Goal: Task Accomplishment & Management: Complete application form

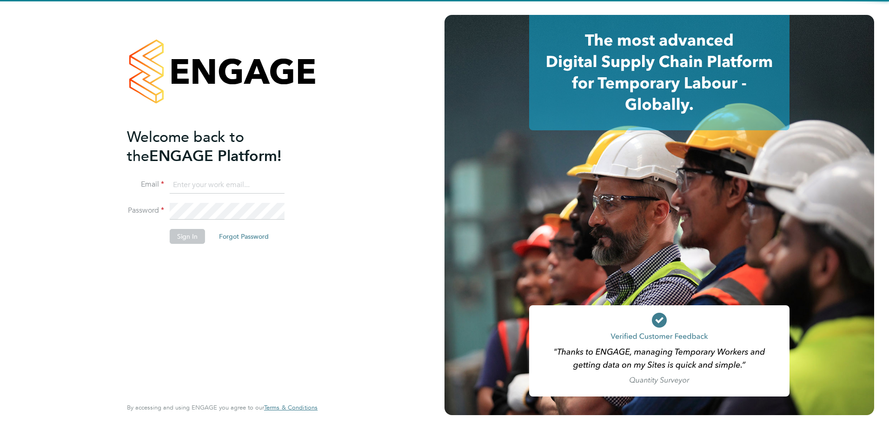
type input "[EMAIL_ADDRESS][PERSON_NAME][DOMAIN_NAME]"
click at [261, 343] on div "Welcome back to the ENGAGE Platform! Email lauren.morton@vistry.co.uk Password …" at bounding box center [217, 261] width 181 height 268
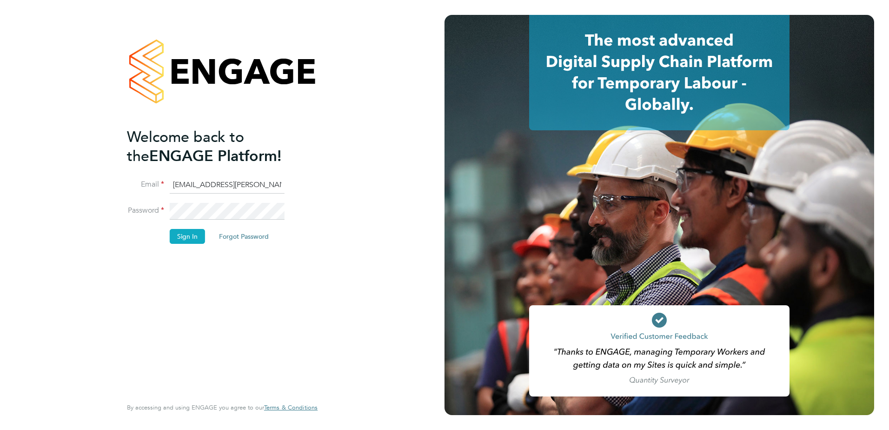
click at [194, 235] on button "Sign In" at bounding box center [187, 236] width 35 height 15
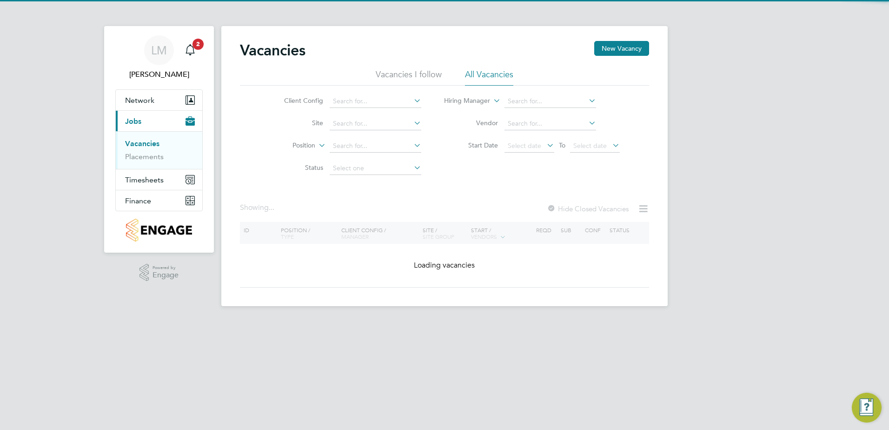
click at [693, 169] on div "[PERSON_NAME] Notifications 2 Applications: Network Team Members Sites Workers …" at bounding box center [444, 160] width 889 height 321
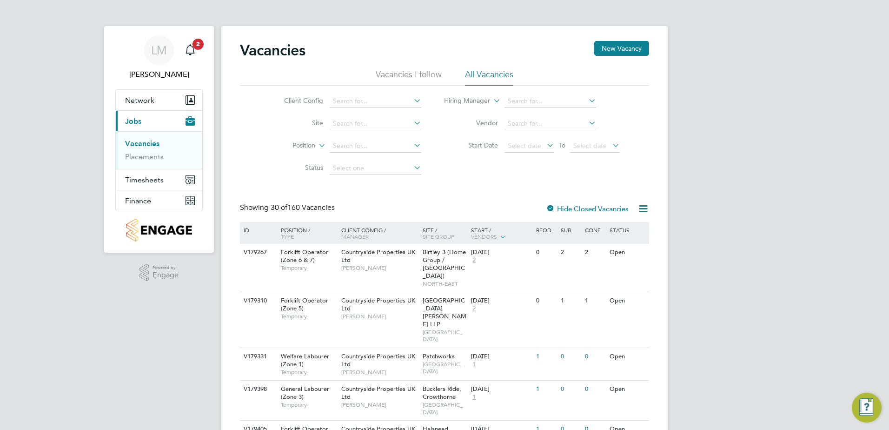
click at [601, 174] on div "Client Config Site Position Status Hiring Manager Vendor Start Date Select date…" at bounding box center [444, 133] width 409 height 94
click at [371, 122] on input at bounding box center [376, 123] width 92 height 13
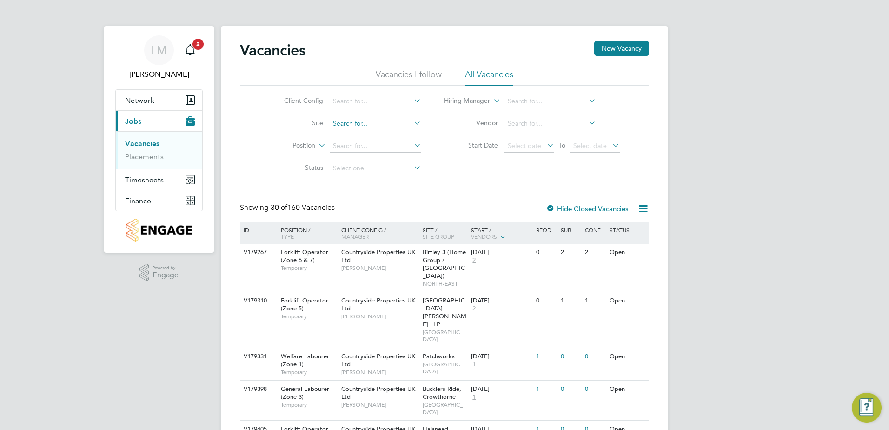
click at [363, 128] on input at bounding box center [376, 123] width 92 height 13
type input "h"
click at [145, 156] on link "Placements" at bounding box center [144, 156] width 39 height 9
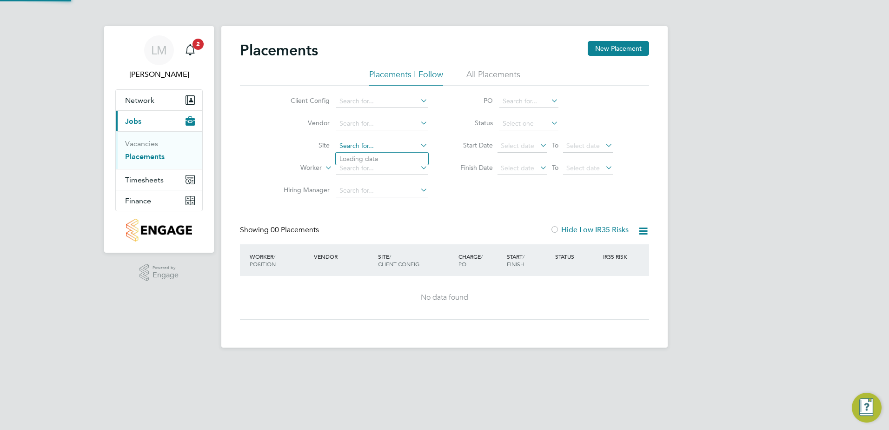
click at [370, 145] on input at bounding box center [382, 145] width 92 height 13
type input "h"
click at [408, 158] on li "Hampton Waters (Peterborough)" at bounding box center [399, 158] width 127 height 13
type input "[PERSON_NAME] [PERSON_NAME] ([GEOGRAPHIC_DATA])"
click at [487, 77] on li "All Placements" at bounding box center [493, 77] width 54 height 17
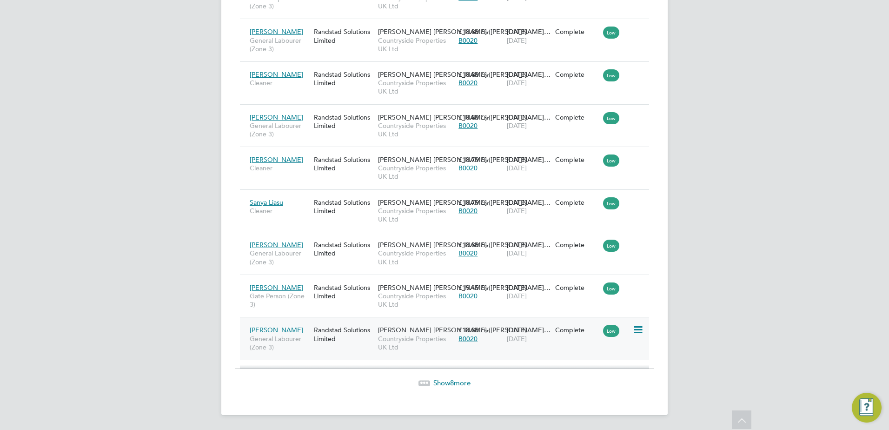
click at [641, 329] on icon at bounding box center [637, 329] width 9 height 11
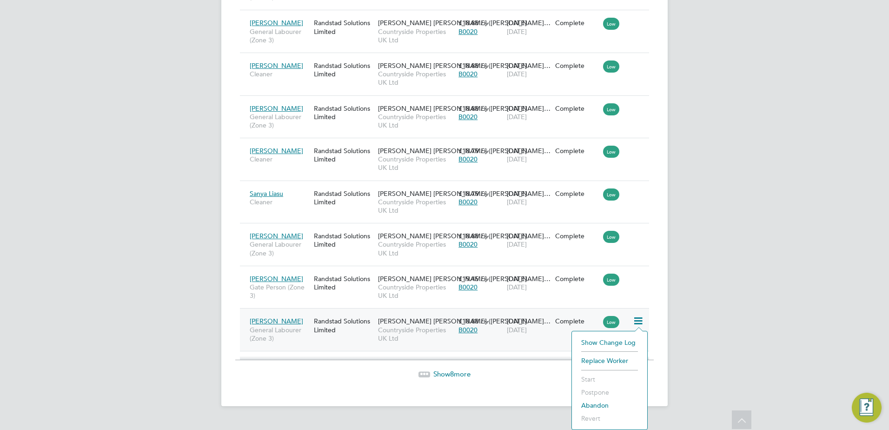
click at [617, 361] on li "Replace Worker" at bounding box center [609, 360] width 66 height 13
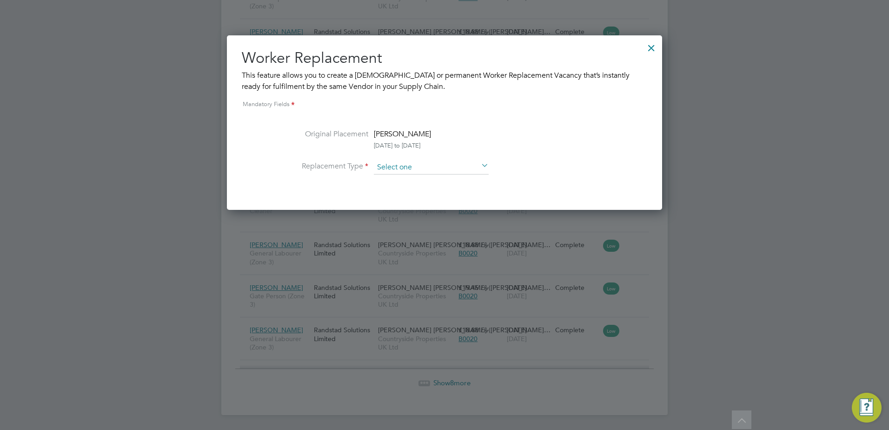
click at [447, 164] on input at bounding box center [431, 167] width 115 height 14
click at [456, 176] on li "Temporary" at bounding box center [431, 180] width 116 height 12
type input "Temporary"
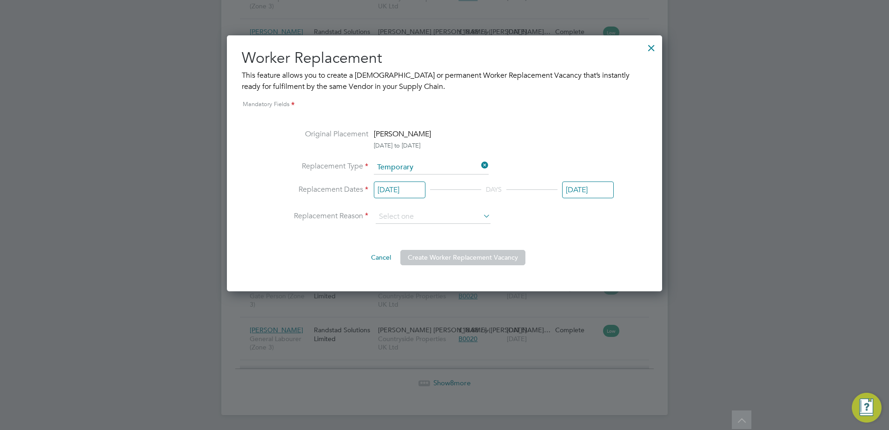
click at [412, 193] on input "[DATE]" at bounding box center [400, 189] width 52 height 17
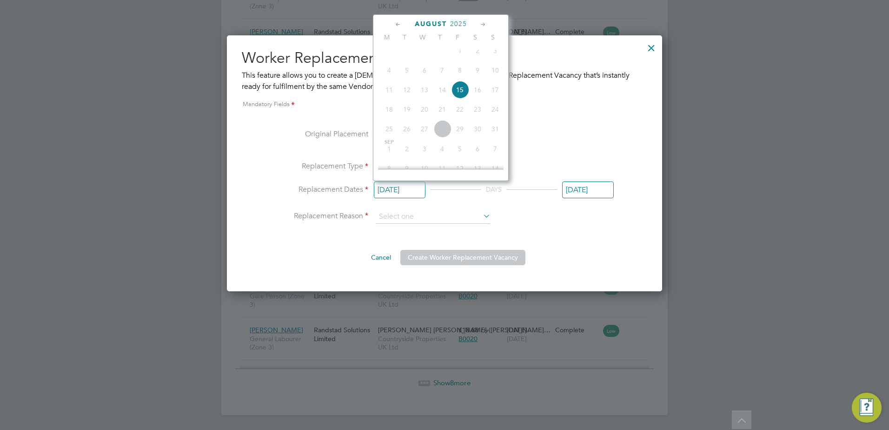
drag, startPoint x: 498, startPoint y: 208, endPoint x: 469, endPoint y: 202, distance: 29.5
click at [497, 208] on li "Replacement Dates 14 Aug 2025 DAYS 15 Aug 2025" at bounding box center [444, 197] width 338 height 26
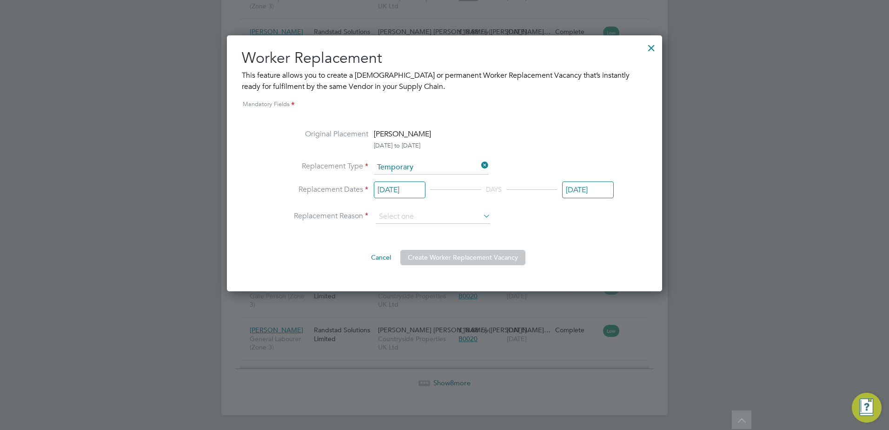
click at [397, 189] on input "[DATE]" at bounding box center [400, 189] width 52 height 17
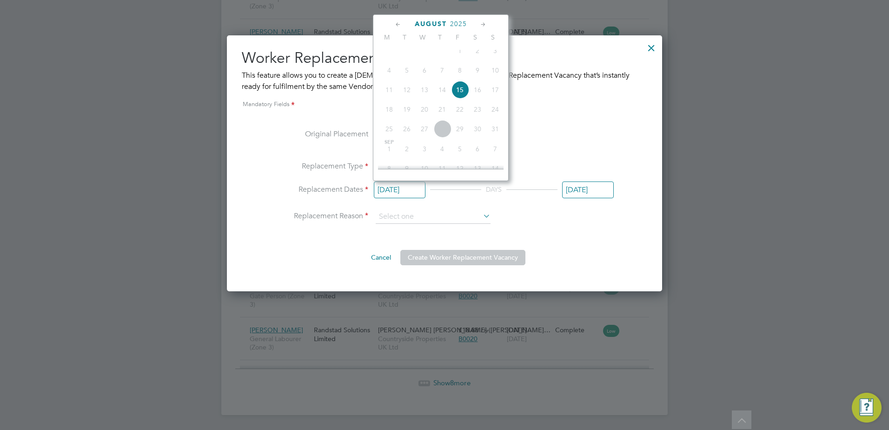
click at [391, 116] on span "18" at bounding box center [389, 109] width 18 height 18
click at [389, 118] on span "18" at bounding box center [389, 109] width 18 height 18
click at [599, 190] on input "15 Aug 2025" at bounding box center [588, 189] width 52 height 17
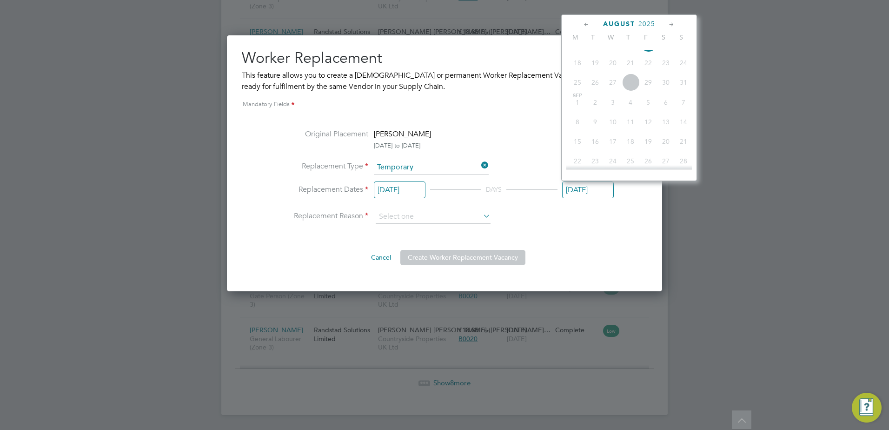
scroll to position [322, 0]
click at [617, 157] on span "3" at bounding box center [613, 149] width 18 height 18
click at [615, 158] on span "3" at bounding box center [613, 149] width 18 height 18
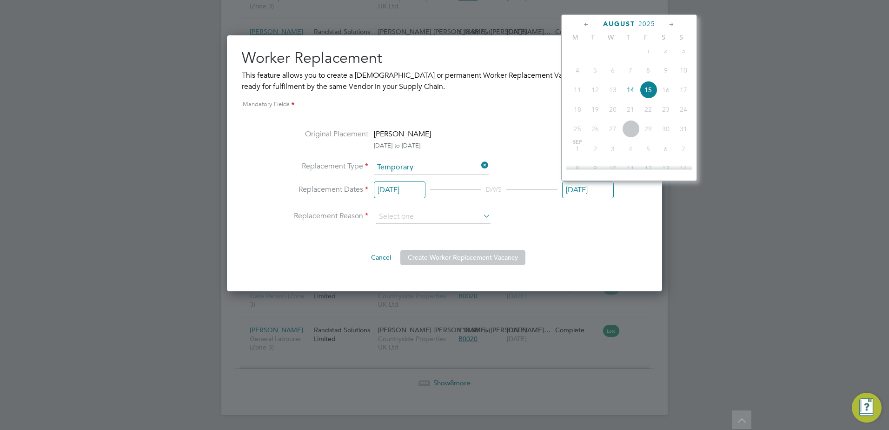
drag, startPoint x: 615, startPoint y: 158, endPoint x: 604, endPoint y: 218, distance: 60.8
click at [604, 218] on li "Replacement Reason" at bounding box center [444, 217] width 338 height 14
click at [578, 192] on input "15 Aug 2025" at bounding box center [588, 189] width 52 height 17
click at [405, 139] on li "Ryan Cash" at bounding box center [402, 133] width 57 height 11
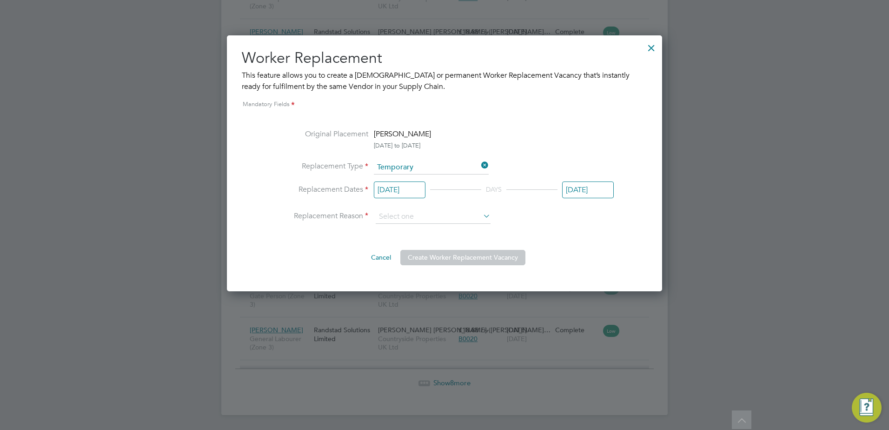
drag, startPoint x: 416, startPoint y: 133, endPoint x: 408, endPoint y: 132, distance: 7.9
click at [410, 132] on li "Ryan Cash" at bounding box center [402, 133] width 57 height 11
click at [410, 133] on li "Ryan Cash" at bounding box center [402, 133] width 57 height 11
click at [431, 214] on input at bounding box center [433, 217] width 115 height 14
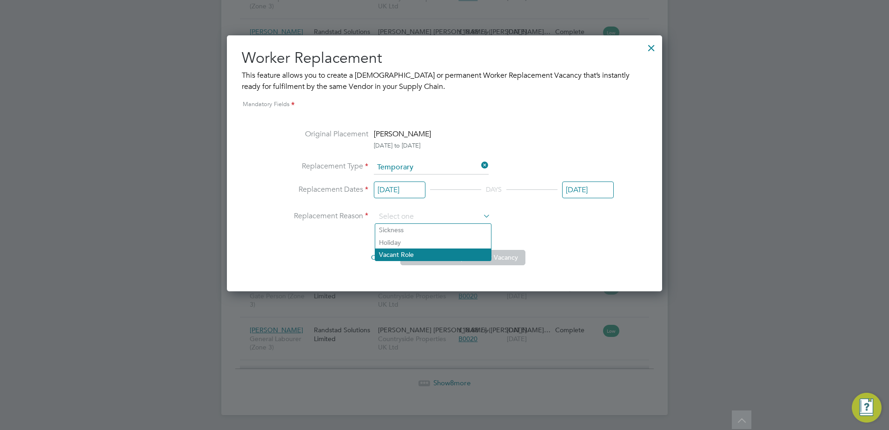
click at [432, 252] on li "Vacant Role" at bounding box center [433, 254] width 116 height 12
type input "Vacant Role"
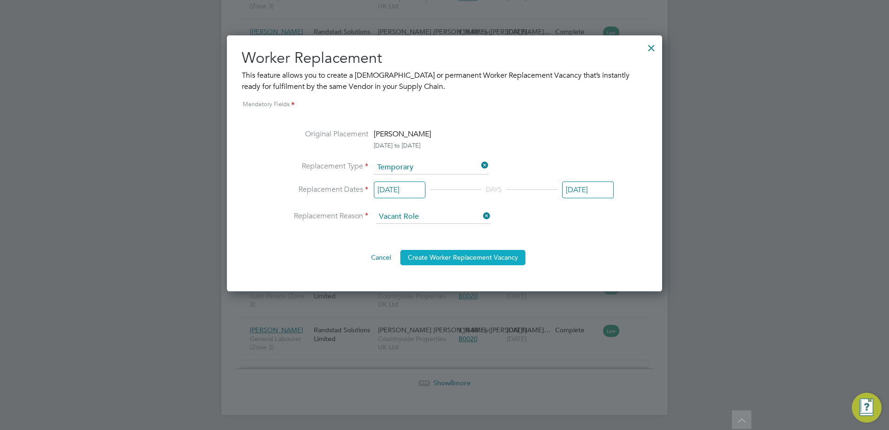
click at [480, 259] on button "Create Worker Replacement Vacancy" at bounding box center [462, 257] width 125 height 15
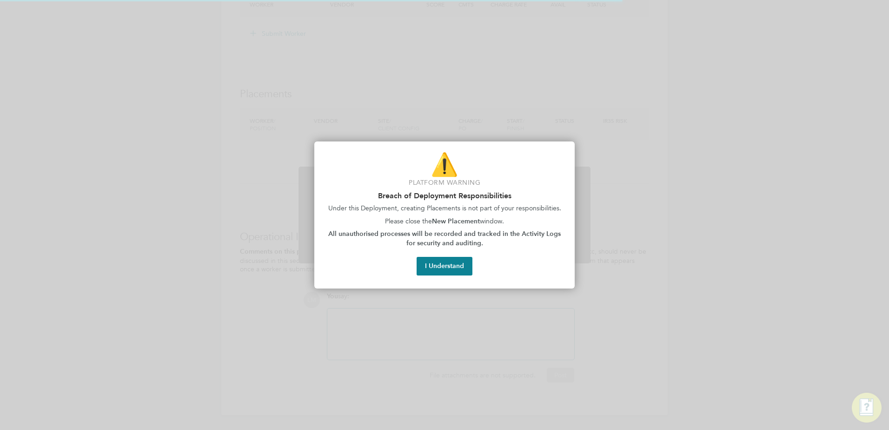
scroll to position [27, 65]
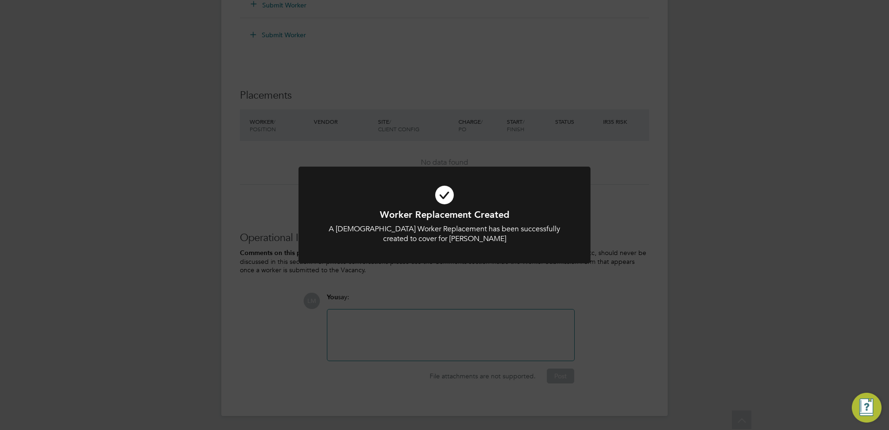
click at [476, 251] on div at bounding box center [444, 214] width 292 height 97
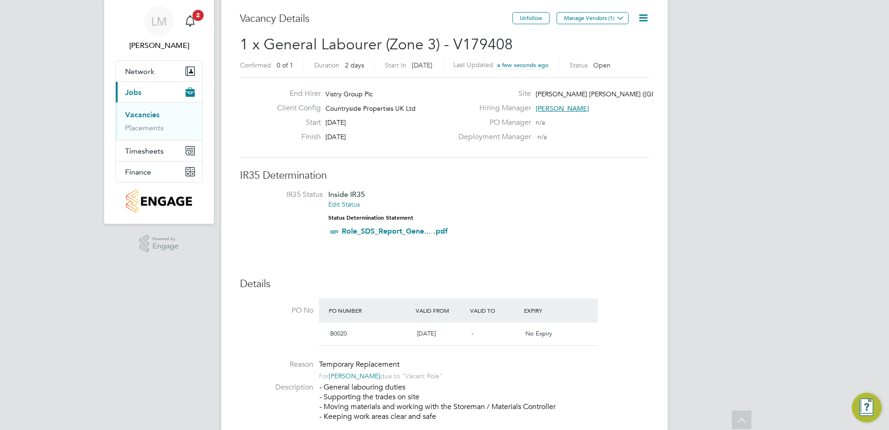
scroll to position [0, 0]
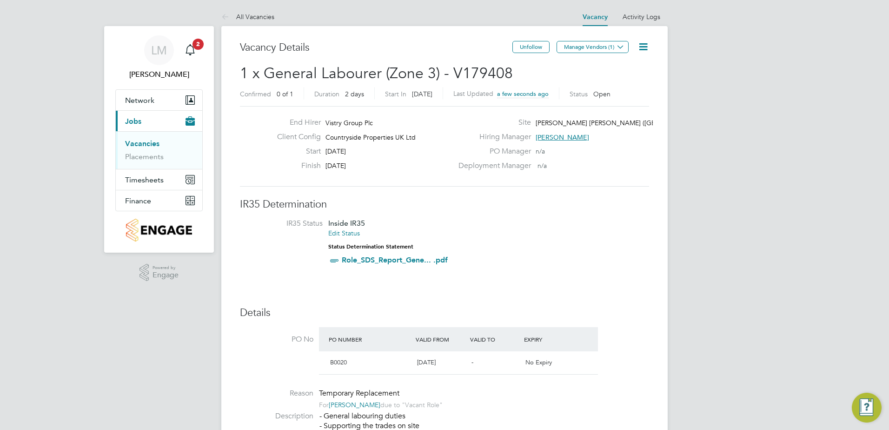
click at [560, 243] on li "IR35 Status Inside IR35 Edit Status Status Determination Statement Role_SDS_Rep…" at bounding box center [444, 244] width 391 height 50
click at [645, 46] on icon at bounding box center [643, 47] width 12 height 12
click at [620, 83] on li "Update Status" at bounding box center [621, 81] width 54 height 13
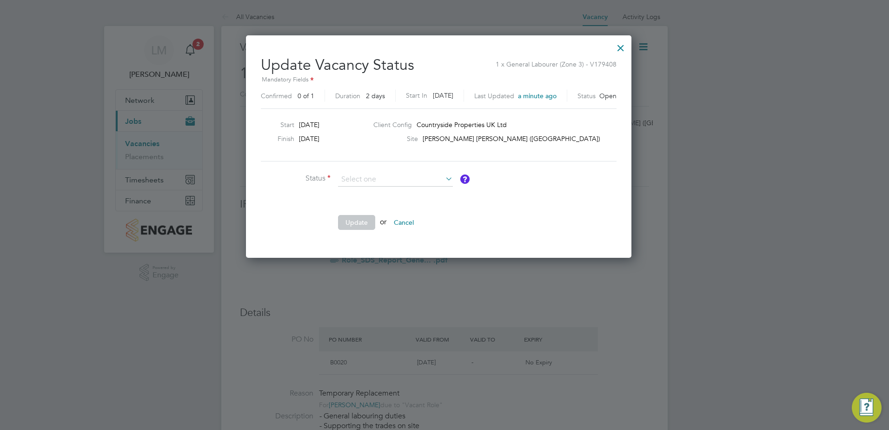
click at [537, 190] on li "Status" at bounding box center [400, 183] width 279 height 23
click at [418, 184] on input at bounding box center [395, 179] width 115 height 14
click at [483, 207] on ul "Status Comment Update or Cancel" at bounding box center [400, 205] width 279 height 66
drag, startPoint x: 545, startPoint y: 53, endPoint x: 576, endPoint y: 60, distance: 32.0
click at [576, 60] on div "Update Vacancy Status 1 x General Labourer (Zone 3) - V179408 Mandatory Fields …" at bounding box center [438, 146] width 385 height 222
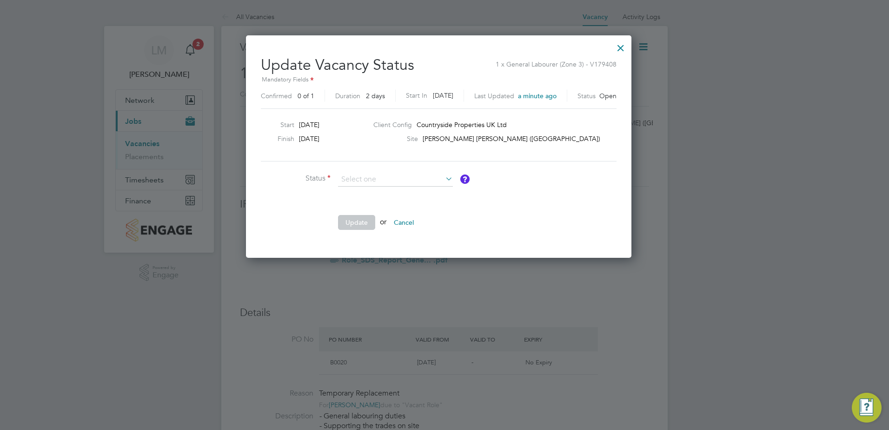
drag, startPoint x: 576, startPoint y: 60, endPoint x: 646, endPoint y: 119, distance: 91.7
click at [646, 119] on div at bounding box center [444, 215] width 889 height 430
click at [629, 48] on div at bounding box center [620, 45] width 17 height 17
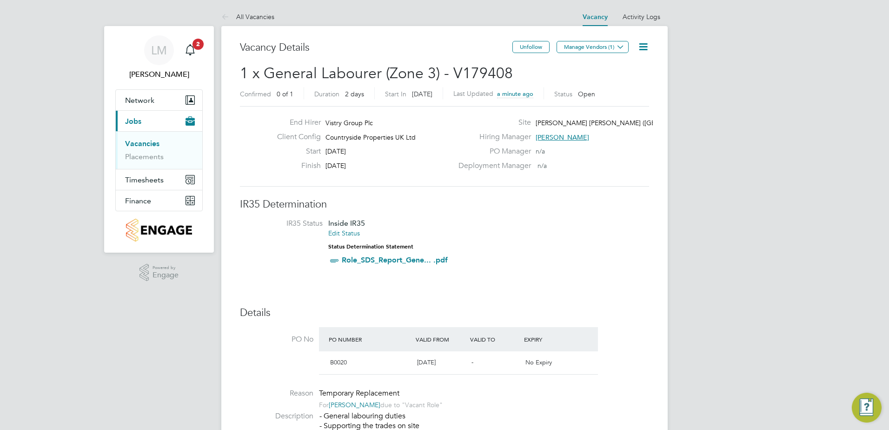
click at [389, 178] on div "End Hirer Vistry Group Plc Client Config Countryside Properties UK Ltd Start 14…" at bounding box center [444, 146] width 409 height 80
click at [643, 48] on icon at bounding box center [643, 47] width 12 height 12
click at [404, 198] on h3 "IR35 Determination" at bounding box center [444, 204] width 409 height 13
click at [148, 142] on link "Vacancies" at bounding box center [142, 143] width 34 height 9
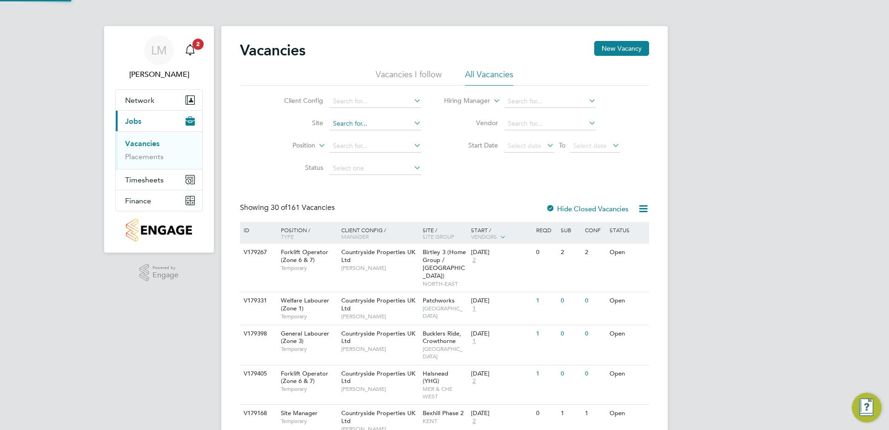
drag, startPoint x: 371, startPoint y: 123, endPoint x: 376, endPoint y: 123, distance: 5.1
click at [371, 122] on input at bounding box center [376, 123] width 92 height 13
type input "h"
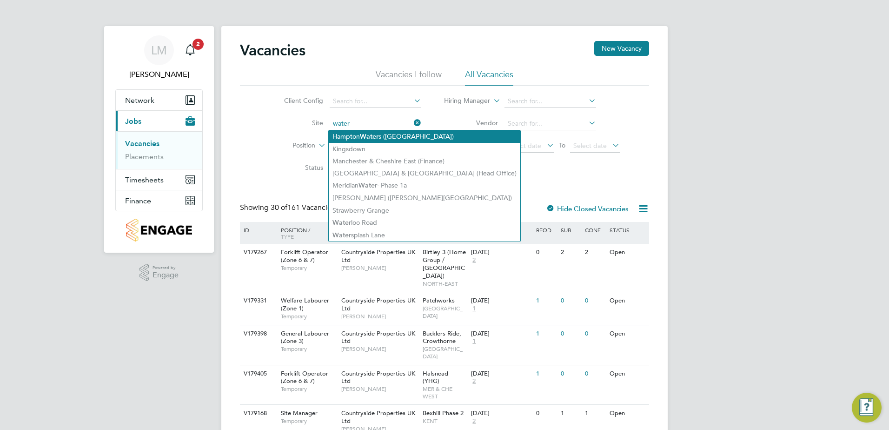
click at [384, 137] on li "Hampton Water s (Peterborough)" at bounding box center [425, 136] width 192 height 13
type input "[PERSON_NAME] [PERSON_NAME] ([GEOGRAPHIC_DATA])"
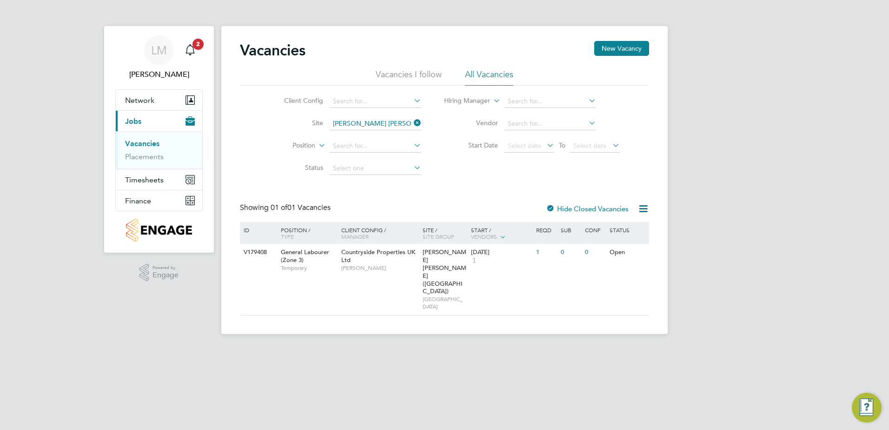
click at [577, 206] on label "Hide Closed Vacancies" at bounding box center [587, 208] width 83 height 9
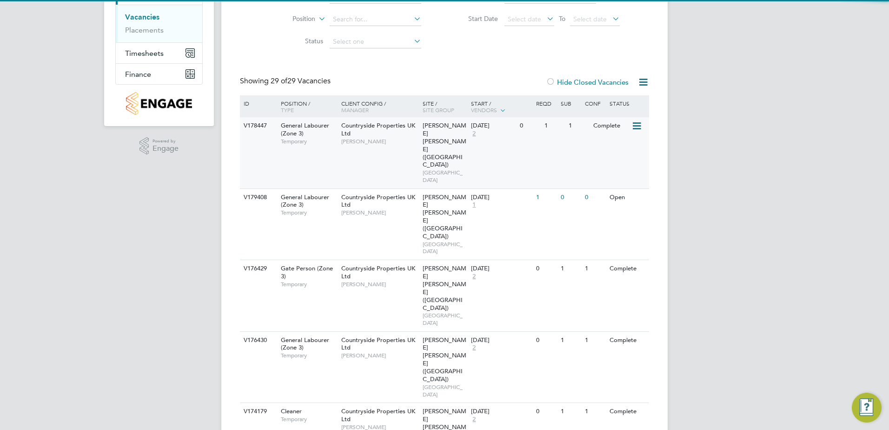
scroll to position [139, 0]
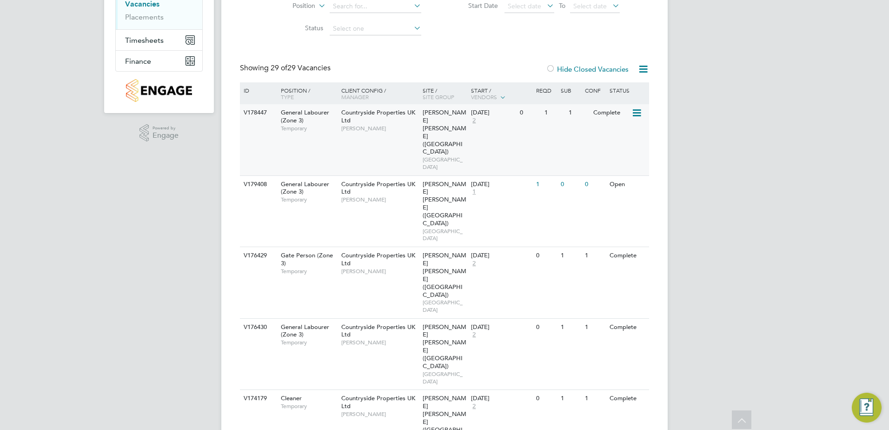
click at [494, 138] on div "V178447 General Labourer (Zone 3) Temporary Countryside Properties UK Ltd David…" at bounding box center [444, 139] width 409 height 71
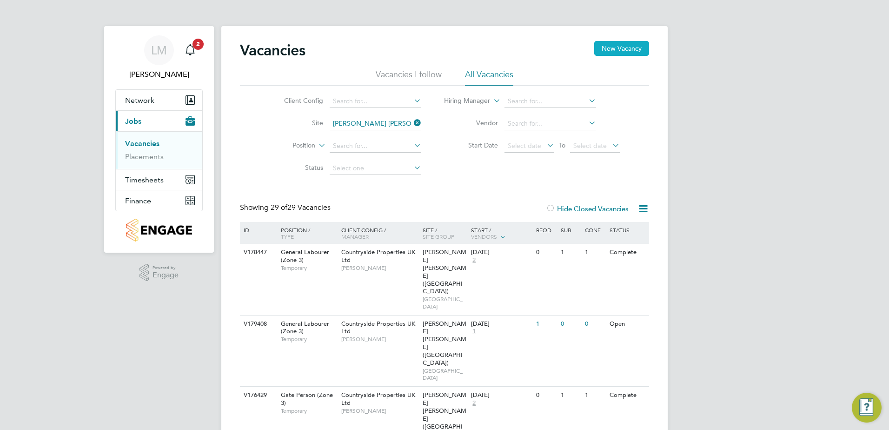
click at [633, 44] on button "New Vacancy" at bounding box center [621, 48] width 55 height 15
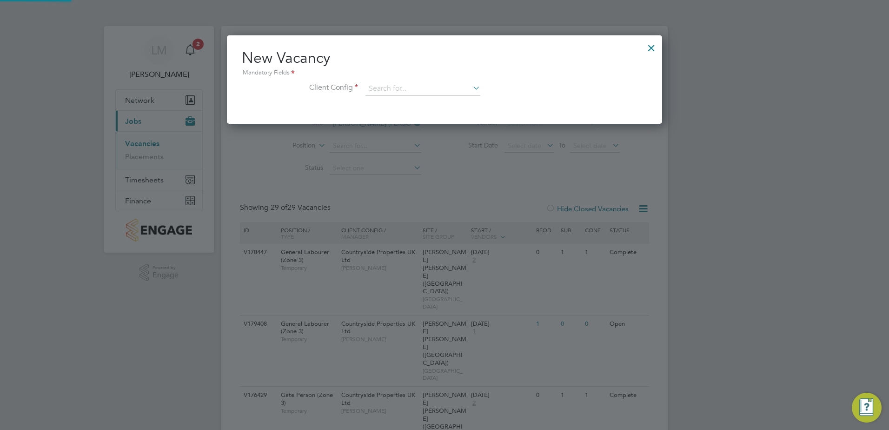
scroll to position [88, 436]
click at [381, 80] on div "New Vacancy Mandatory Fields Client Config" at bounding box center [444, 76] width 405 height 57
click at [381, 88] on input at bounding box center [422, 89] width 115 height 14
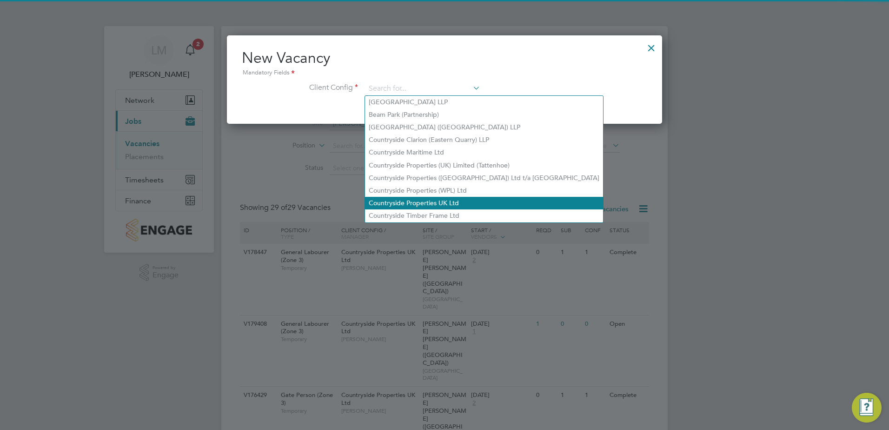
click at [423, 197] on li "Countryside Properties UK Ltd" at bounding box center [484, 203] width 238 height 13
type input "Countryside Properties UK Ltd"
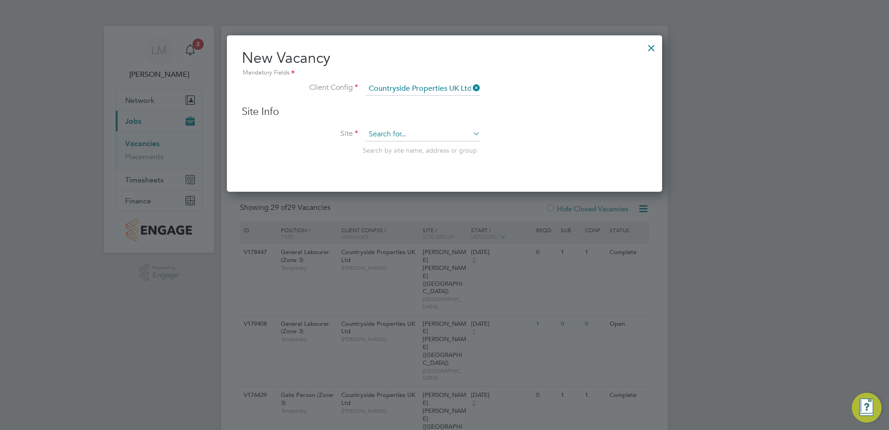
click at [422, 131] on input at bounding box center [422, 134] width 115 height 14
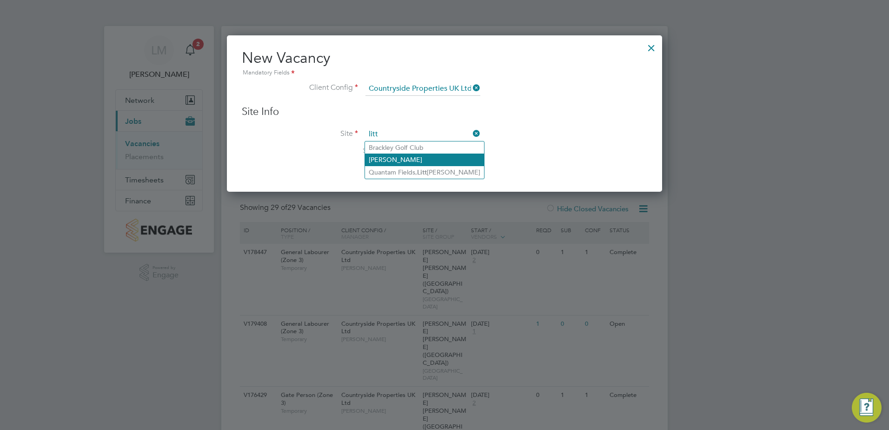
type input "litt"
drag, startPoint x: 441, startPoint y: 164, endPoint x: 443, endPoint y: 170, distance: 6.3
click at [443, 169] on ul "Brackley Golf Club Hollingworth Lane Quantam Fields, Litt leport" at bounding box center [424, 160] width 120 height 38
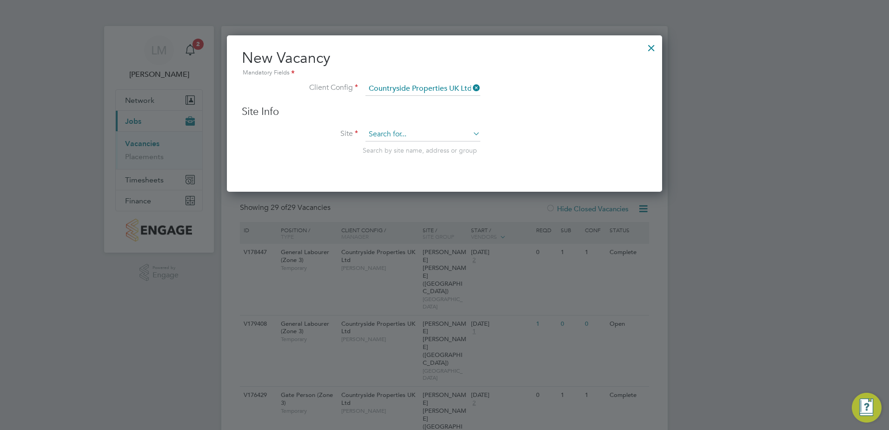
click at [420, 134] on input at bounding box center [422, 134] width 115 height 14
type input ","
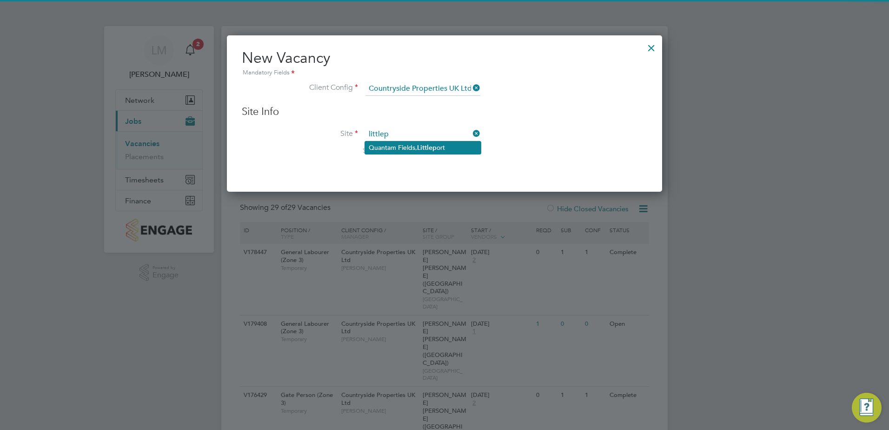
click at [425, 144] on b "Littlep" at bounding box center [427, 148] width 20 height 8
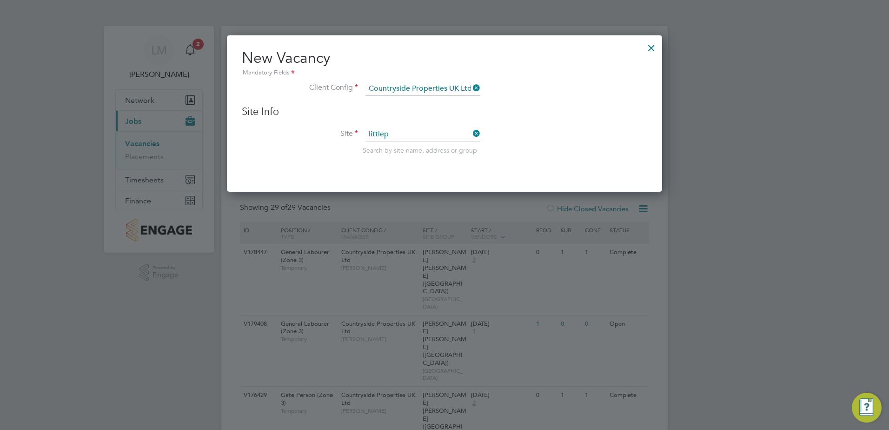
type input "Quantam Fields, Littleport"
click at [514, 162] on li "Site Quantam Fields, Littleport Search by site name, address or group" at bounding box center [444, 150] width 405 height 46
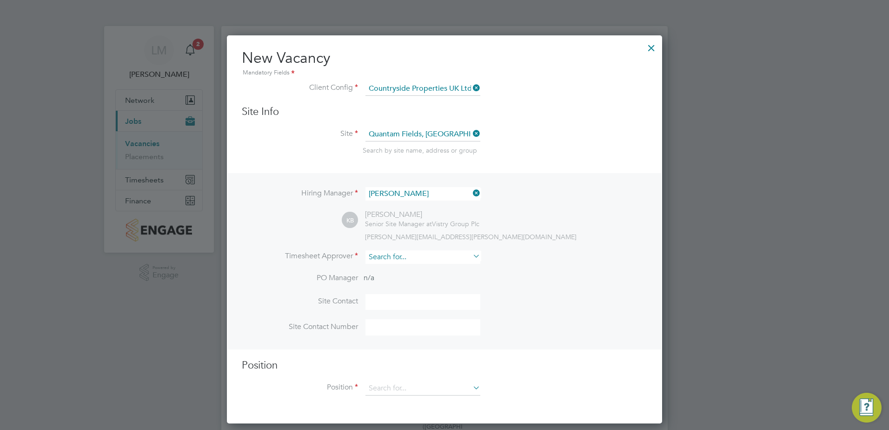
click at [412, 258] on input at bounding box center [422, 256] width 115 height 13
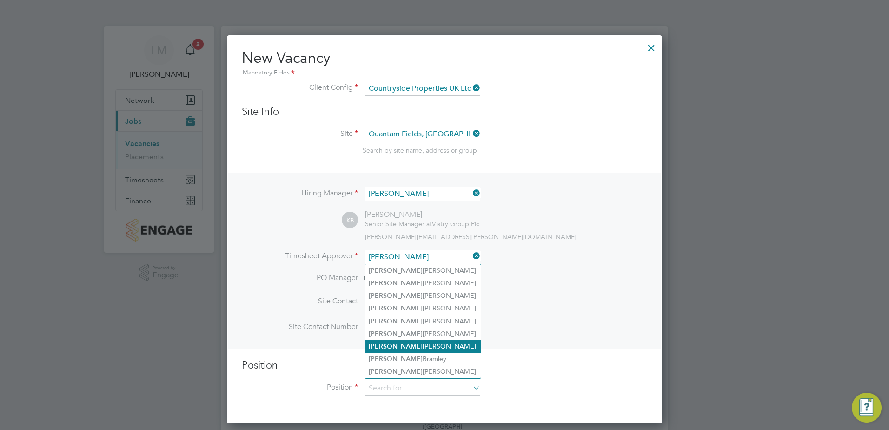
click at [431, 340] on li "Neil Kendrick" at bounding box center [423, 346] width 116 height 13
type input "Neil Kendrick"
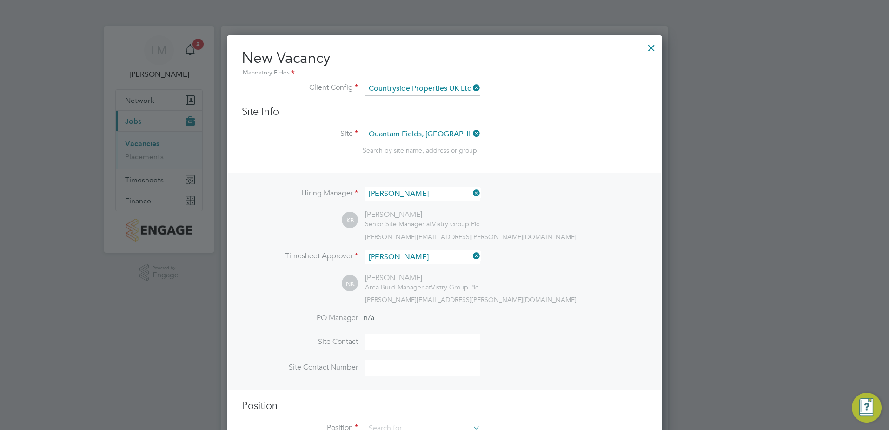
scroll to position [429, 436]
click at [504, 302] on div "neil.kendrick@vistry.co.uk" at bounding box center [506, 299] width 282 height 8
click at [421, 344] on input at bounding box center [422, 342] width 115 height 16
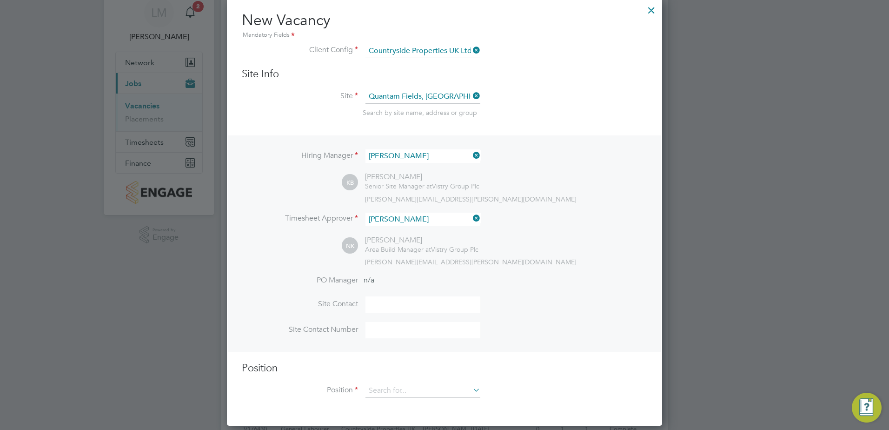
scroll to position [93, 0]
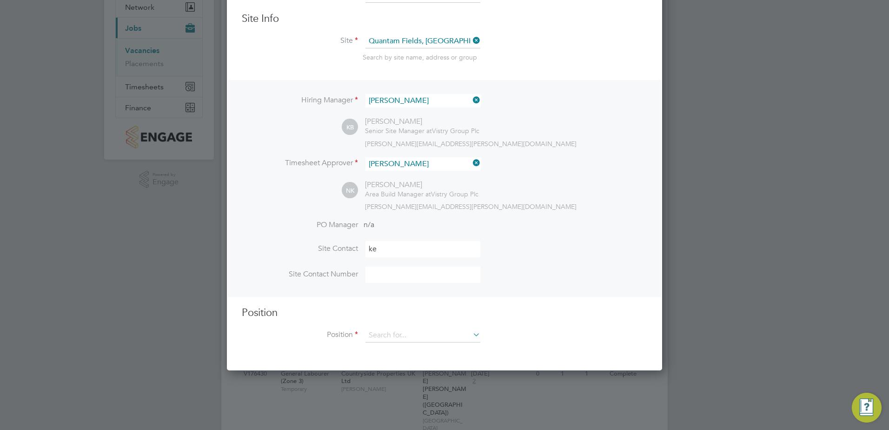
type input "k"
type input "Kevin Bishop"
click at [392, 275] on input at bounding box center [422, 274] width 115 height 16
paste input "+447971962110"
type input "+447971962110"
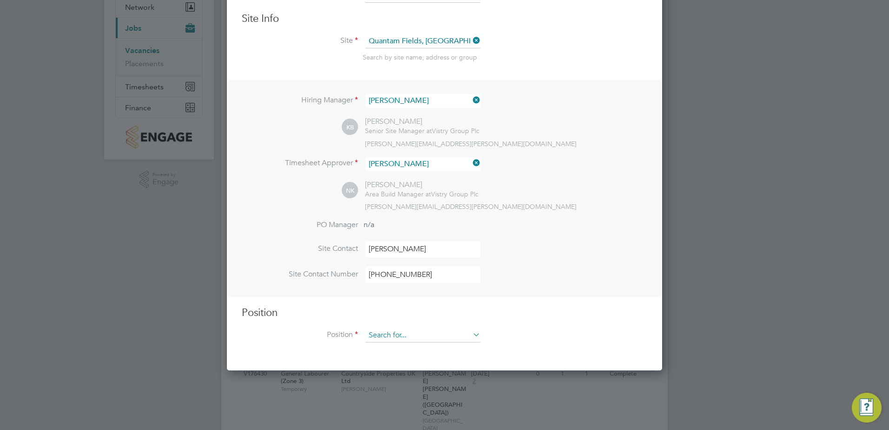
click at [395, 341] on input at bounding box center [422, 335] width 115 height 14
click at [378, 336] on input at bounding box center [422, 335] width 115 height 14
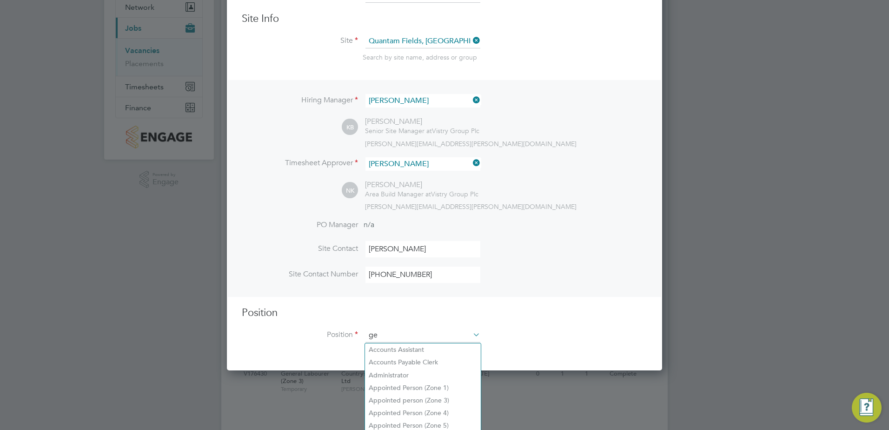
scroll to position [1340, 436]
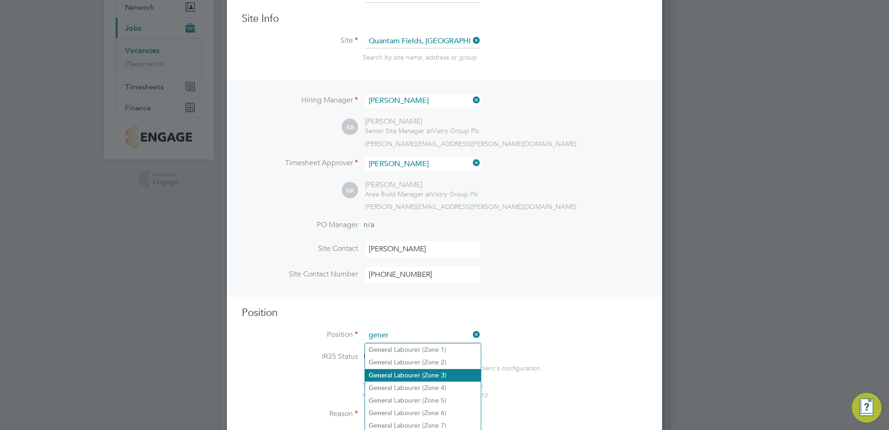
click at [420, 371] on li "Gener al Labourer (Zone 3)" at bounding box center [423, 375] width 116 height 13
type input "General Labourer (Zone 3)"
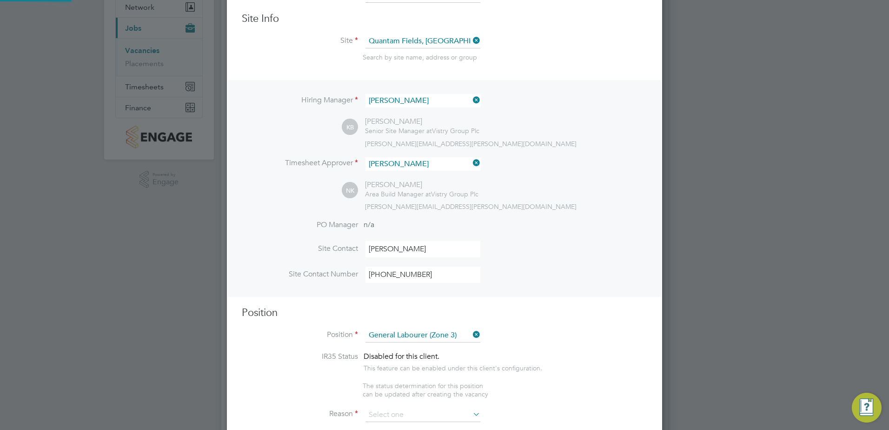
type textarea "- General labouring duties - Supporting the trades on site - Moving materials a…"
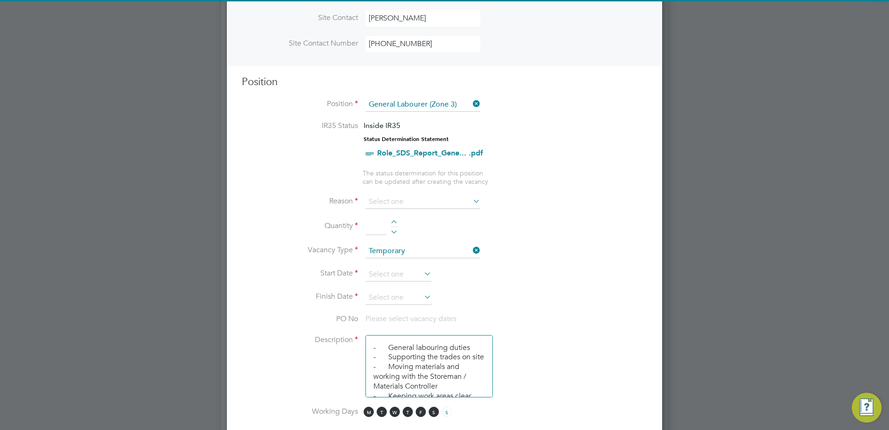
scroll to position [325, 0]
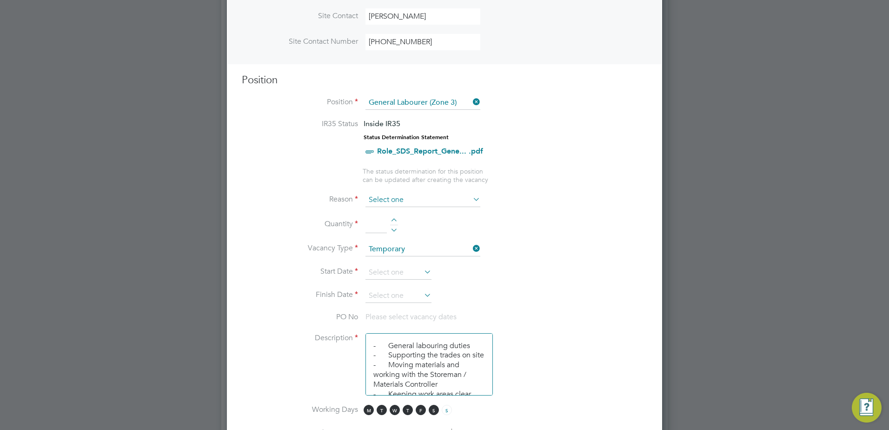
click at [397, 201] on input at bounding box center [422, 200] width 115 height 14
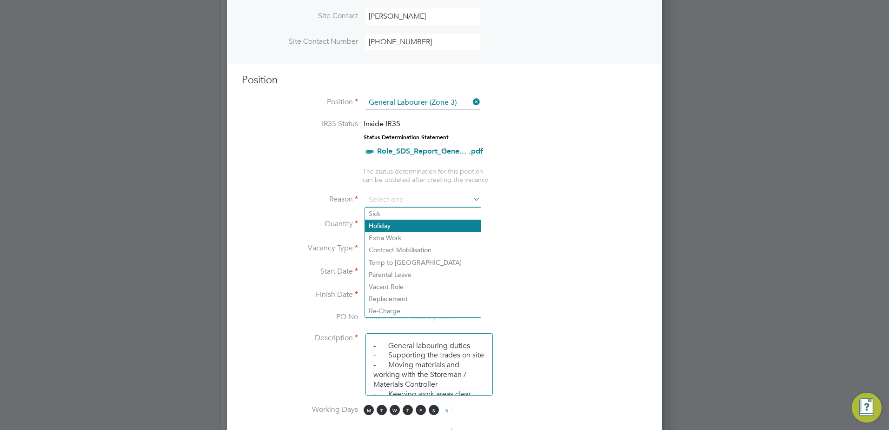
click at [398, 225] on li "Holiday" at bounding box center [423, 225] width 116 height 12
type input "Holiday"
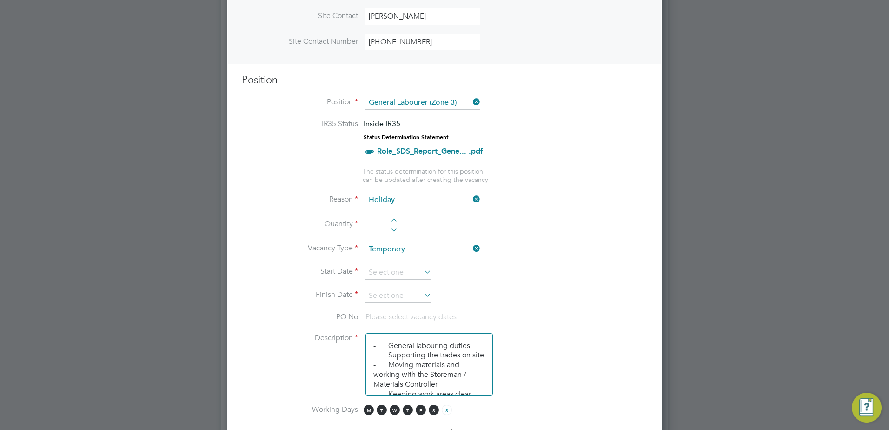
click at [389, 219] on li "Quantity" at bounding box center [444, 229] width 405 height 26
drag, startPoint x: 392, startPoint y: 217, endPoint x: 399, endPoint y: 252, distance: 36.0
click at [393, 217] on li "Quantity" at bounding box center [444, 229] width 405 height 26
click at [394, 221] on div at bounding box center [394, 221] width 8 height 7
type input "1"
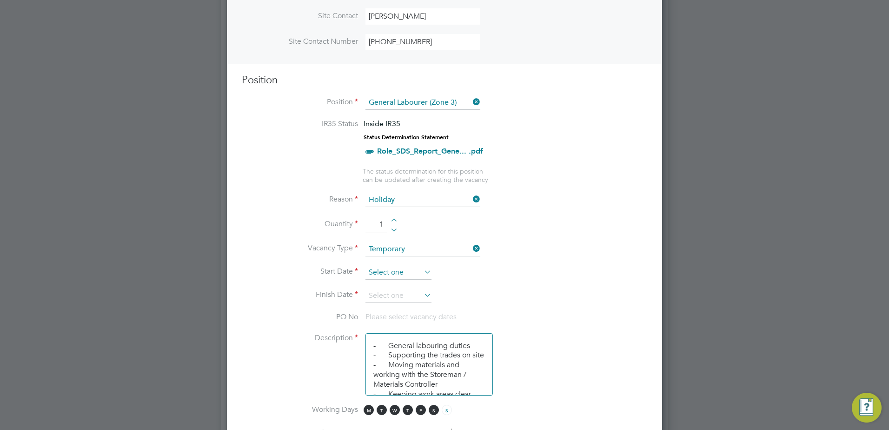
click at [407, 272] on input at bounding box center [398, 272] width 66 height 14
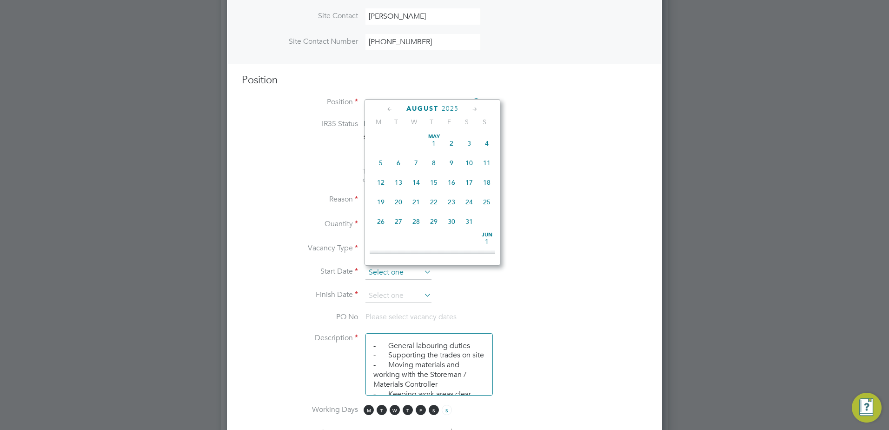
scroll to position [362, 0]
click at [415, 182] on span "27" at bounding box center [416, 173] width 18 height 18
type input "27 Aug 2025"
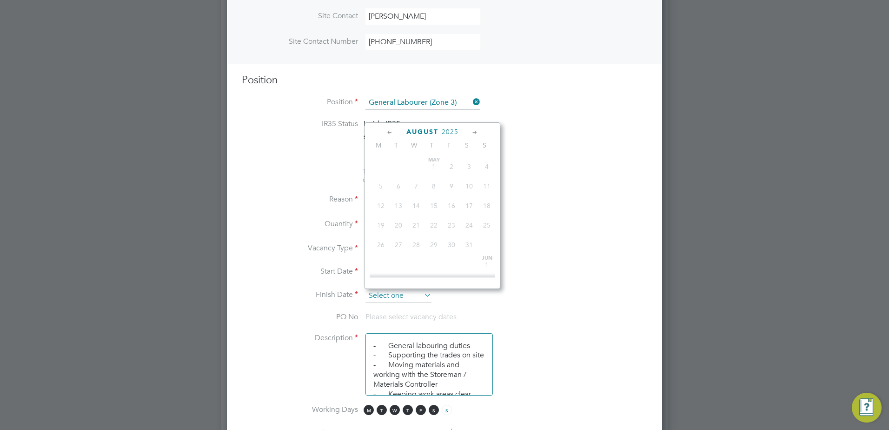
click at [411, 295] on input at bounding box center [398, 296] width 66 height 14
click at [452, 205] on span "29" at bounding box center [452, 196] width 18 height 18
type input "29 Aug 2025"
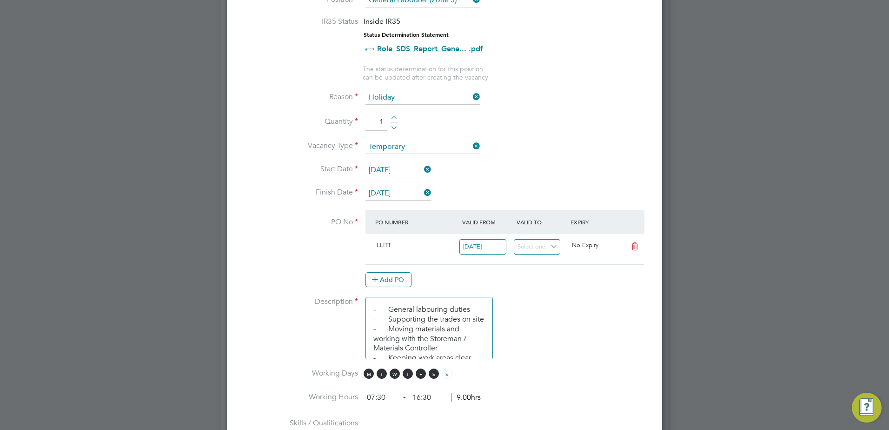
scroll to position [465, 0]
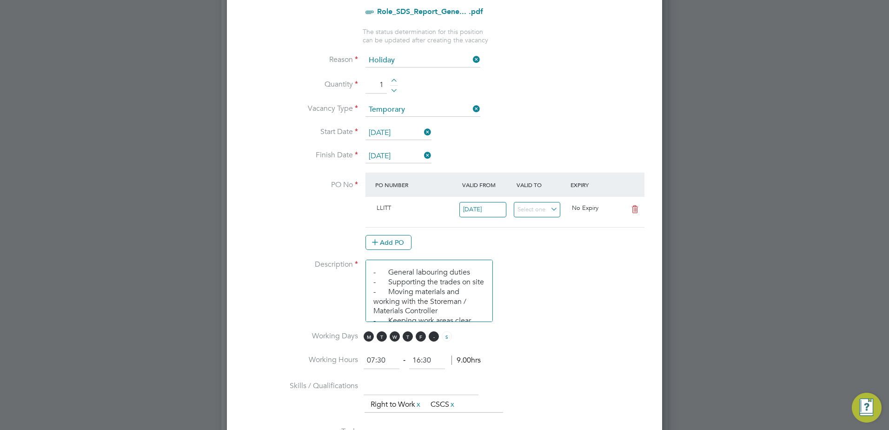
click at [436, 339] on span "S" at bounding box center [434, 336] width 10 height 10
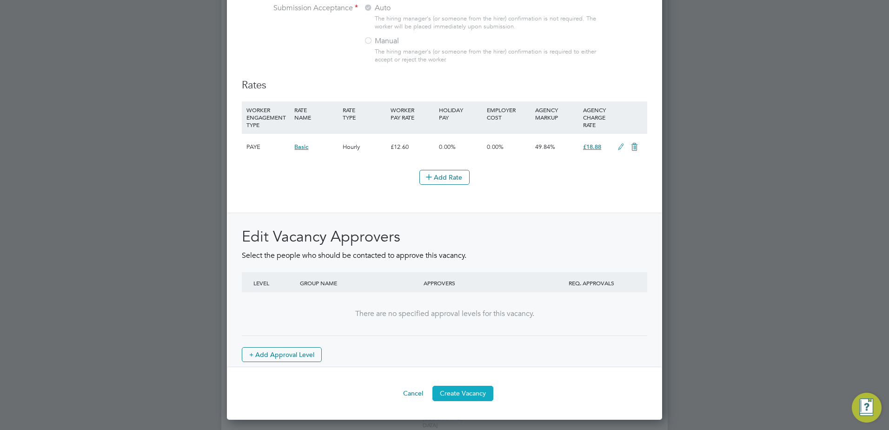
scroll to position [1024, 0]
click at [468, 391] on button "Create Vacancy" at bounding box center [462, 391] width 61 height 15
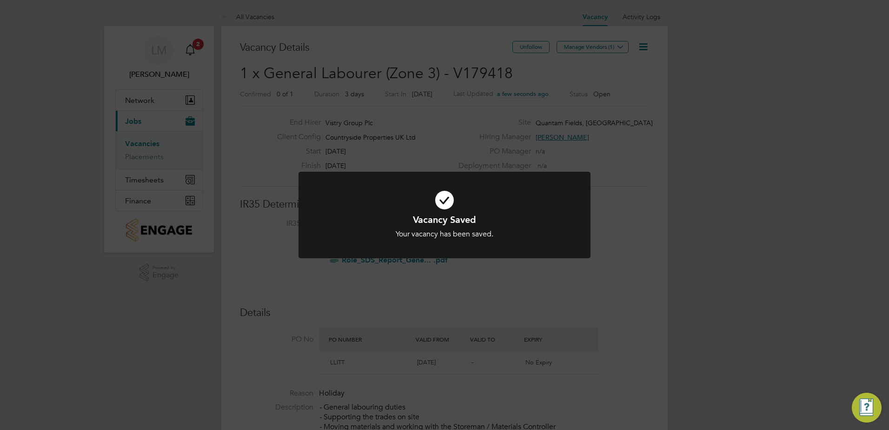
click at [515, 197] on icon at bounding box center [445, 200] width 242 height 36
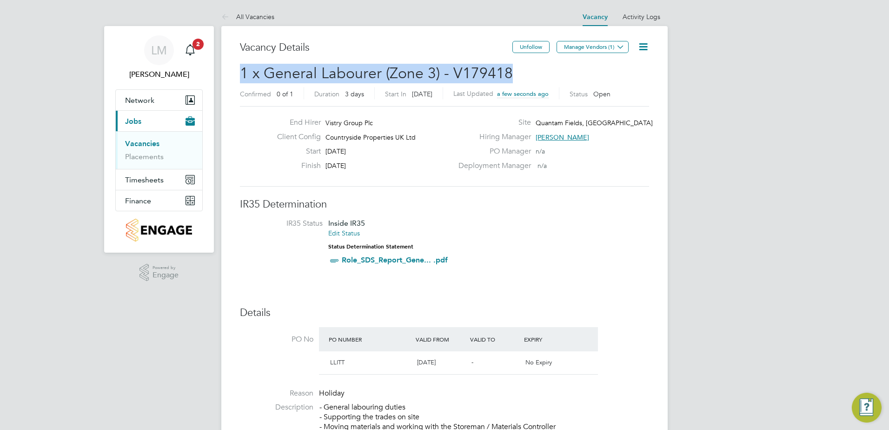
drag, startPoint x: 510, startPoint y: 73, endPoint x: 242, endPoint y: 79, distance: 267.9
click at [242, 79] on h2 "1 x General Labourer (Zone 3) - V179418 Confirmed 0 of 1 Duration 3 days Start …" at bounding box center [444, 83] width 409 height 39
copy span "1 x General Labourer (Zone 3) - V179418"
drag, startPoint x: 587, startPoint y: 46, endPoint x: 570, endPoint y: 54, distance: 18.5
click at [587, 46] on button "Manage Vendors (1)" at bounding box center [592, 47] width 72 height 12
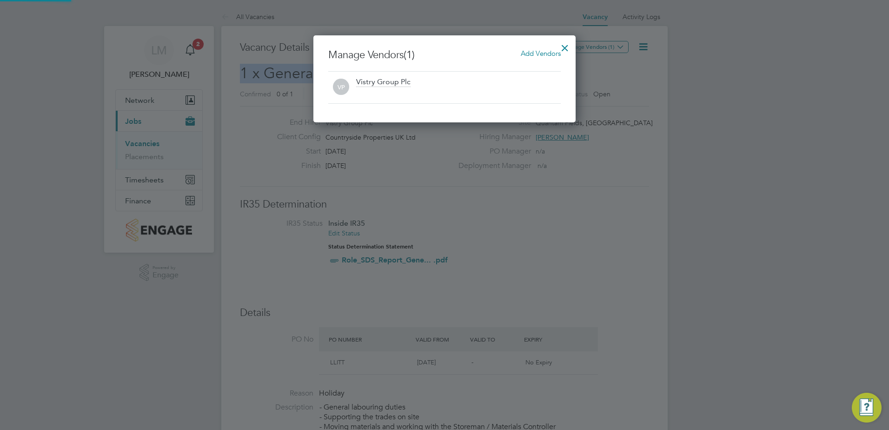
scroll to position [5, 5]
click at [545, 53] on span "Add Vendors" at bounding box center [541, 53] width 40 height 9
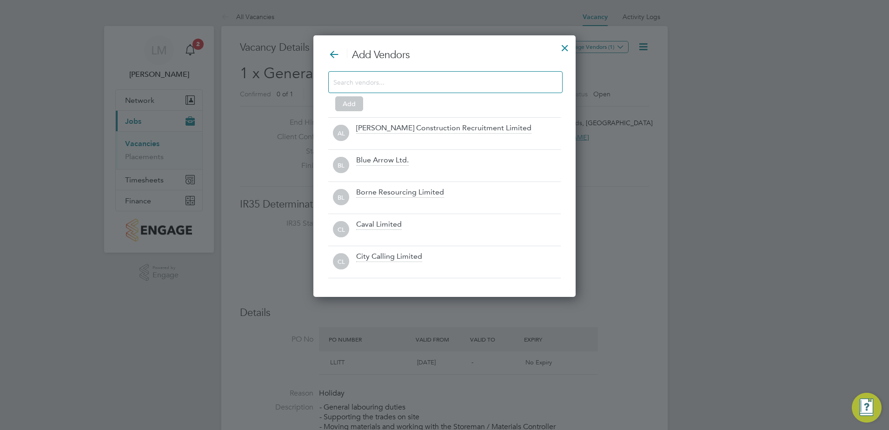
click at [411, 83] on input at bounding box center [437, 82] width 209 height 12
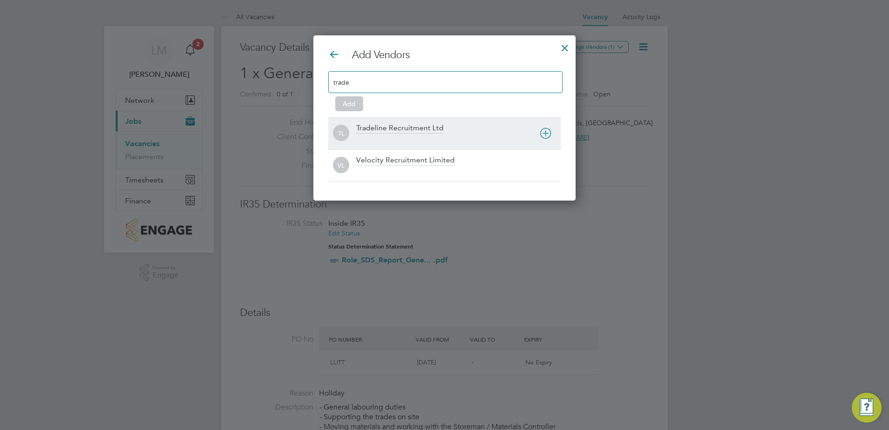
type input "trade"
click at [420, 141] on div at bounding box center [458, 139] width 205 height 9
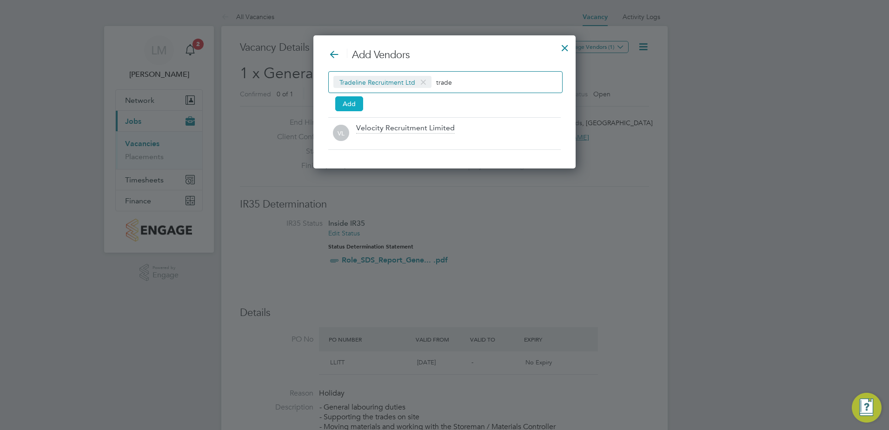
click at [343, 106] on button "Add" at bounding box center [349, 103] width 28 height 15
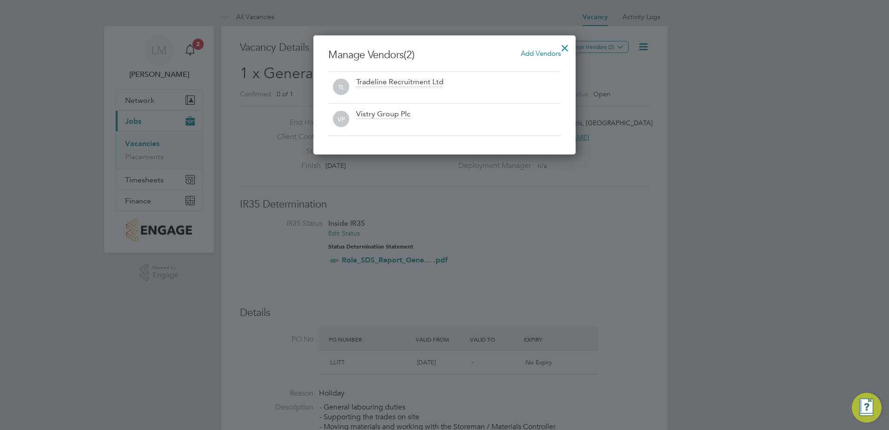
click at [565, 45] on div at bounding box center [564, 45] width 17 height 17
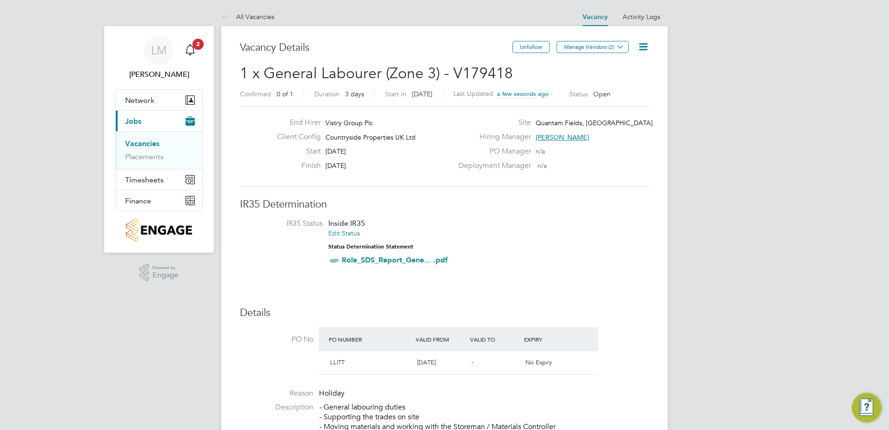
drag, startPoint x: 635, startPoint y: 195, endPoint x: 476, endPoint y: 170, distance: 161.0
click at [142, 144] on link "Vacancies" at bounding box center [142, 143] width 34 height 9
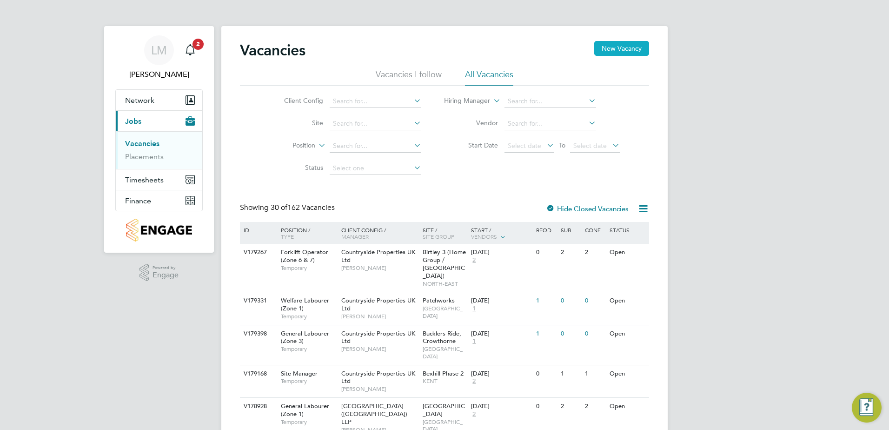
click at [629, 47] on button "New Vacancy" at bounding box center [621, 48] width 55 height 15
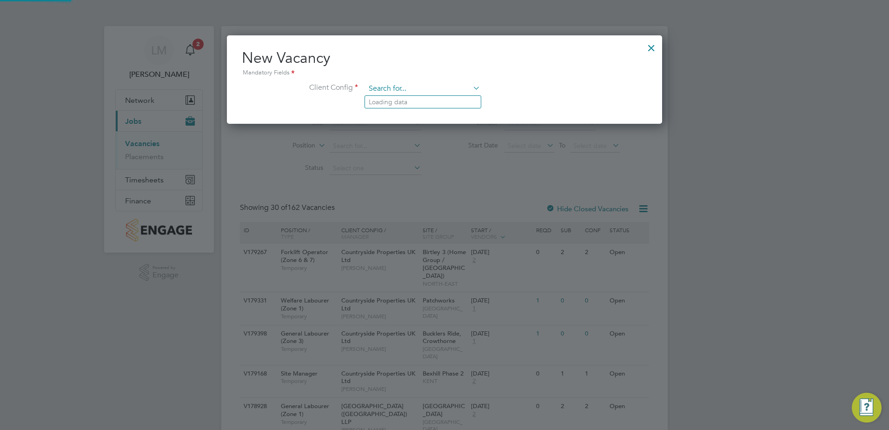
click at [407, 92] on input at bounding box center [422, 89] width 115 height 14
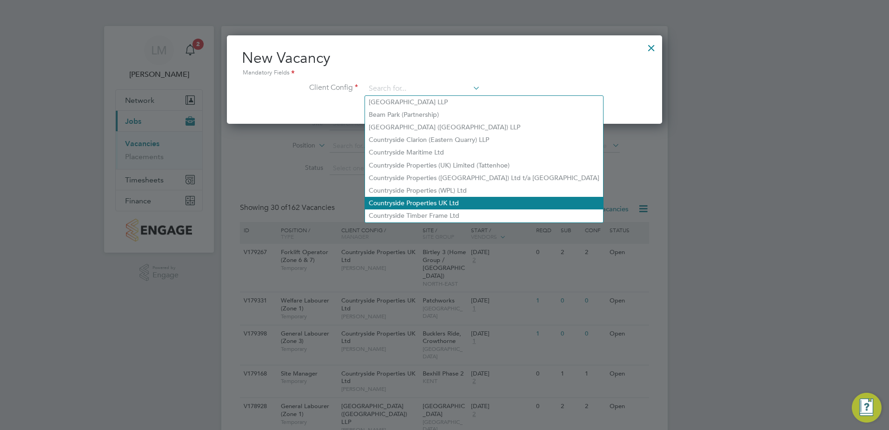
click at [446, 200] on li "Countryside Properties UK Ltd" at bounding box center [484, 203] width 238 height 13
type input "Countryside Properties UK Ltd"
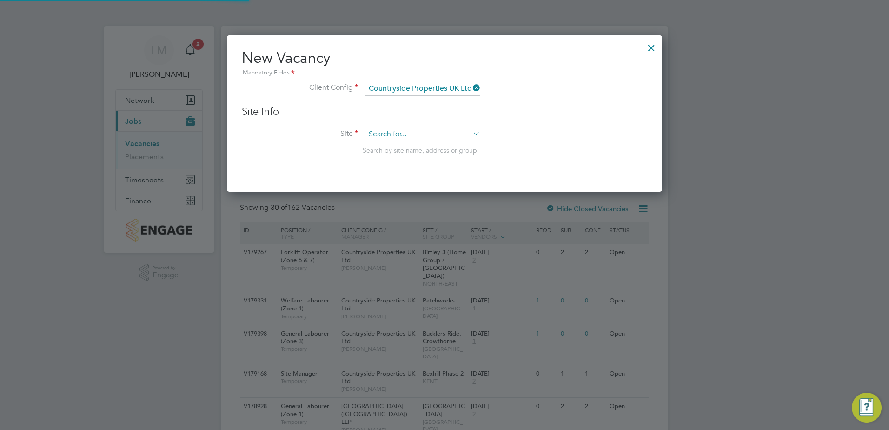
click at [409, 134] on input at bounding box center [422, 134] width 115 height 14
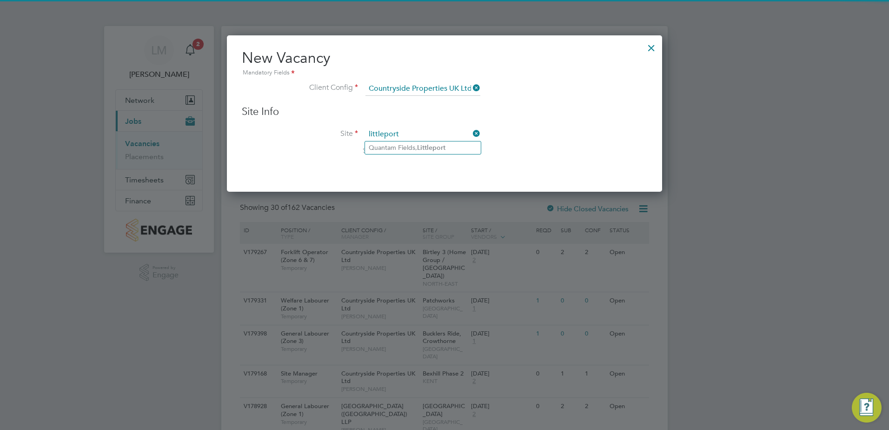
click at [409, 139] on input "littleport" at bounding box center [422, 134] width 115 height 14
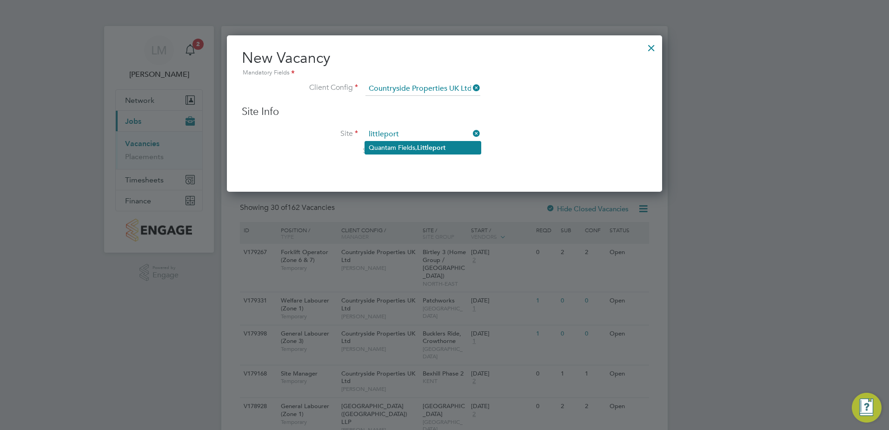
click at [409, 146] on li "Quantam Fields, Littleport" at bounding box center [423, 147] width 116 height 13
click at [570, 170] on li "Site littleport Search by site name, address or group" at bounding box center [444, 150] width 405 height 46
type input "Quantam Fields, Littleport"
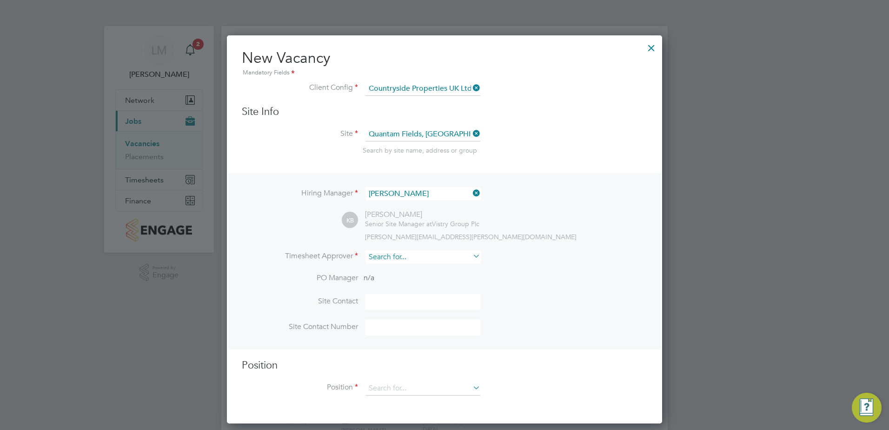
click at [415, 255] on input at bounding box center [422, 256] width 115 height 13
type input "neil kendr"
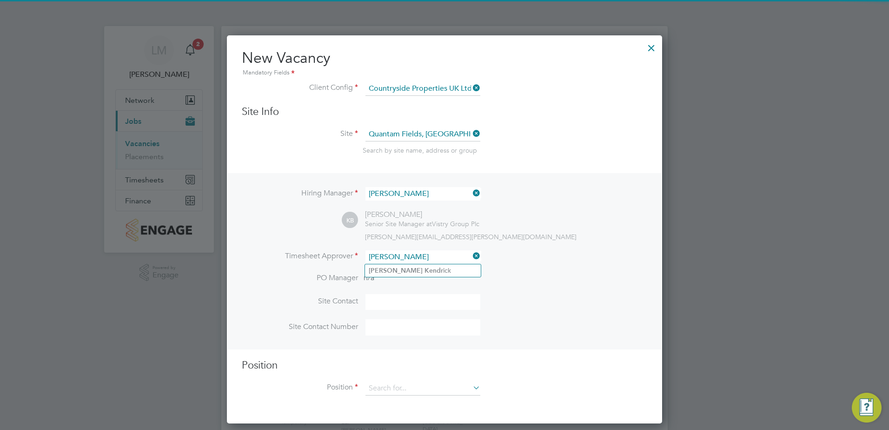
click at [423, 278] on li "PO Manager n/a" at bounding box center [444, 283] width 405 height 21
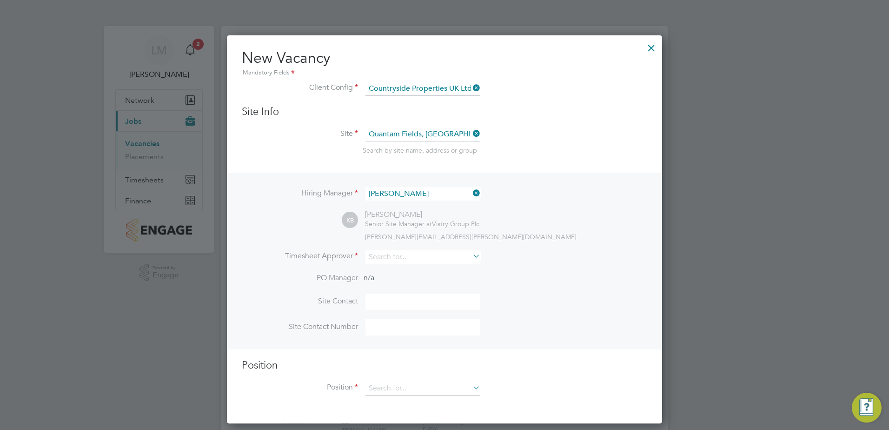
click at [425, 264] on li "Timesheet Approver" at bounding box center [444, 261] width 405 height 23
click at [423, 258] on input at bounding box center [422, 256] width 115 height 13
click at [421, 265] on li "Neil Kendr ick" at bounding box center [423, 270] width 116 height 13
type input "Neil Kendrick"
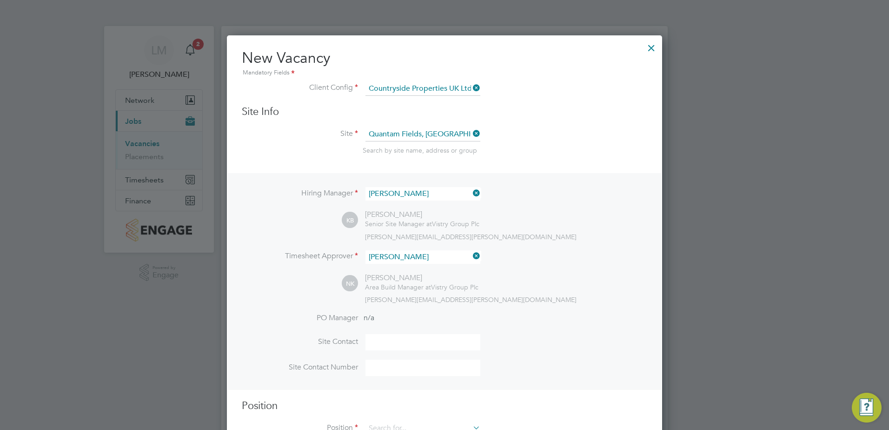
click at [517, 278] on div "NK Neil Kendrick Area Build Manager at Vistry Group Plc neil.kendrick@vistry.co…" at bounding box center [494, 288] width 305 height 31
click at [437, 344] on input at bounding box center [422, 342] width 115 height 16
type input "k"
type input "Kevin Bishop"
click at [419, 367] on input at bounding box center [422, 367] width 115 height 16
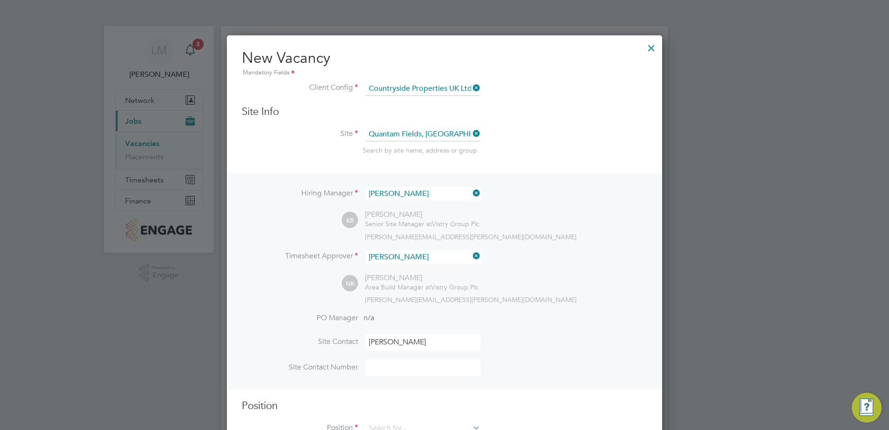
type input "+447971962110"
type input "[PERSON_NAME] [PERSON_NAME] ([GEOGRAPHIC_DATA])"
type input "gener"
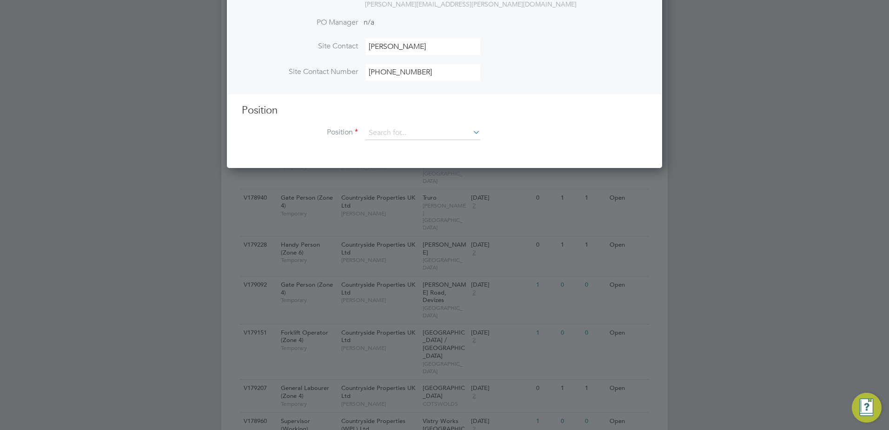
scroll to position [232, 0]
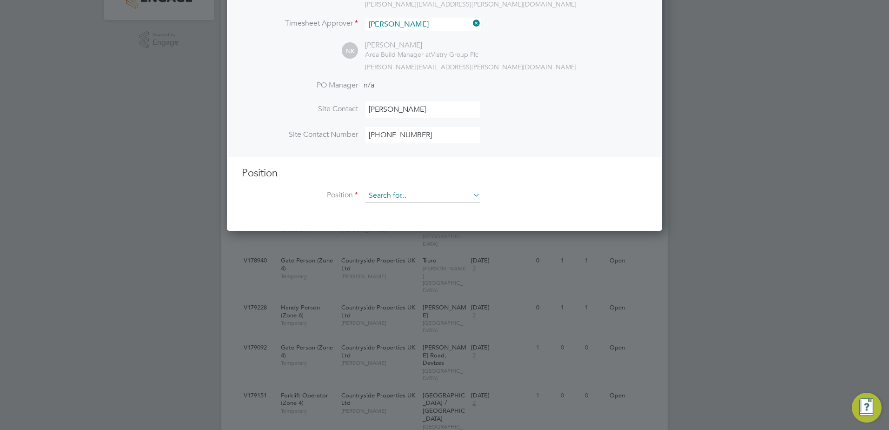
click at [398, 197] on input at bounding box center [422, 196] width 115 height 14
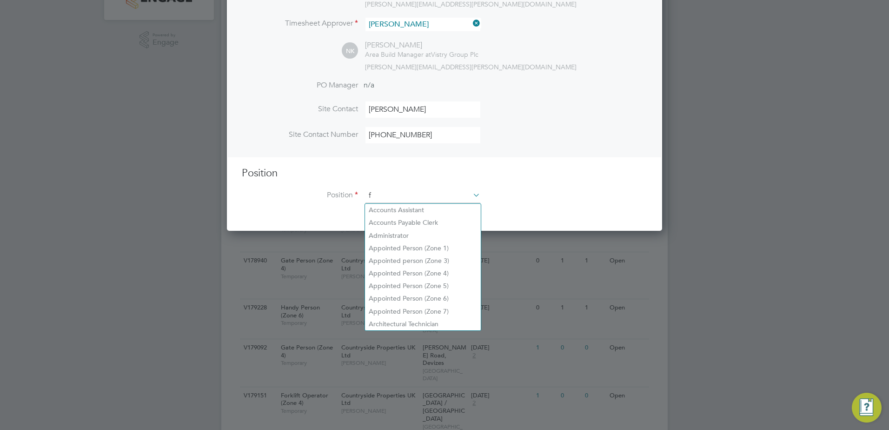
scroll to position [1340, 436]
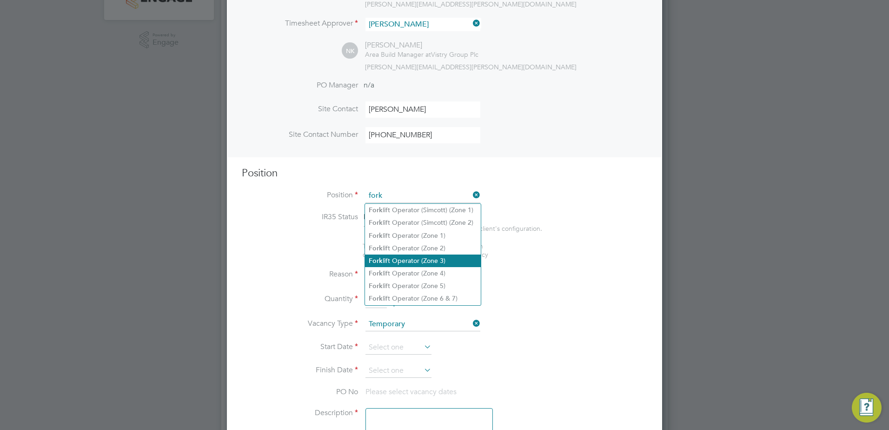
click at [435, 259] on li "Fork lift Operator (Zone 3)" at bounding box center [423, 260] width 116 height 13
type input "Forklift Operator (Zone 3)"
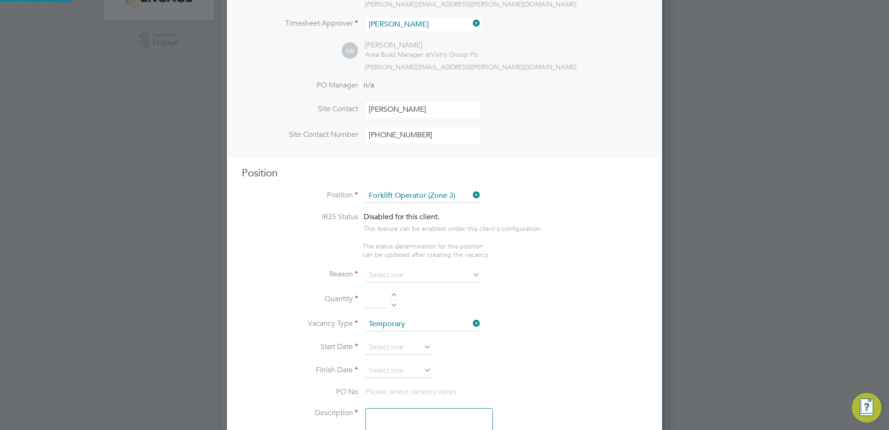
type textarea "• Operate construction machinery • Delivering large quantities of materials to …"
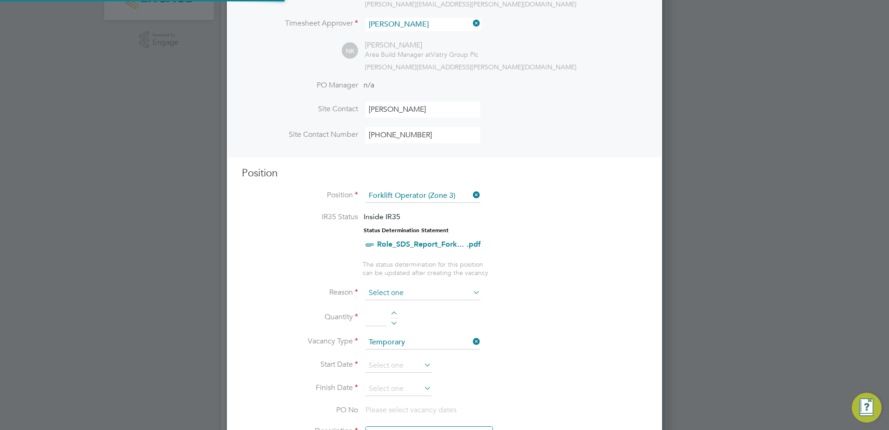
scroll to position [27, 49]
click at [403, 297] on input at bounding box center [422, 293] width 115 height 14
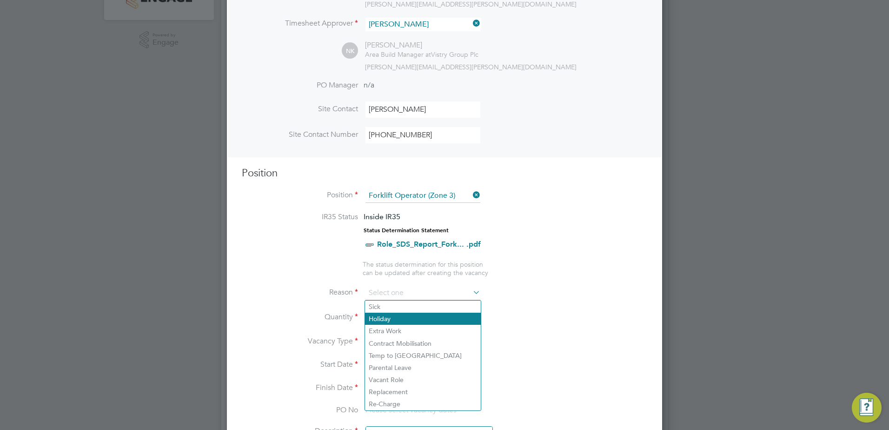
click at [403, 317] on li "Holiday" at bounding box center [423, 318] width 116 height 12
type input "Holiday"
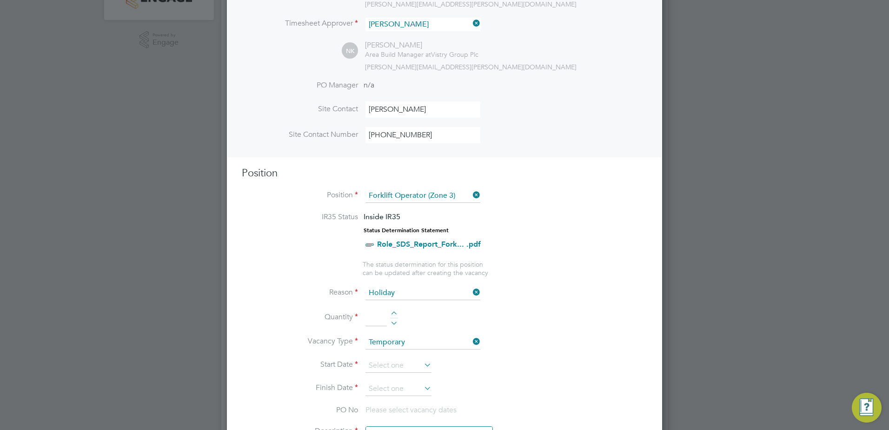
click at [396, 313] on div at bounding box center [394, 314] width 8 height 7
type input "1"
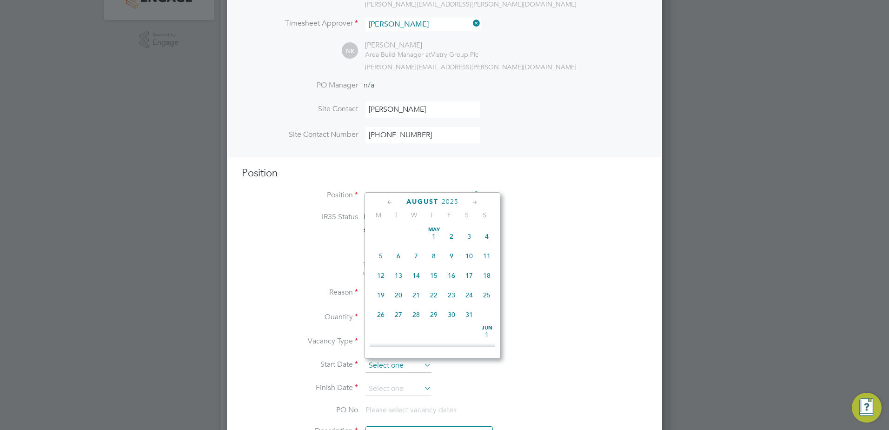
click at [393, 367] on input at bounding box center [398, 365] width 66 height 14
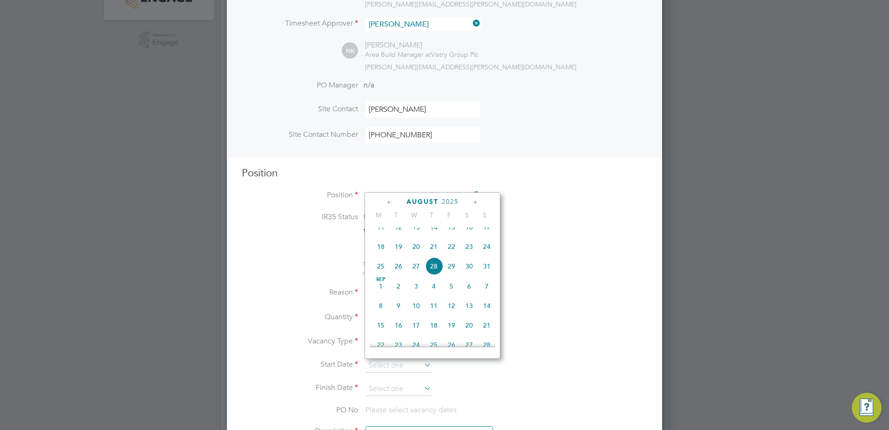
click at [431, 295] on span "4" at bounding box center [434, 286] width 18 height 18
type input "04 Sep 2025"
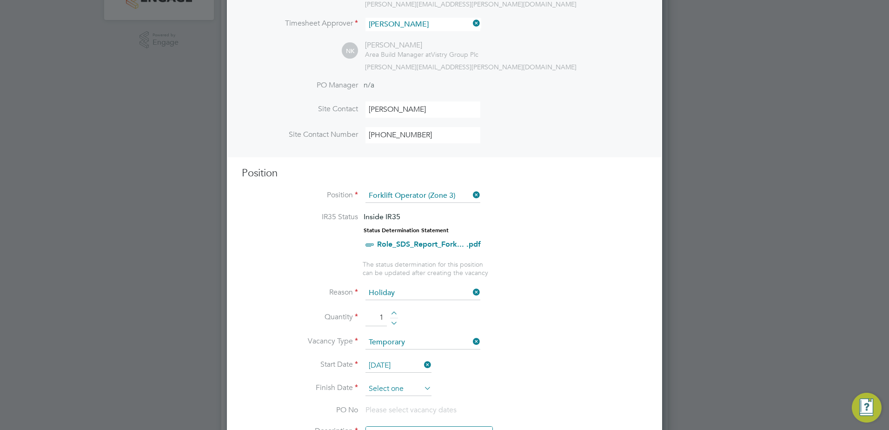
click at [411, 390] on input at bounding box center [398, 389] width 66 height 14
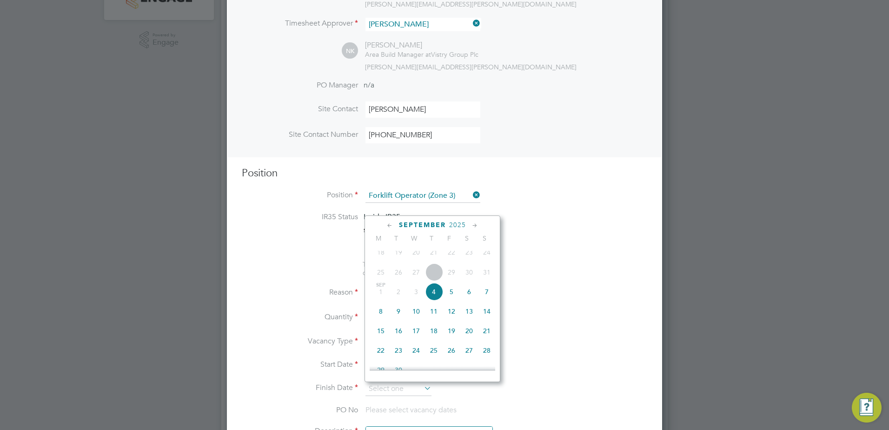
click at [381, 339] on span "15" at bounding box center [381, 331] width 18 height 18
type input "15 Sep 2025"
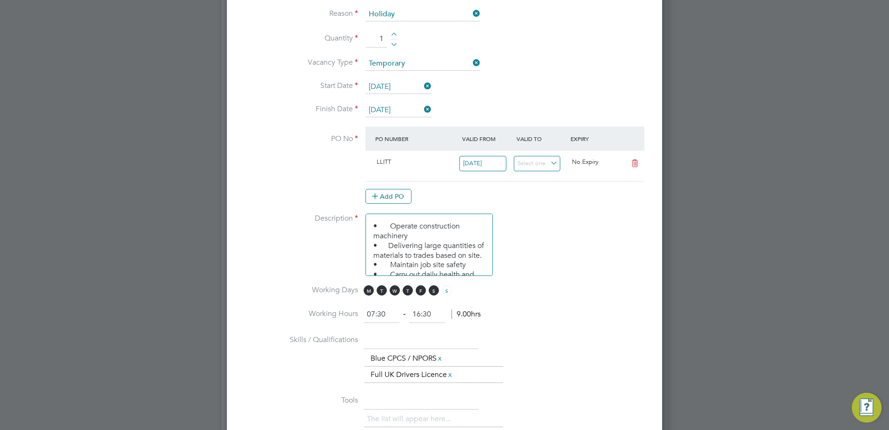
scroll to position [511, 0]
click at [434, 293] on span "S" at bounding box center [434, 290] width 10 height 10
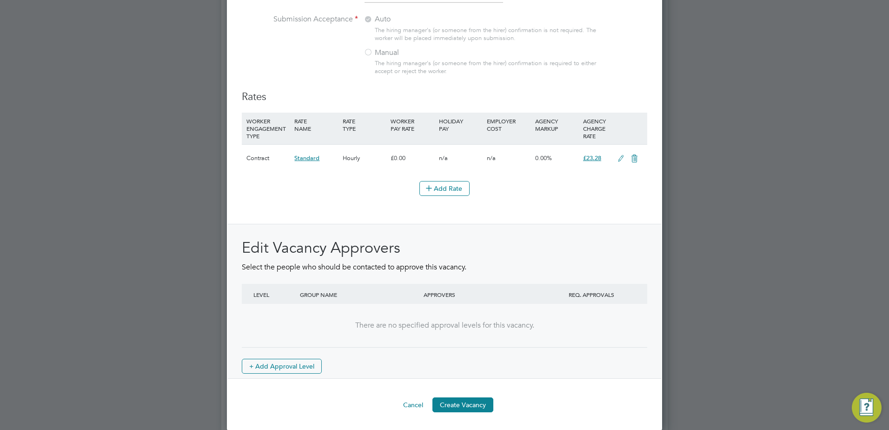
scroll to position [1027, 0]
click at [465, 401] on button "Create Vacancy" at bounding box center [462, 403] width 61 height 15
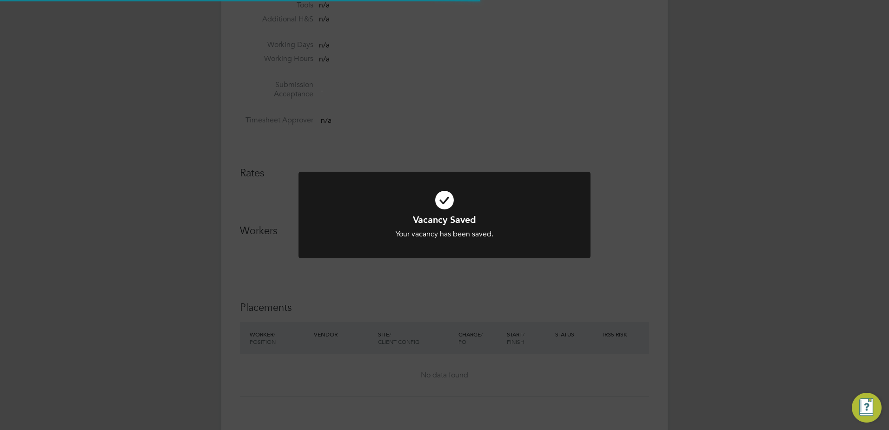
scroll to position [15, 200]
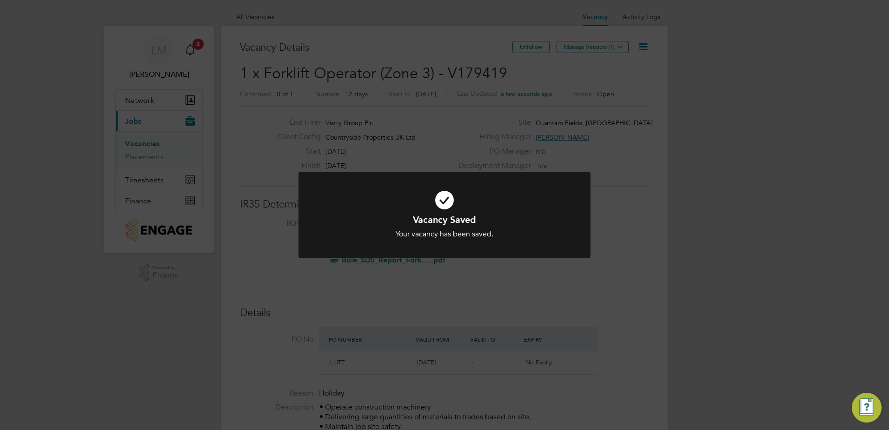
click at [526, 227] on div "Vacancy Saved Your vacancy has been saved. Cancel Okay" at bounding box center [445, 226] width 242 height 26
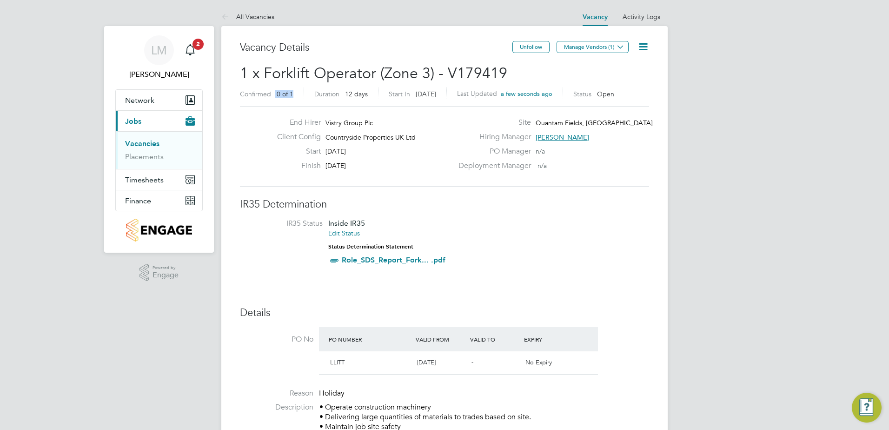
drag, startPoint x: 504, startPoint y: 83, endPoint x: 345, endPoint y: 85, distance: 159.5
click at [345, 85] on h2 "1 x Forklift Operator (Zone 3) - V179419 Confirmed 0 of 1 Duration 12 days Star…" at bounding box center [444, 83] width 409 height 39
click at [523, 84] on h2 "1 x Forklift Operator (Zone 3) - V179419 Confirmed 0 of 1 Duration 12 days Star…" at bounding box center [444, 83] width 409 height 39
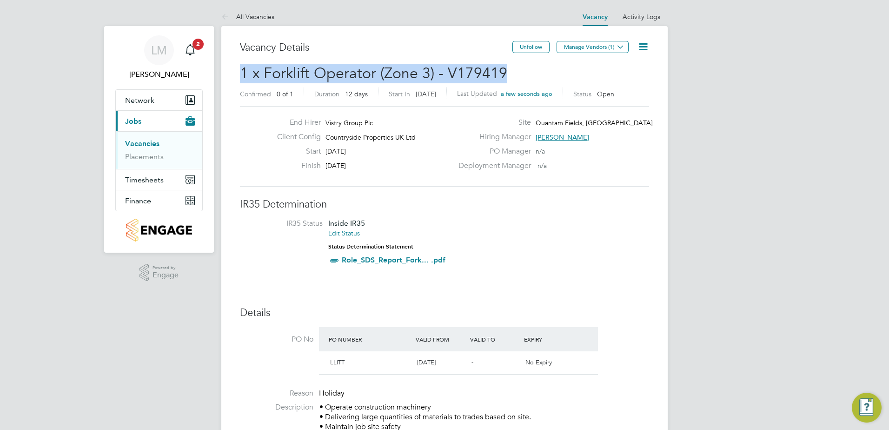
drag, startPoint x: 458, startPoint y: 79, endPoint x: 238, endPoint y: 76, distance: 220.4
copy span "1 x Forklift Operator (Zone 3) - V179419"
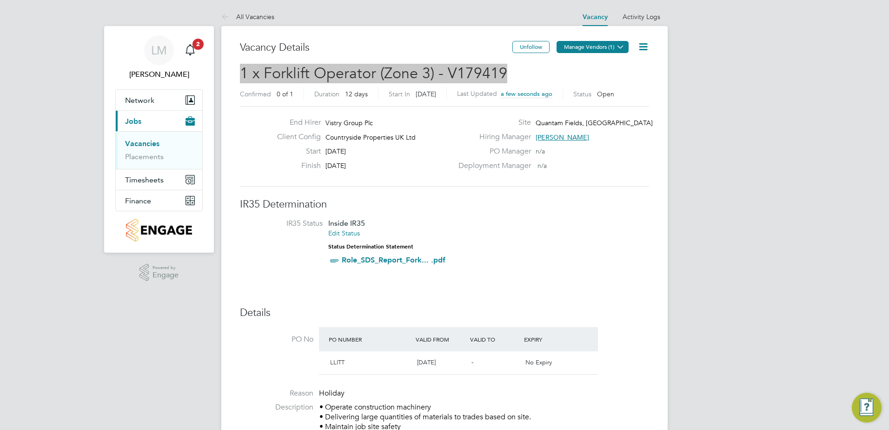
drag, startPoint x: 563, startPoint y: 50, endPoint x: 490, endPoint y: 63, distance: 74.1
click at [563, 50] on button "Manage Vendors (1)" at bounding box center [592, 47] width 72 height 12
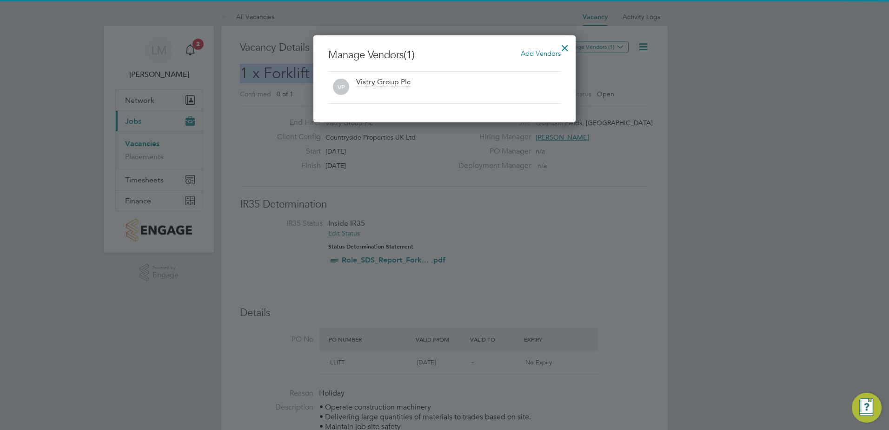
click at [532, 55] on span "Add Vendors" at bounding box center [541, 53] width 40 height 9
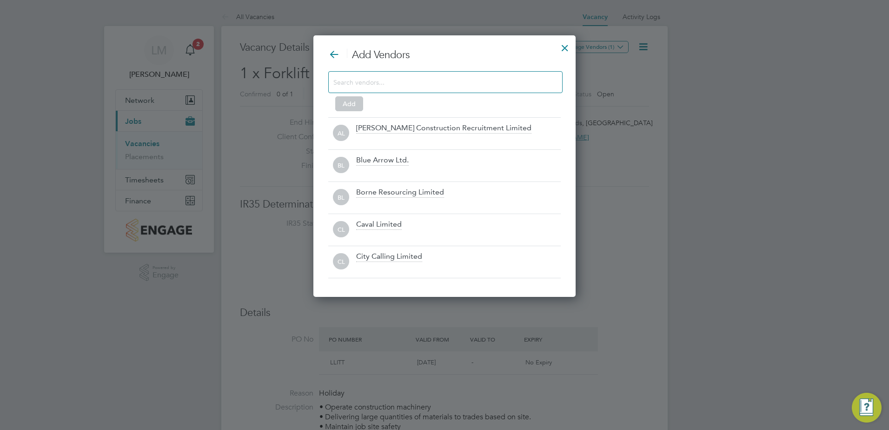
click at [433, 86] on input at bounding box center [437, 82] width 209 height 12
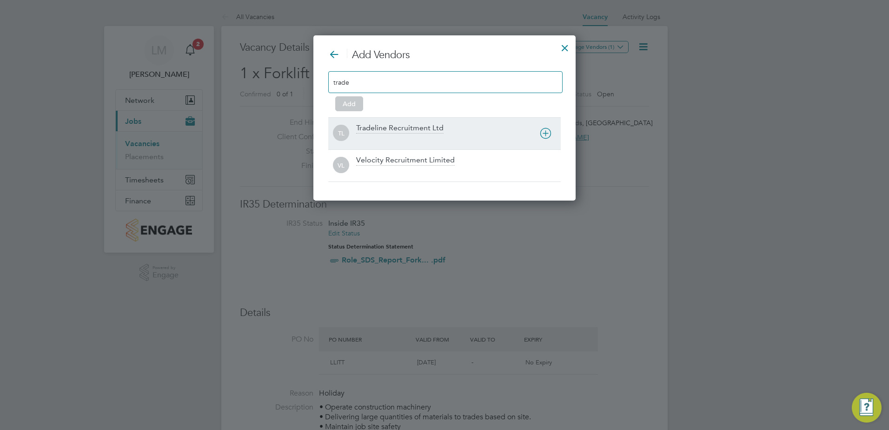
type input "trade"
click at [414, 127] on div "Tradeline Recruitment Ltd" at bounding box center [399, 128] width 87 height 10
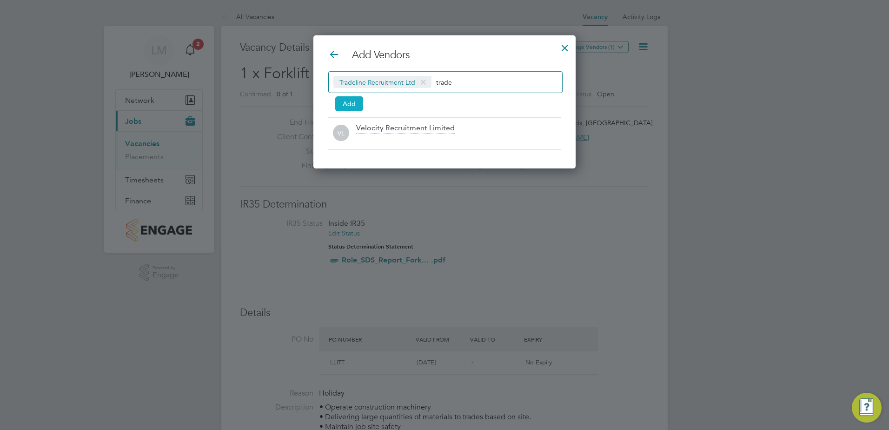
click at [357, 99] on button "Add" at bounding box center [349, 103] width 28 height 15
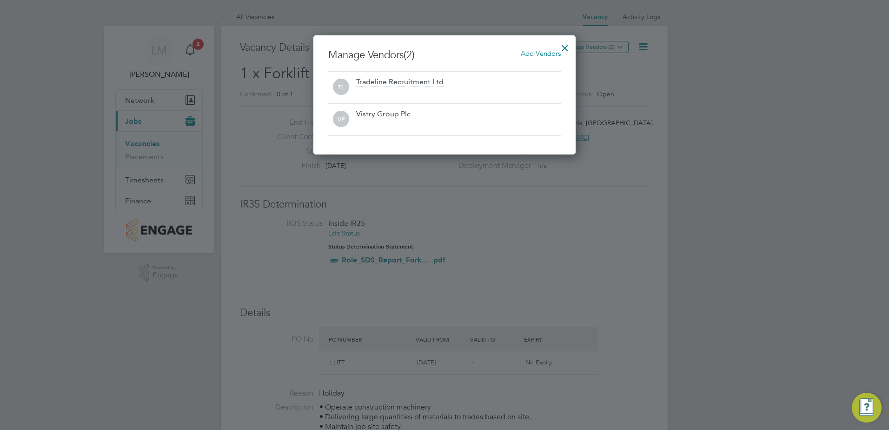
click at [568, 45] on div at bounding box center [564, 45] width 17 height 17
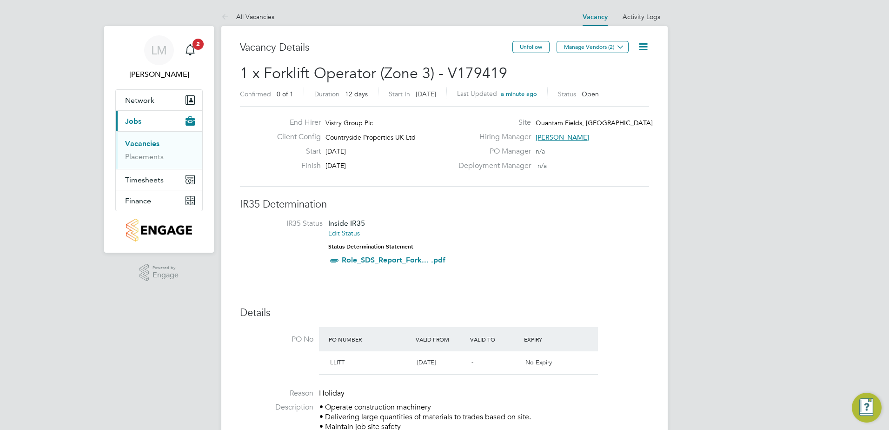
drag, startPoint x: 719, startPoint y: 219, endPoint x: 647, endPoint y: 83, distance: 153.9
drag, startPoint x: 640, startPoint y: 42, endPoint x: 629, endPoint y: 67, distance: 27.1
click at [628, 71] on h2 "1 x General Labourer (Zone 3) - V178447 Confirmed 1 of 1 Duration 19 days Start…" at bounding box center [444, 83] width 409 height 39
click at [643, 46] on icon at bounding box center [643, 47] width 12 height 12
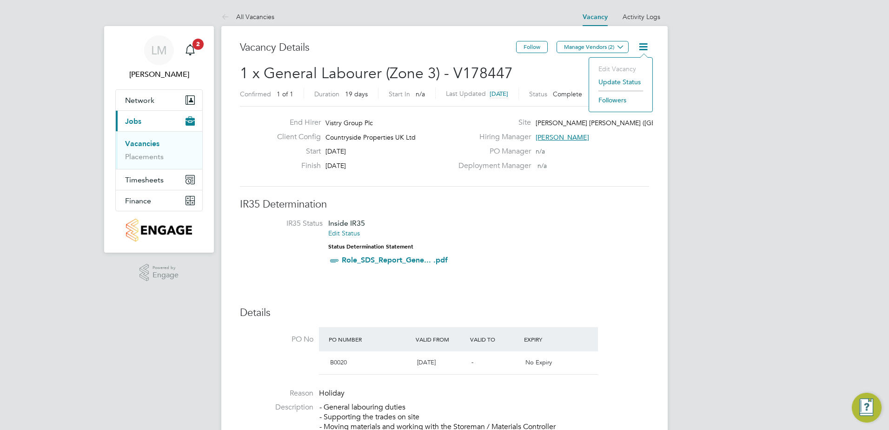
click at [637, 82] on li "Update Status" at bounding box center [621, 81] width 54 height 13
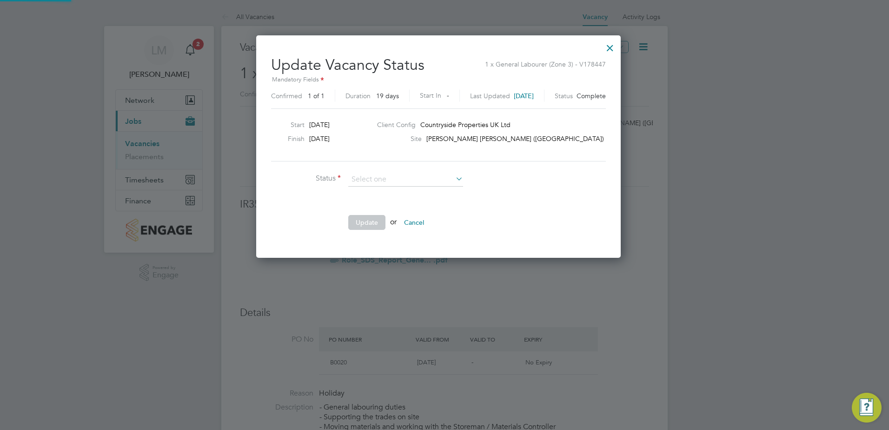
scroll to position [222, 377]
click at [429, 192] on li "Open" at bounding box center [406, 192] width 116 height 12
type input "Open"
click at [373, 223] on button "Update" at bounding box center [366, 222] width 37 height 15
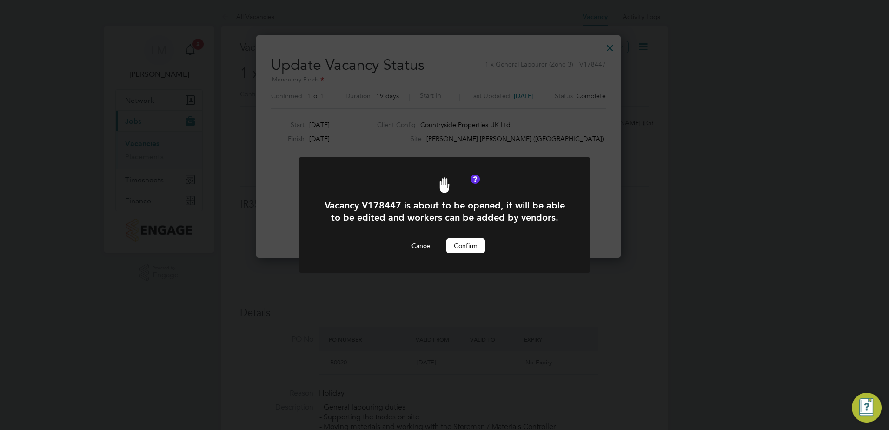
click at [474, 243] on button "Confirm" at bounding box center [465, 245] width 39 height 15
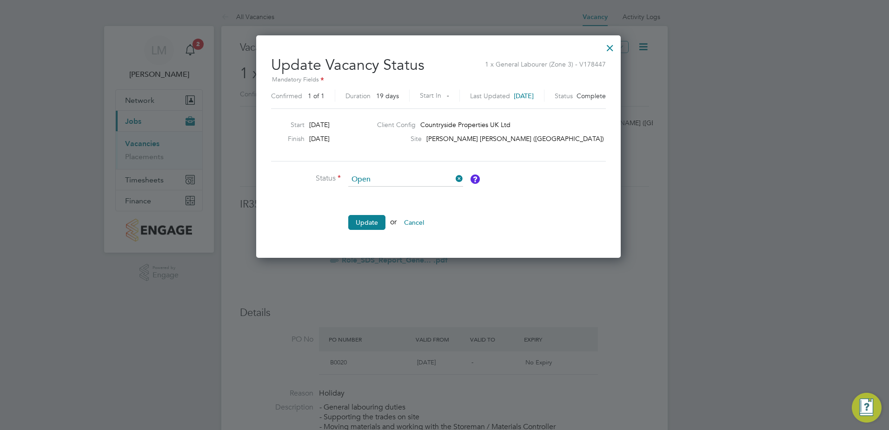
click at [618, 46] on div at bounding box center [610, 45] width 17 height 17
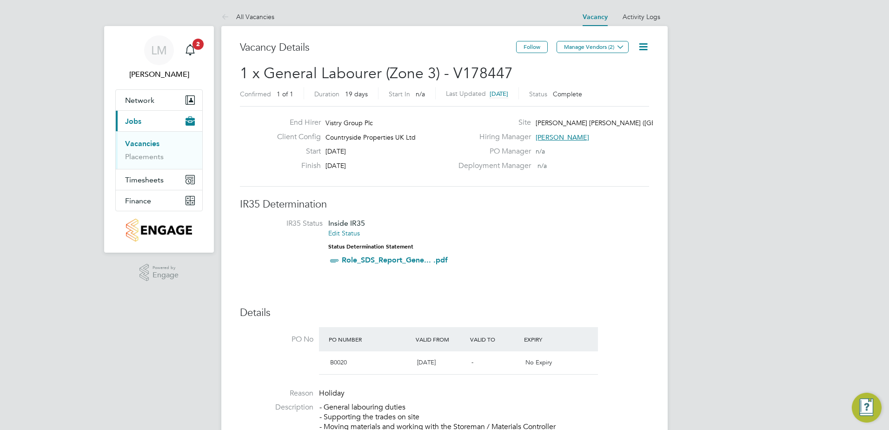
click at [525, 222] on li "IR35 Status Inside IR35 Edit Status Status Determination Statement Role_SDS_Rep…" at bounding box center [444, 244] width 391 height 50
click at [590, 220] on li "IR35 Status Inside IR35 Edit Status Status Determination Statement Role_SDS_Rep…" at bounding box center [444, 244] width 391 height 50
click at [545, 199] on h3 "IR35 Determination" at bounding box center [444, 204] width 409 height 13
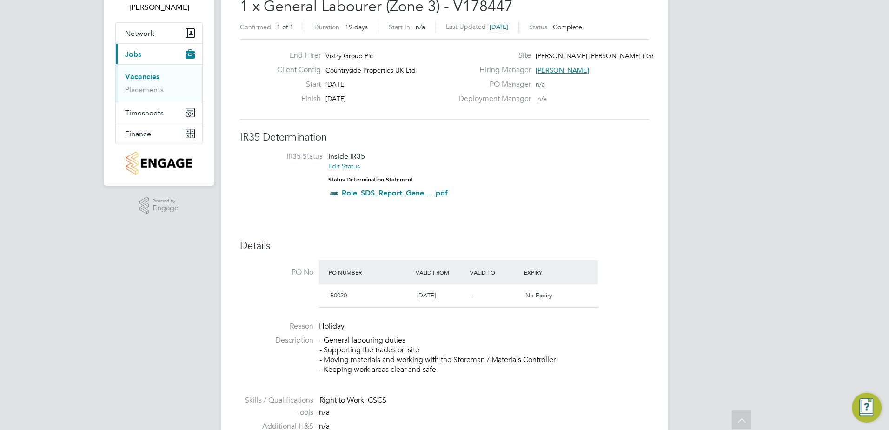
scroll to position [0, 0]
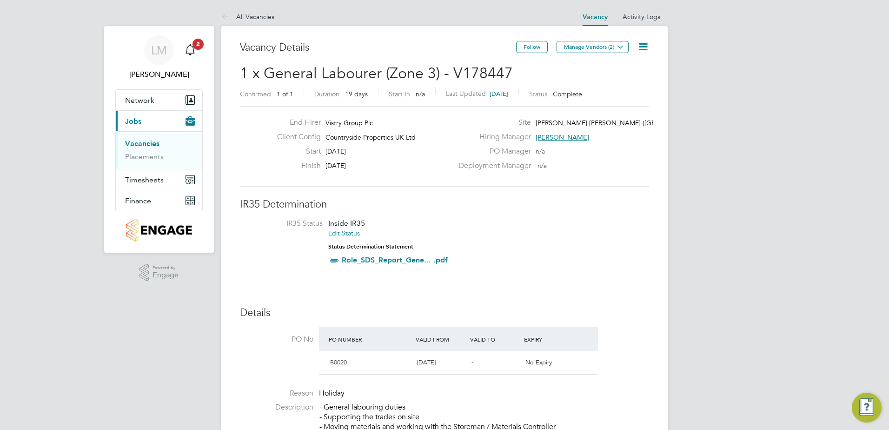
click at [512, 205] on h3 "IR35 Determination" at bounding box center [444, 204] width 409 height 13
click at [605, 206] on h3 "IR35 Determination" at bounding box center [444, 204] width 409 height 13
click at [596, 205] on h3 "IR35 Determination" at bounding box center [444, 204] width 409 height 13
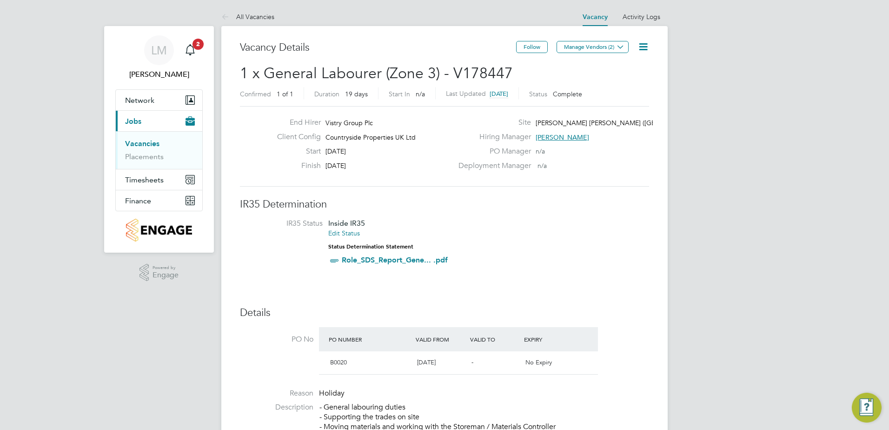
click at [616, 234] on li "IR35 Status Inside IR35 Edit Status Status Determination Statement Role_SDS_Rep…" at bounding box center [444, 244] width 391 height 50
click at [144, 144] on link "Vacancies" at bounding box center [142, 143] width 34 height 9
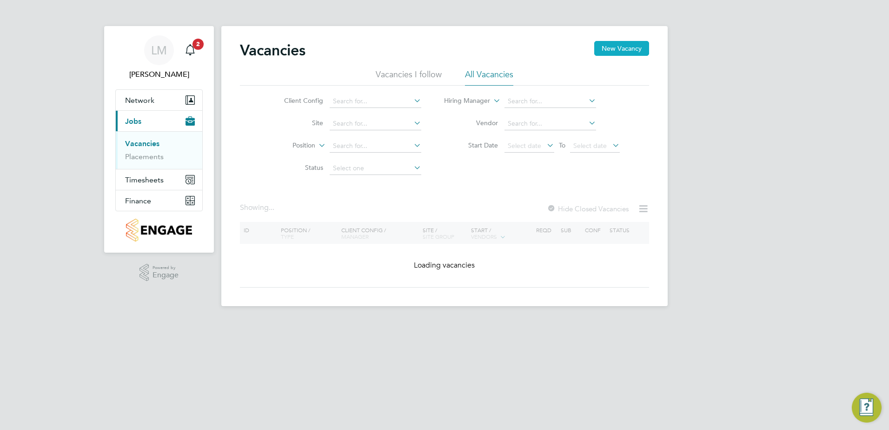
click at [618, 48] on button "New Vacancy" at bounding box center [621, 48] width 55 height 15
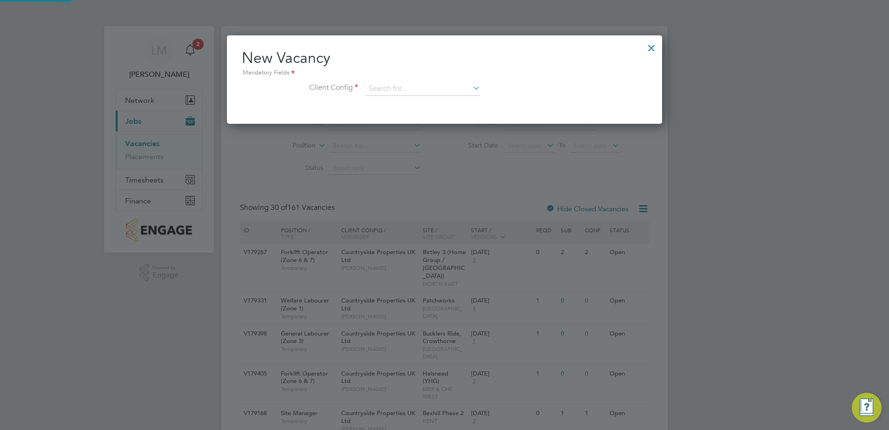
scroll to position [88, 436]
click at [392, 86] on input at bounding box center [422, 89] width 115 height 14
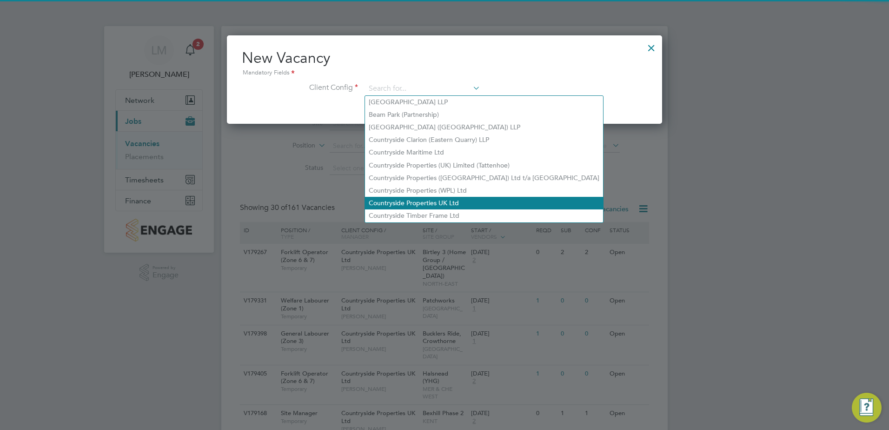
click at [459, 197] on li "Countryside Properties UK Ltd" at bounding box center [484, 203] width 238 height 13
type input "Countryside Properties UK Ltd"
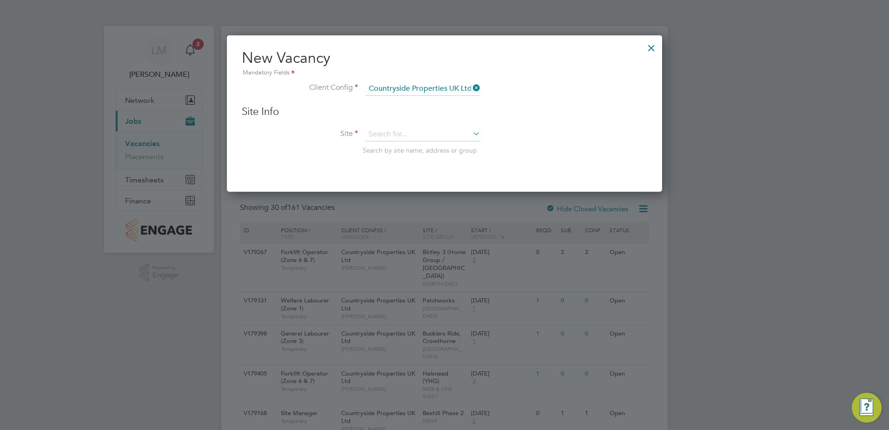
scroll to position [157, 436]
click at [405, 137] on input at bounding box center [422, 134] width 115 height 14
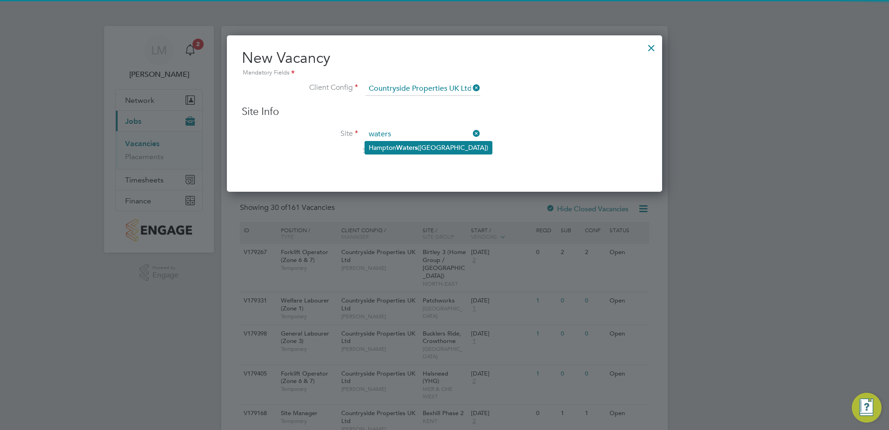
click at [417, 146] on b "Waters" at bounding box center [406, 148] width 21 height 8
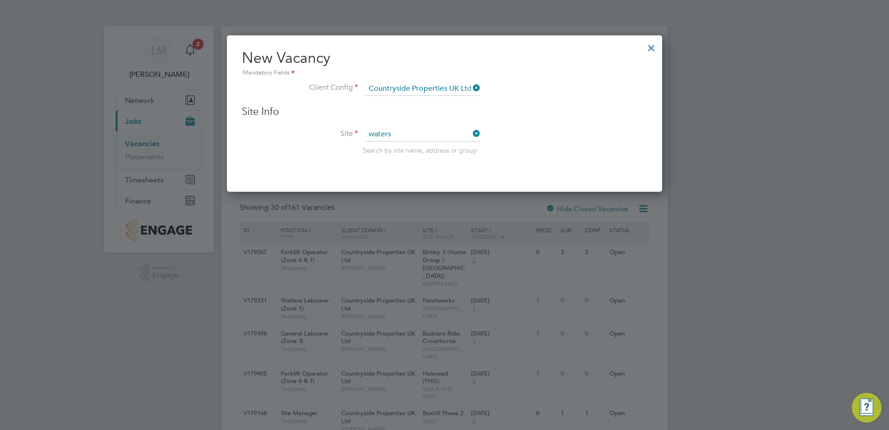
type input "[PERSON_NAME] [PERSON_NAME] ([GEOGRAPHIC_DATA])"
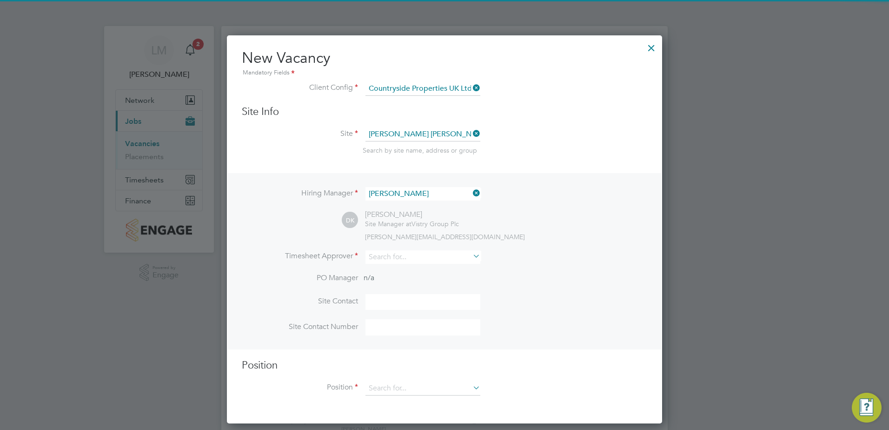
click at [527, 173] on li "Site Hampton Waters (Peterborough) Search by site name, address or group" at bounding box center [444, 150] width 405 height 46
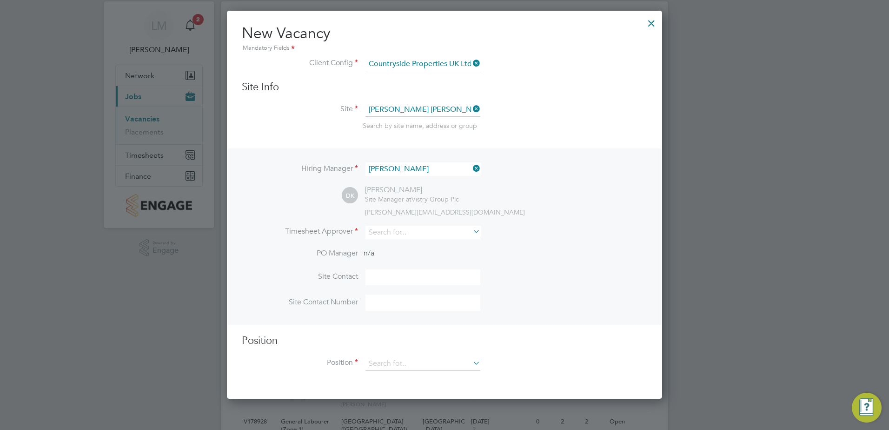
scroll to position [46, 0]
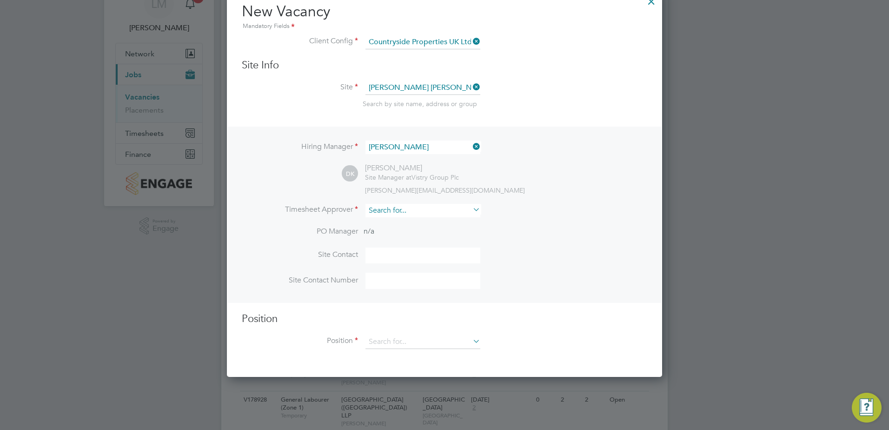
click at [417, 206] on input at bounding box center [422, 210] width 115 height 13
click at [443, 221] on li "Andy Pearce" at bounding box center [423, 224] width 117 height 13
type input "Andy Pearce"
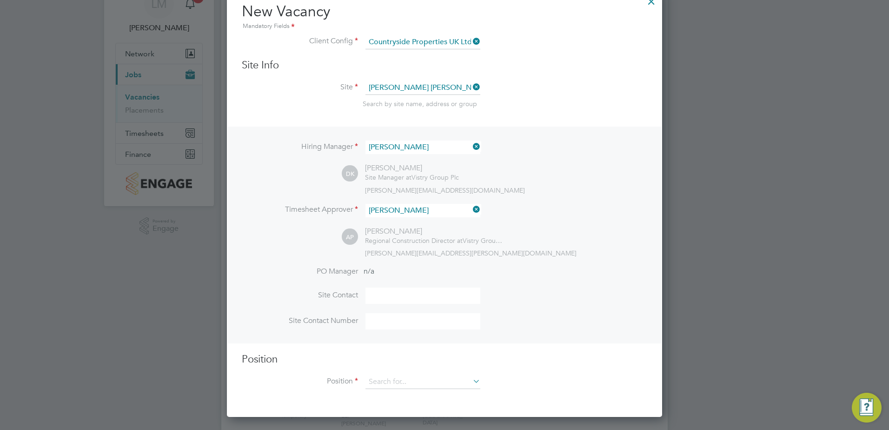
scroll to position [429, 436]
click at [527, 228] on div "AP Andy Pearce Regional Construction Director at Vistry Group Plc andy.pearce@v…" at bounding box center [494, 241] width 305 height 31
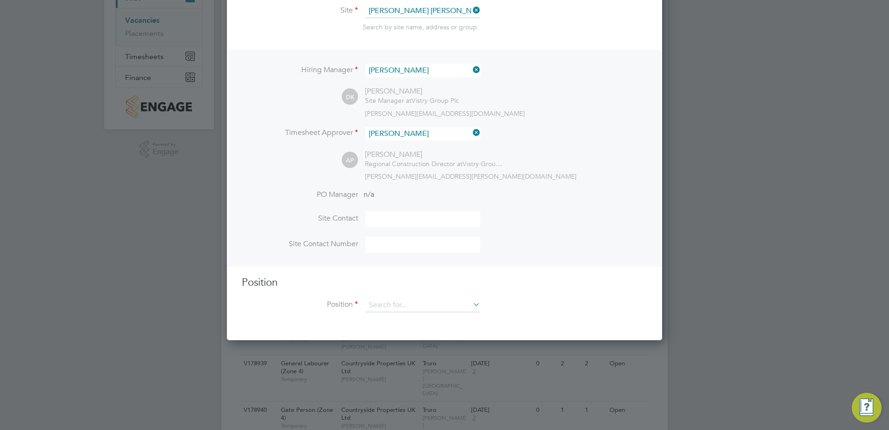
scroll to position [139, 0]
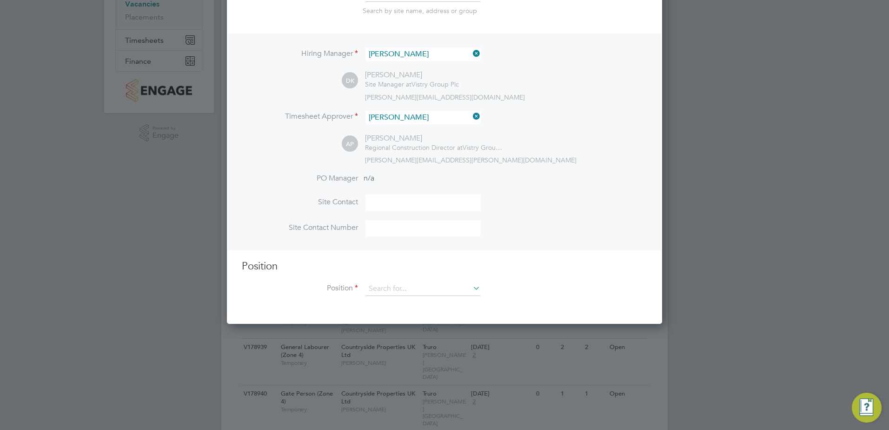
click at [402, 198] on input at bounding box center [422, 202] width 115 height 16
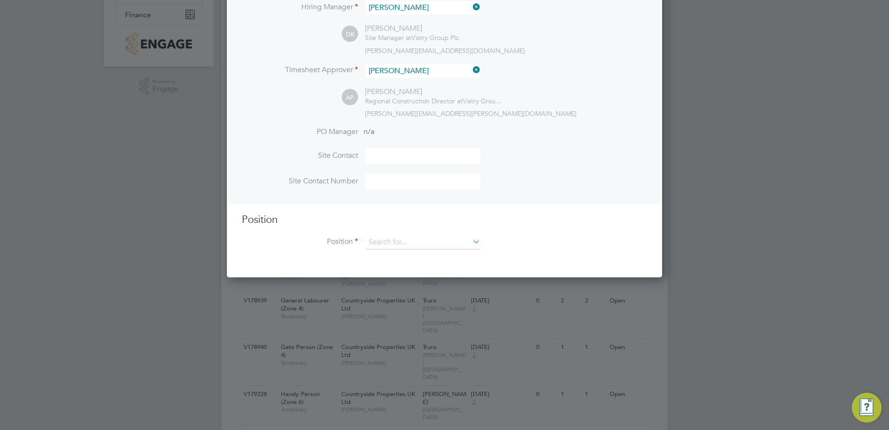
click at [406, 160] on input at bounding box center [422, 156] width 115 height 16
drag, startPoint x: 419, startPoint y: 165, endPoint x: 424, endPoint y: 163, distance: 5.4
click at [419, 164] on input at bounding box center [422, 156] width 115 height 16
click at [388, 156] on input at bounding box center [422, 156] width 115 height 16
drag, startPoint x: 428, startPoint y: 201, endPoint x: 412, endPoint y: 173, distance: 31.9
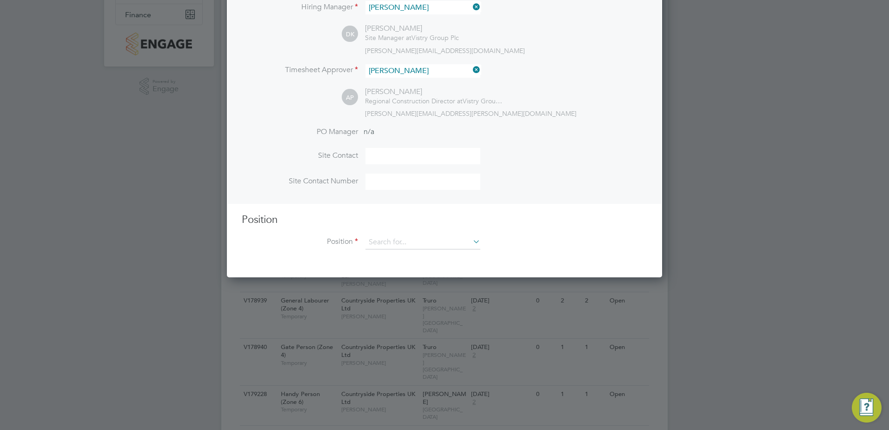
click at [428, 201] on div "Hiring Manager David Kingston DK David Kingston Site Manager at Vistry Group Pl…" at bounding box center [444, 95] width 433 height 216
drag, startPoint x: 405, startPoint y: 159, endPoint x: 295, endPoint y: 154, distance: 109.8
click at [404, 158] on input at bounding box center [422, 156] width 115 height 16
click at [411, 240] on input at bounding box center [422, 242] width 115 height 14
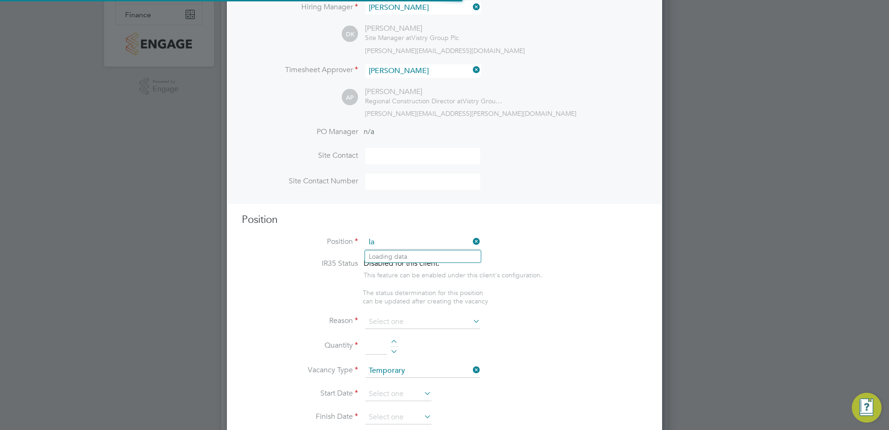
scroll to position [1340, 436]
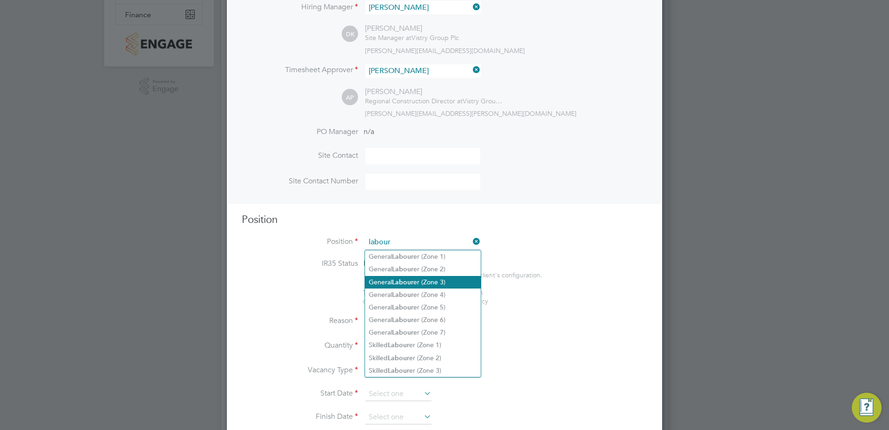
click at [431, 281] on li "General Labour er (Zone 3)" at bounding box center [423, 282] width 116 height 13
type input "General Labourer (Zone 3)"
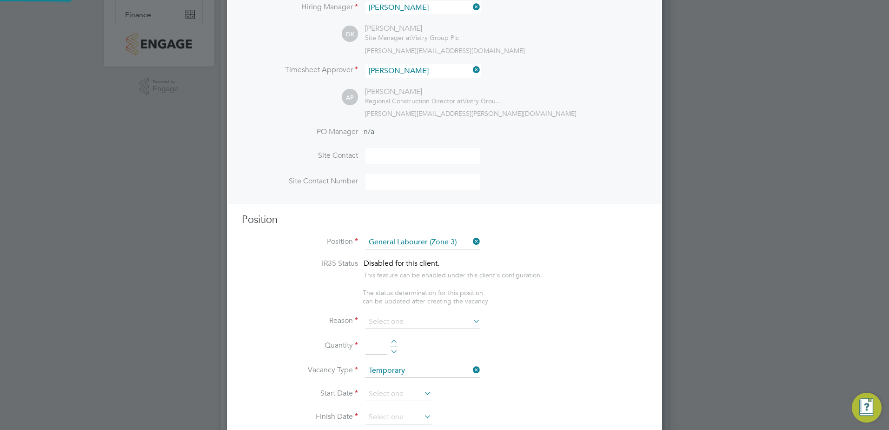
type textarea "- General labouring duties - Supporting the trades on site - Moving materials a…"
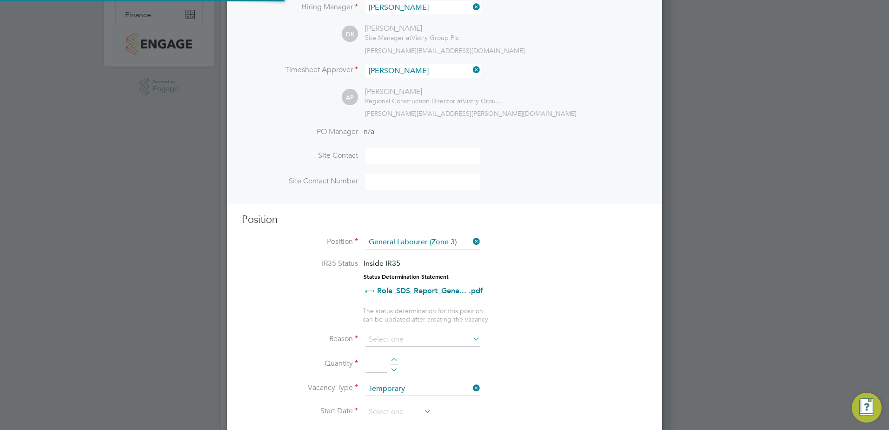
scroll to position [1342, 436]
click at [397, 152] on input at bounding box center [422, 156] width 115 height 16
type input "w"
type input "m"
drag, startPoint x: 411, startPoint y: 154, endPoint x: 404, endPoint y: 155, distance: 7.5
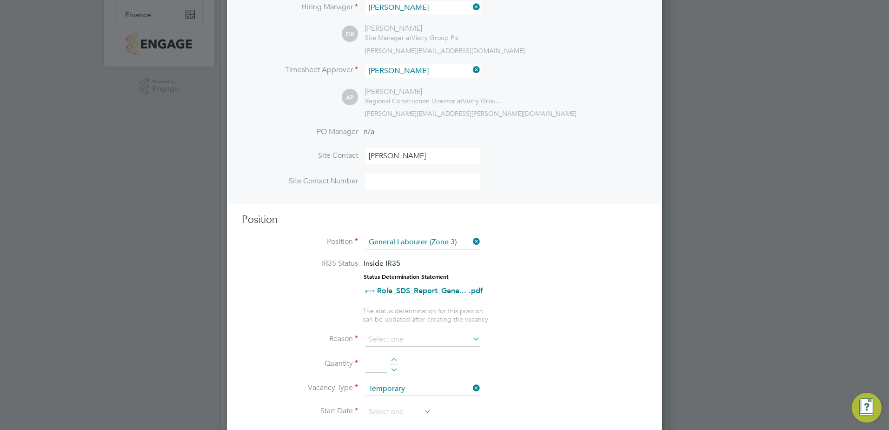
click at [409, 154] on input "Marc stubbley" at bounding box center [422, 156] width 115 height 16
click at [401, 158] on input "Marc stubbley" at bounding box center [422, 156] width 115 height 16
drag, startPoint x: 402, startPoint y: 153, endPoint x: 413, endPoint y: 154, distance: 10.7
click at [402, 153] on input "Marc stubbley" at bounding box center [422, 156] width 115 height 16
click at [391, 159] on input "Marc stubley" at bounding box center [422, 156] width 115 height 16
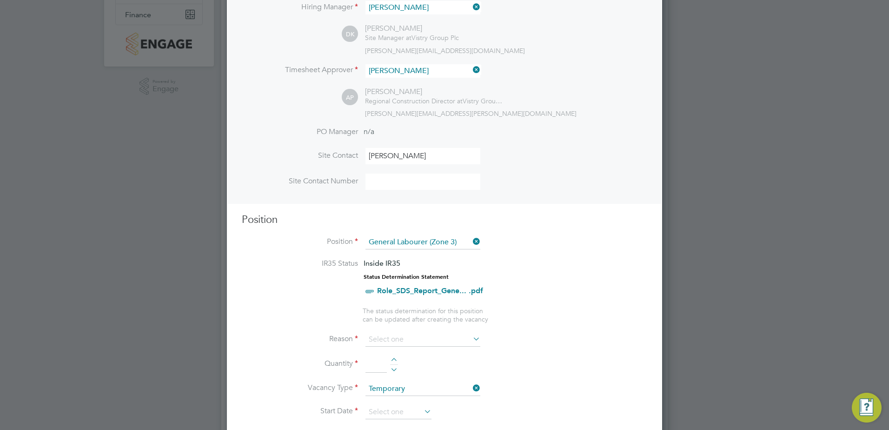
type input "Marc Stubley"
click at [456, 187] on input at bounding box center [422, 181] width 115 height 16
type input "07562656202"
click at [542, 261] on li "IR35 Status Inside IR35 Status Determination Statement Role_SDS_Report_Gene... …" at bounding box center [444, 281] width 405 height 47
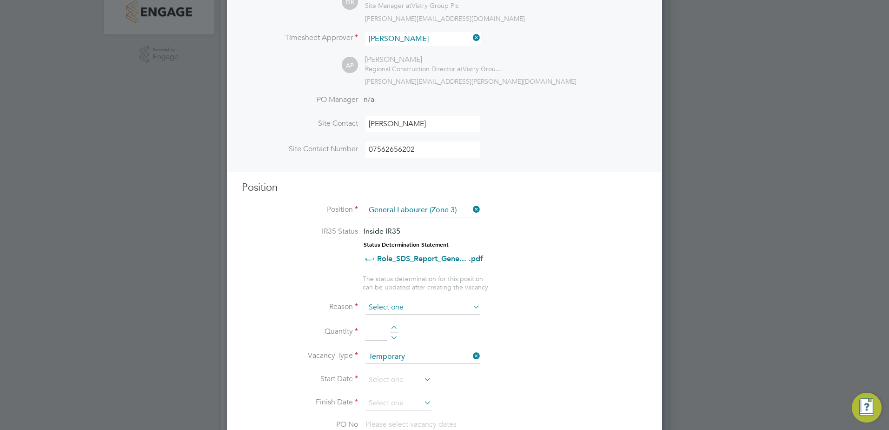
scroll to position [232, 0]
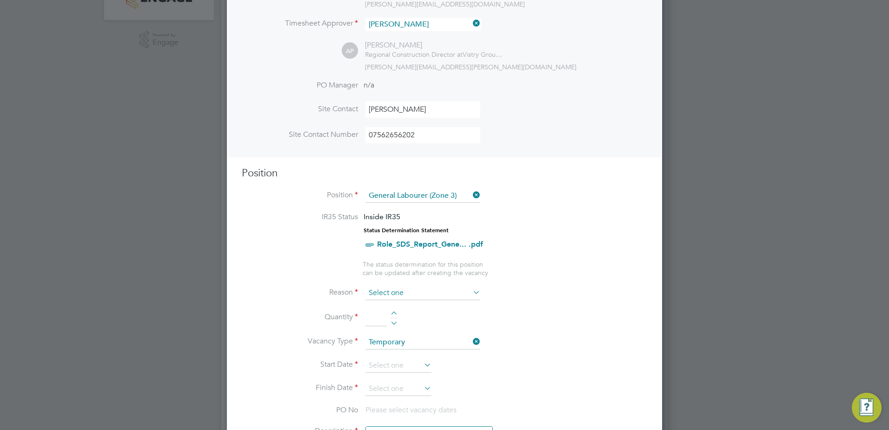
click at [412, 293] on input at bounding box center [422, 293] width 115 height 14
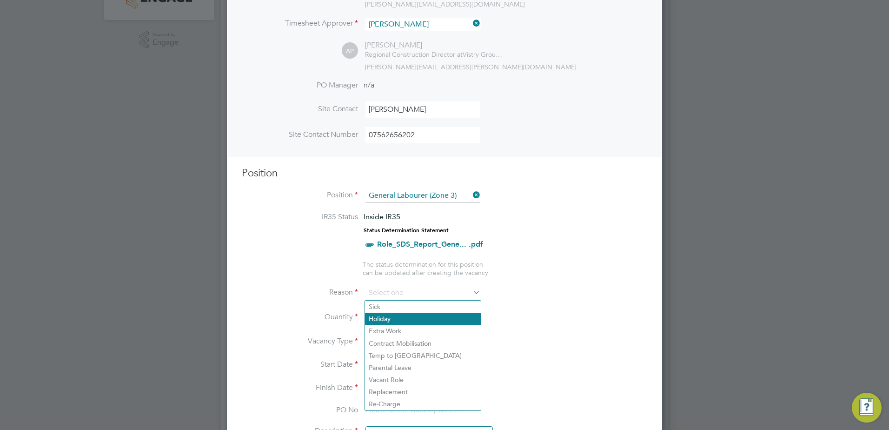
click at [404, 320] on li "Holiday" at bounding box center [423, 318] width 116 height 12
type input "Holiday"
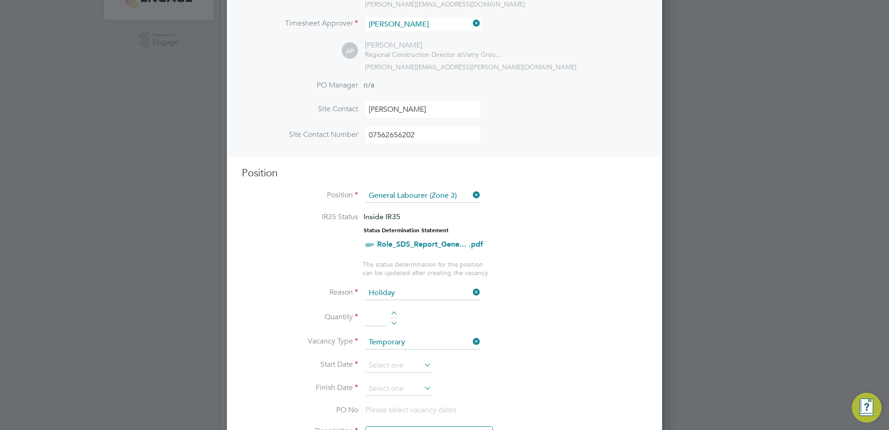
click at [395, 315] on div at bounding box center [394, 314] width 8 height 7
type input "1"
click at [397, 362] on input at bounding box center [398, 365] width 66 height 14
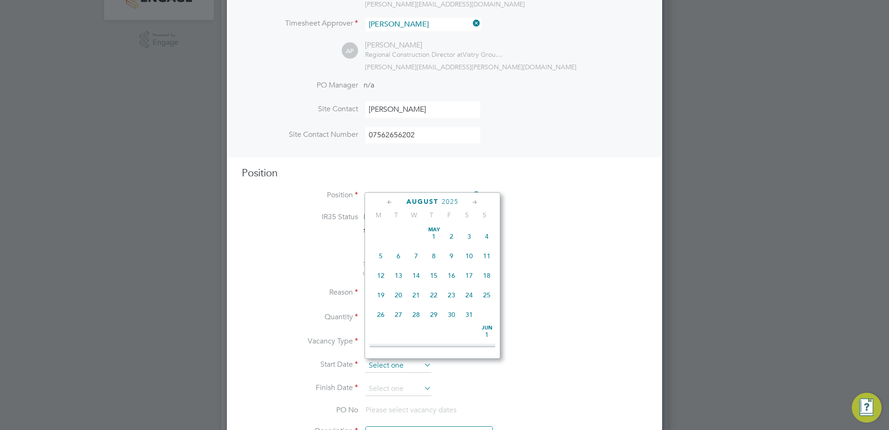
scroll to position [362, 0]
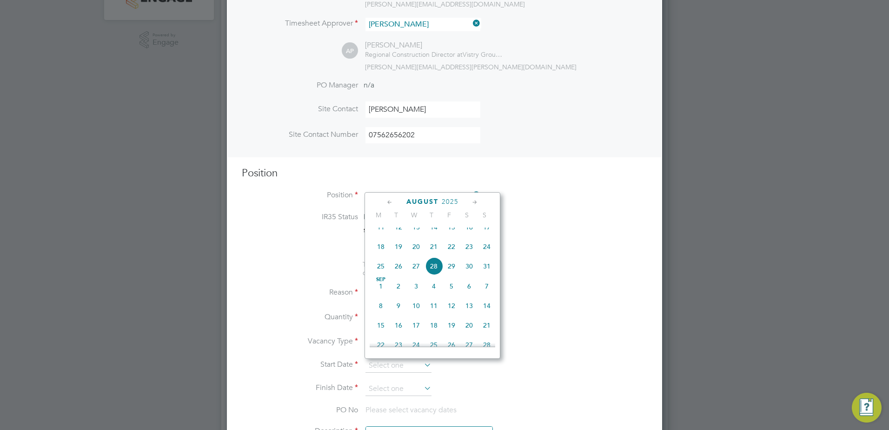
click at [381, 252] on span "18" at bounding box center [381, 247] width 18 height 18
type input "[DATE]"
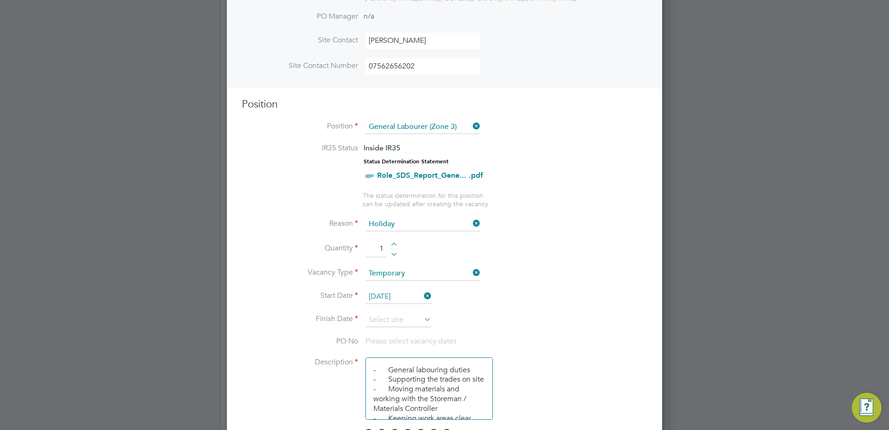
scroll to position [325, 0]
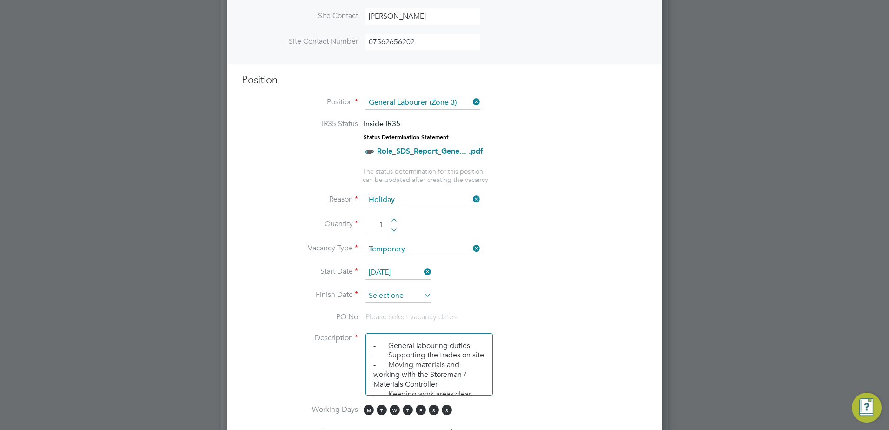
click at [418, 296] on input at bounding box center [398, 296] width 66 height 14
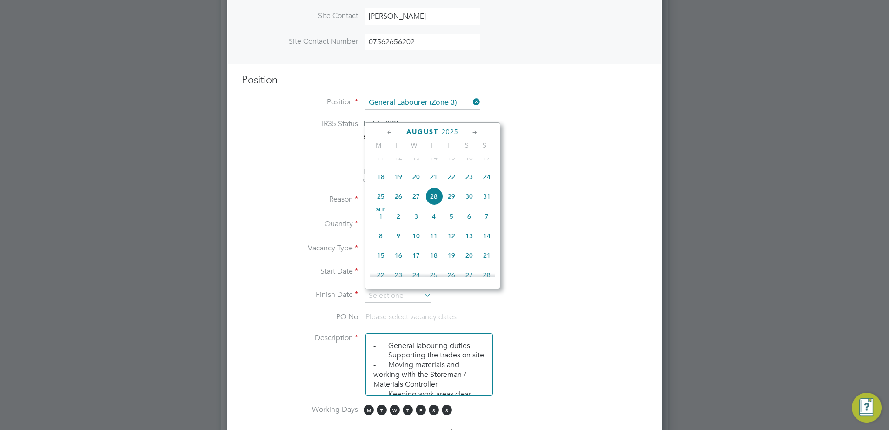
click at [379, 225] on span "Sep 1" at bounding box center [381, 216] width 18 height 18
type input "01 Sep 2025"
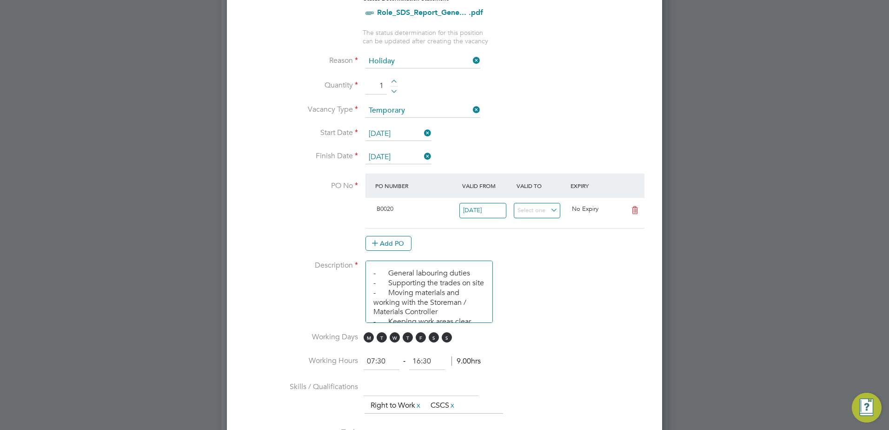
scroll to position [465, 0]
click at [438, 336] on span "S" at bounding box center [434, 336] width 10 height 10
click at [447, 337] on span "S" at bounding box center [447, 336] width 10 height 10
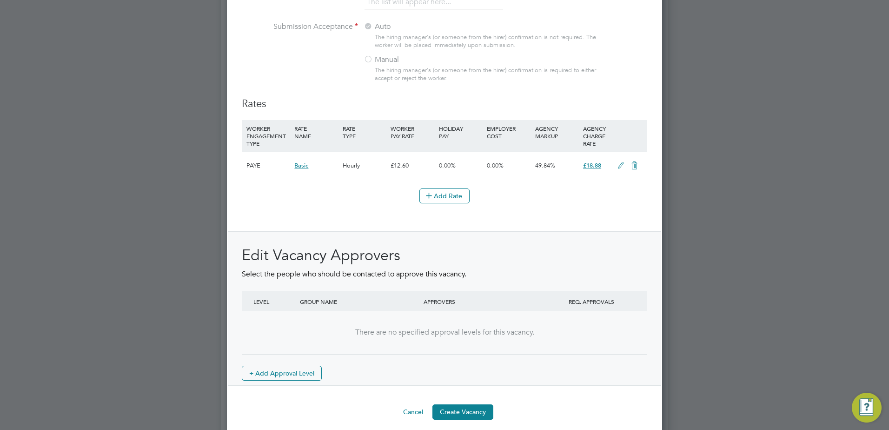
scroll to position [1013, 0]
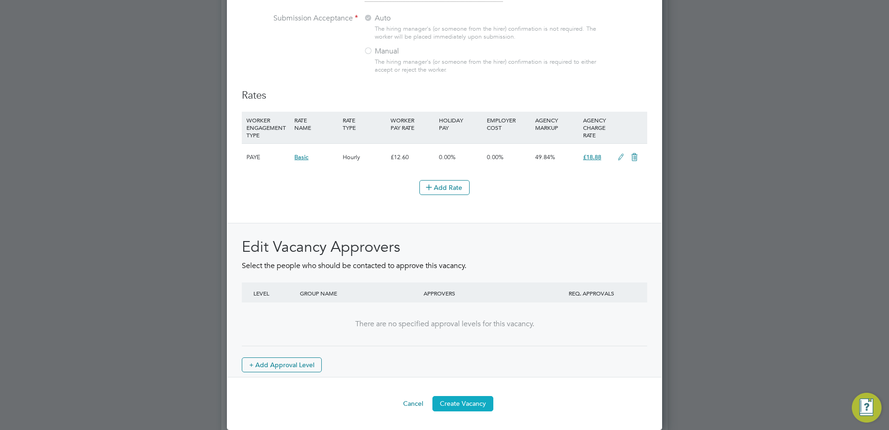
click at [470, 404] on button "Create Vacancy" at bounding box center [462, 403] width 61 height 15
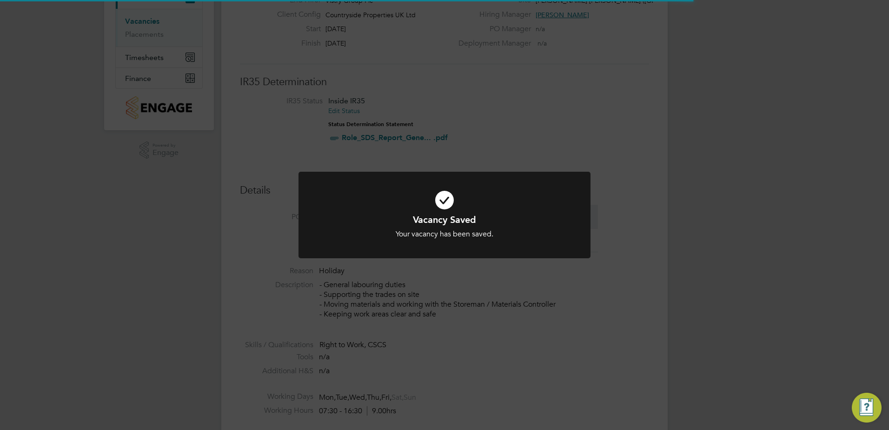
scroll to position [5, 5]
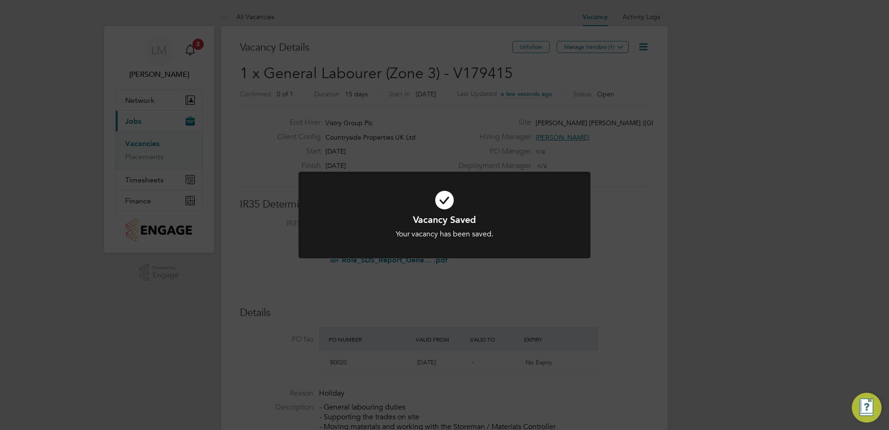
click at [500, 204] on icon at bounding box center [445, 200] width 242 height 36
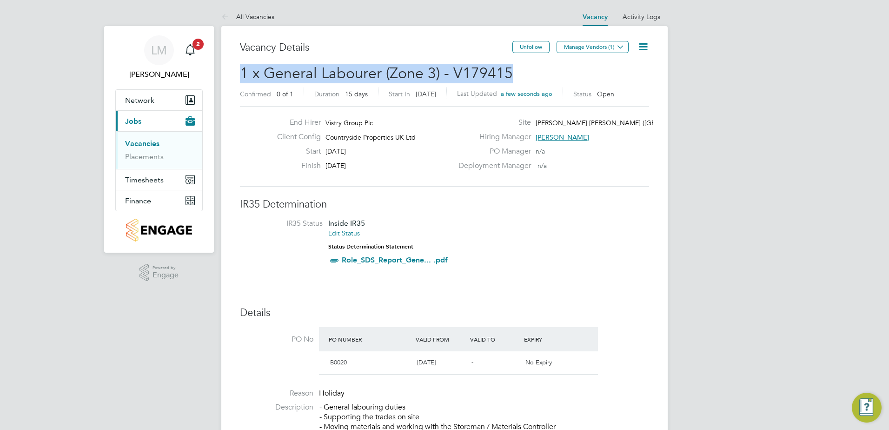
drag, startPoint x: 515, startPoint y: 76, endPoint x: 240, endPoint y: 73, distance: 274.8
click at [240, 73] on h2 "1 x General Labourer (Zone 3) - V179415 Confirmed 0 of 1 Duration 15 days Start…" at bounding box center [444, 83] width 409 height 39
copy span "1 x General Labourer (Zone 3) - V179415"
click at [599, 51] on button "Manage Vendors (1)" at bounding box center [592, 47] width 72 height 12
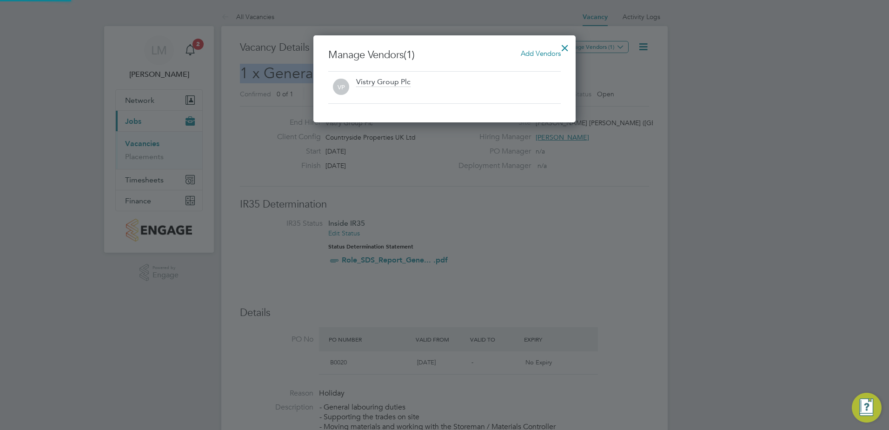
scroll to position [87, 263]
click at [531, 53] on span "Add Vendors" at bounding box center [541, 53] width 40 height 9
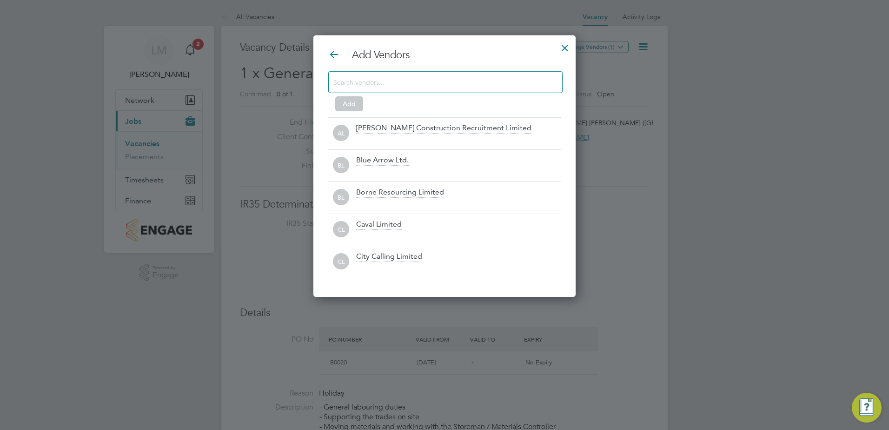
click at [424, 92] on div at bounding box center [445, 82] width 234 height 22
click at [421, 80] on input at bounding box center [437, 82] width 209 height 12
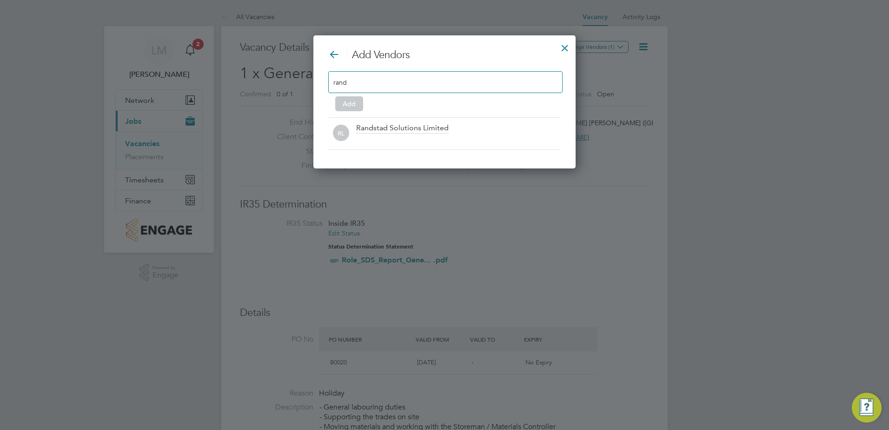
scroll to position [133, 263]
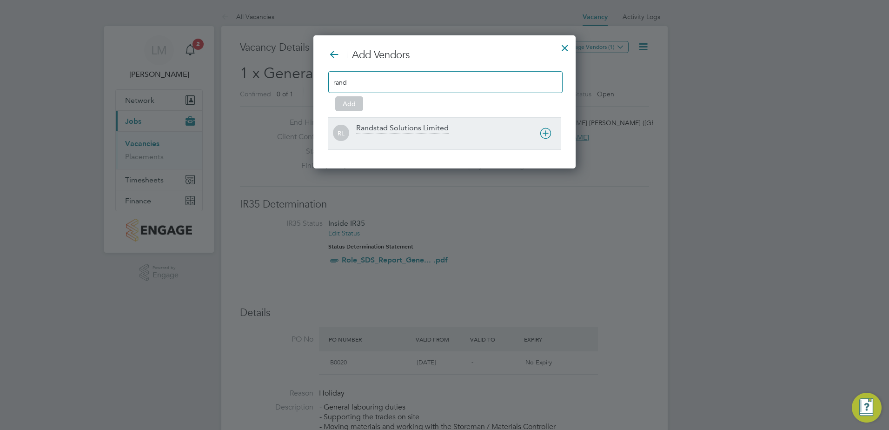
type input "rand"
click at [426, 125] on div "Randstad Solutions Limited" at bounding box center [402, 128] width 93 height 10
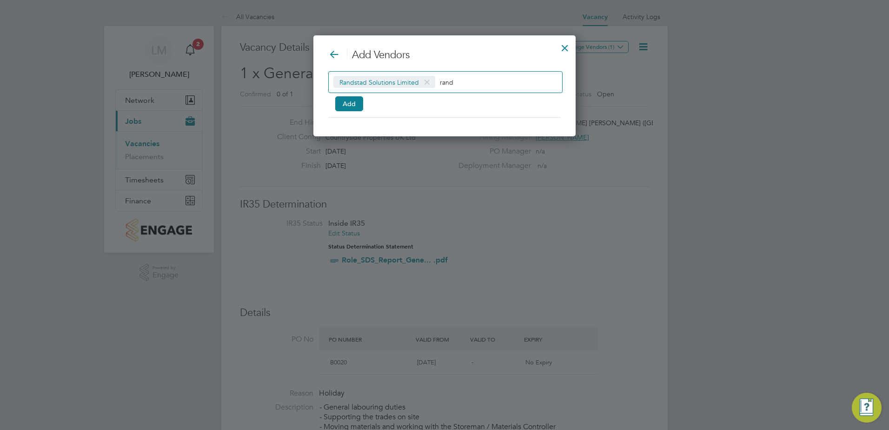
scroll to position [101, 263]
click at [342, 106] on button "Add" at bounding box center [349, 103] width 28 height 15
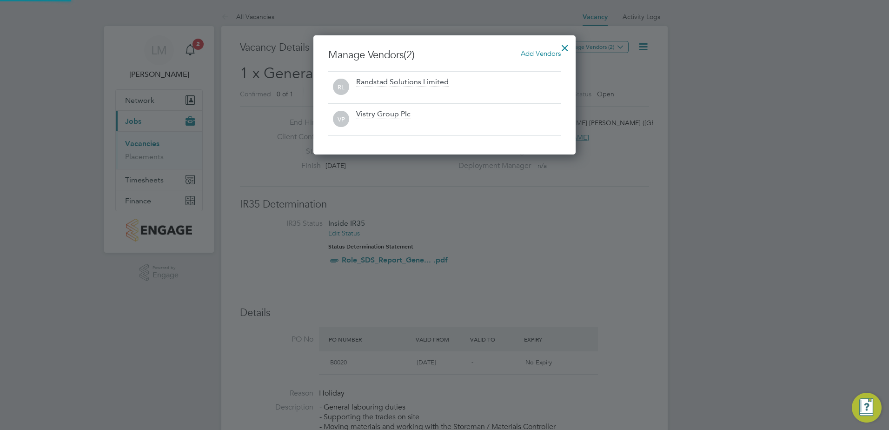
scroll to position [5, 5]
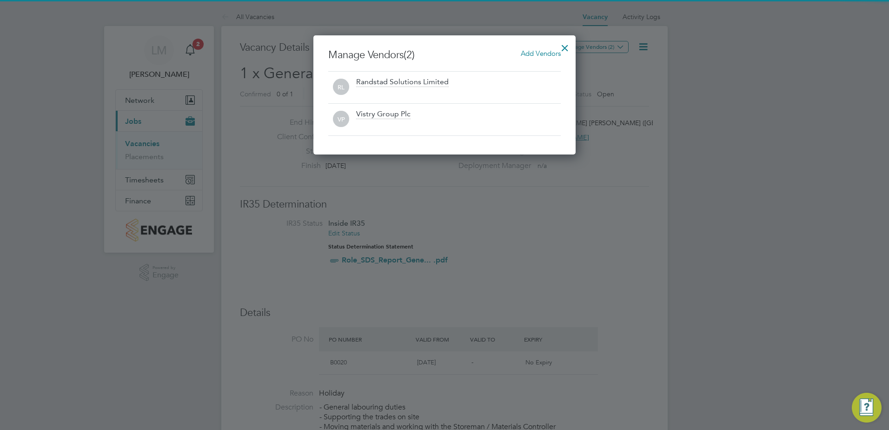
click at [563, 52] on div at bounding box center [564, 45] width 17 height 17
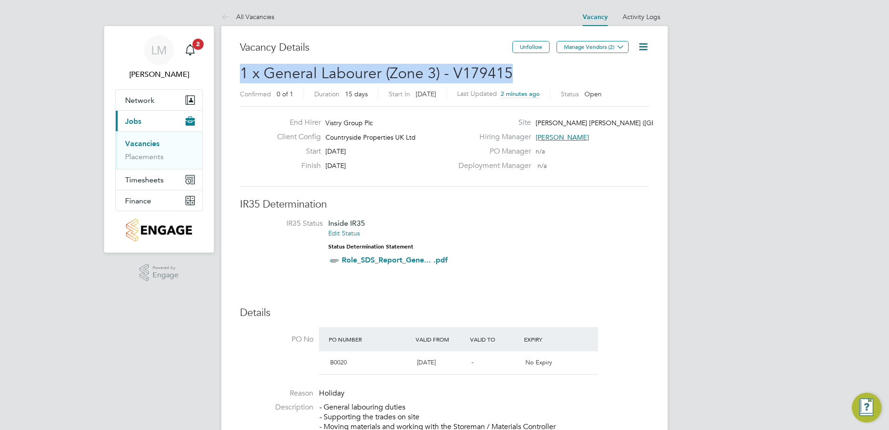
drag, startPoint x: 512, startPoint y: 73, endPoint x: 243, endPoint y: 73, distance: 269.6
click at [243, 73] on h2 "1 x General Labourer (Zone 3) - V179415 Confirmed 0 of 1 Duration 15 days Start…" at bounding box center [444, 83] width 409 height 39
copy span "1 x General Labourer (Zone 3) - V179415"
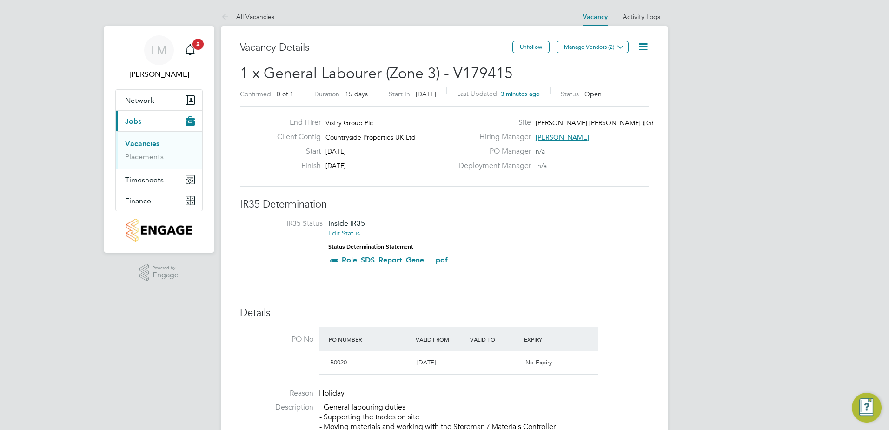
drag, startPoint x: 595, startPoint y: 250, endPoint x: 397, endPoint y: 208, distance: 202.3
click at [595, 250] on li "IR35 Status Inside IR35 Edit Status Status Determination Statement Role_SDS_Rep…" at bounding box center [444, 244] width 391 height 50
click at [642, 49] on icon at bounding box center [643, 47] width 12 height 12
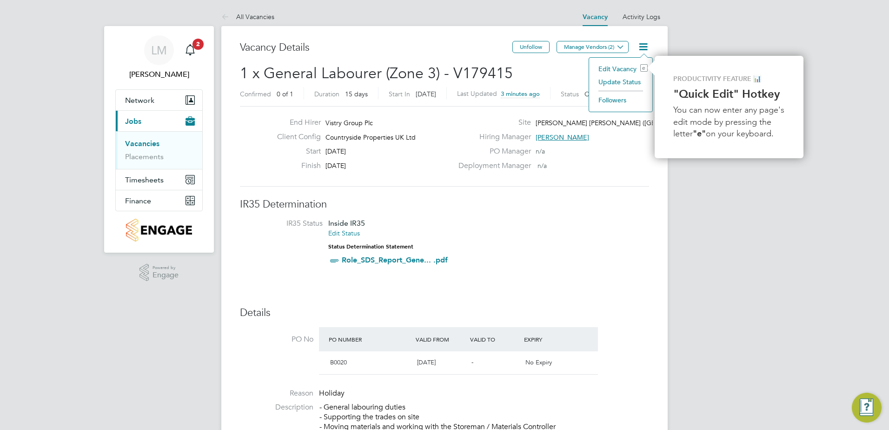
click at [627, 70] on li "Edit Vacancy e" at bounding box center [621, 68] width 54 height 13
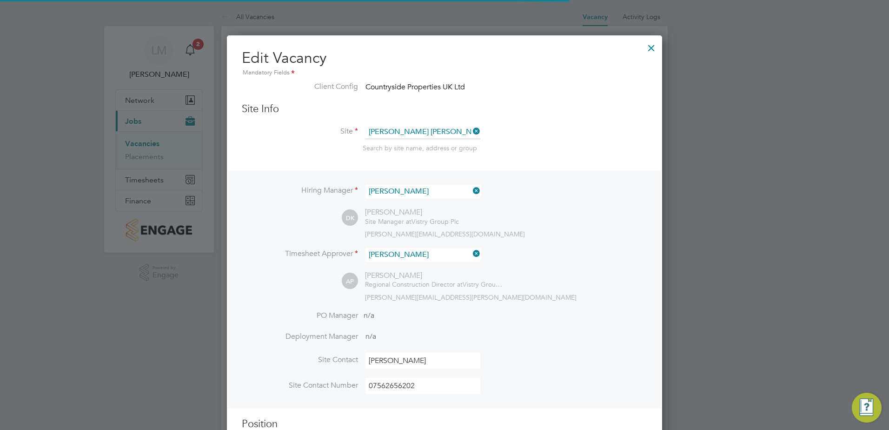
scroll to position [27, 49]
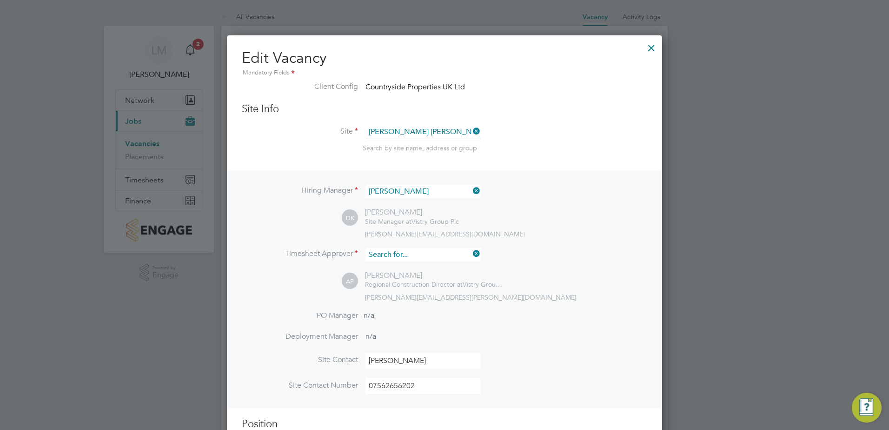
click at [419, 253] on input at bounding box center [422, 254] width 115 height 13
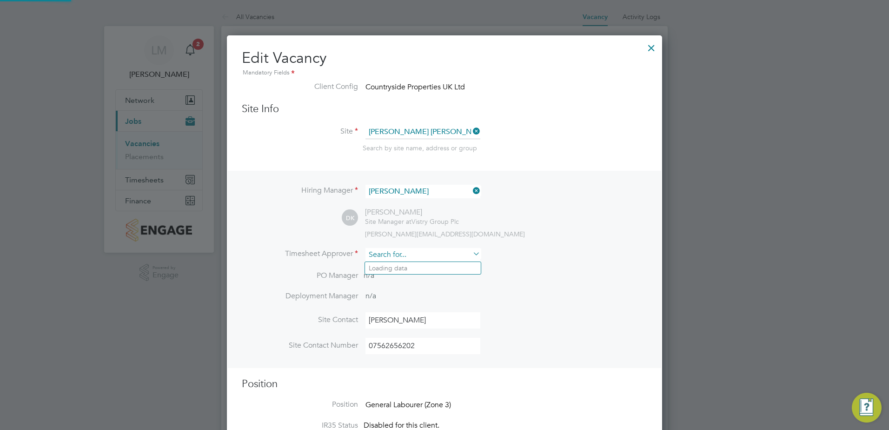
scroll to position [1176, 436]
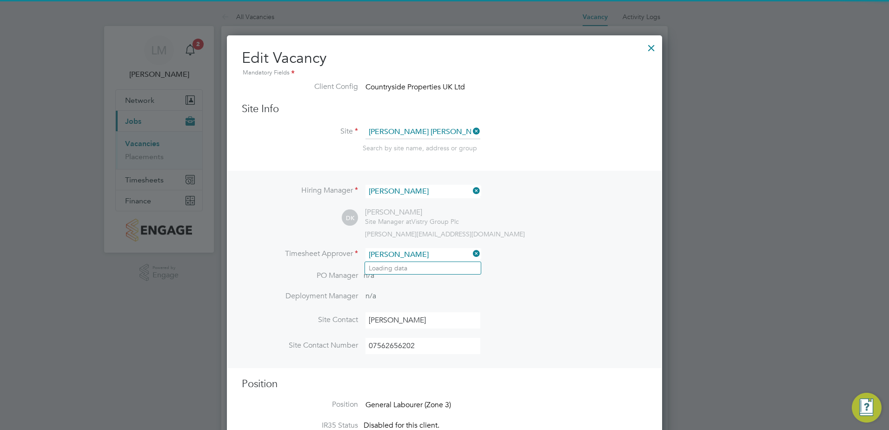
type input "neil ke"
click at [432, 265] on li "Loading data" at bounding box center [423, 268] width 116 height 12
click at [437, 256] on input at bounding box center [422, 254] width 115 height 13
click at [424, 272] on li "Neil Kendr ick" at bounding box center [423, 268] width 116 height 13
type input "Neil Kendrick"
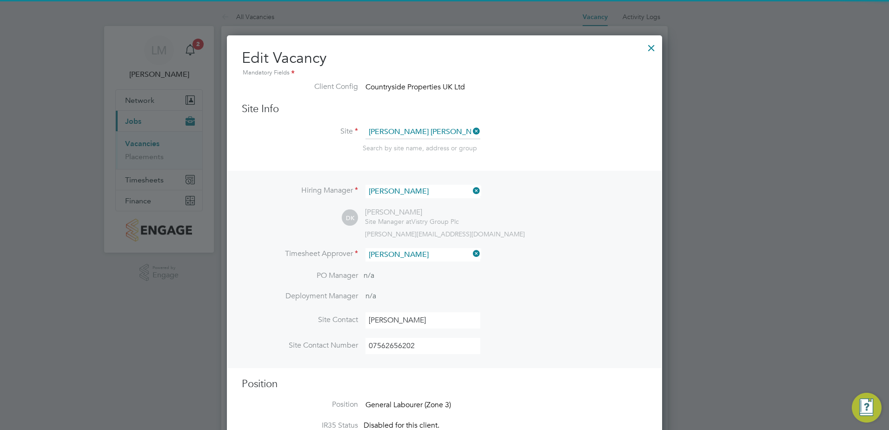
scroll to position [1216, 436]
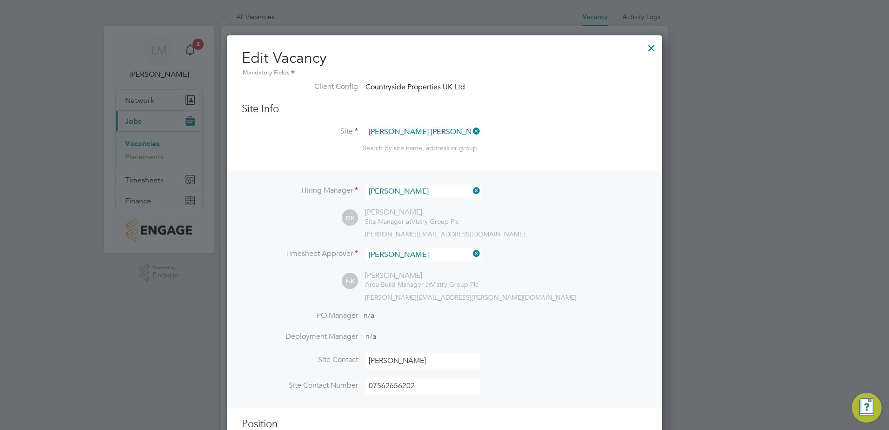
click at [562, 261] on li "Timesheet Approver Neil Kendrick" at bounding box center [444, 259] width 405 height 23
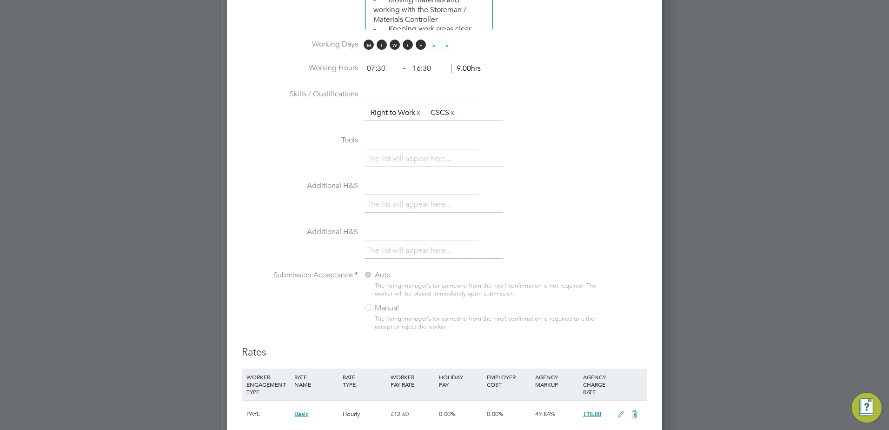
scroll to position [821, 0]
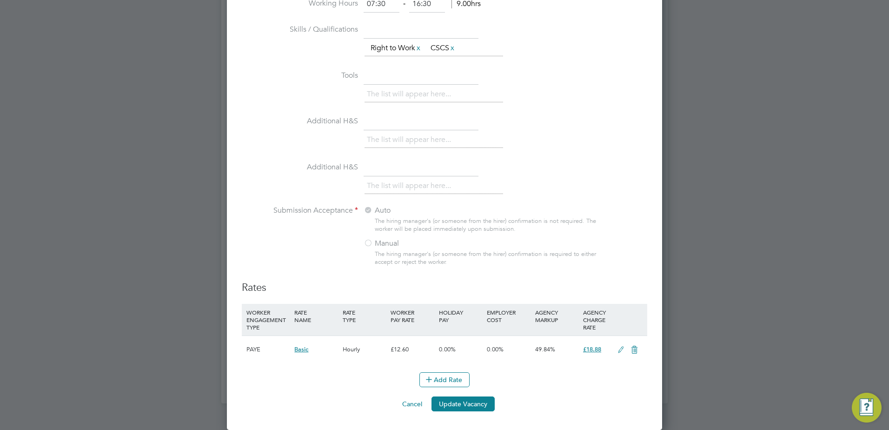
drag, startPoint x: 472, startPoint y: 404, endPoint x: 479, endPoint y: 422, distance: 19.0
click at [472, 404] on button "Update Vacancy" at bounding box center [462, 403] width 63 height 15
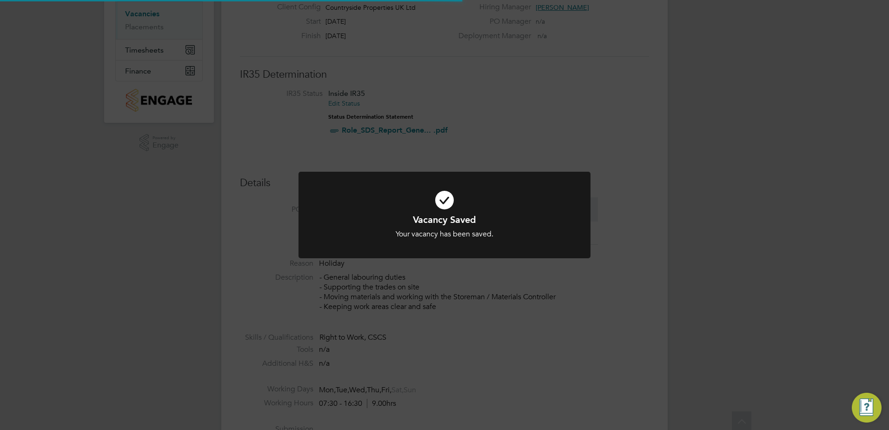
scroll to position [0, 0]
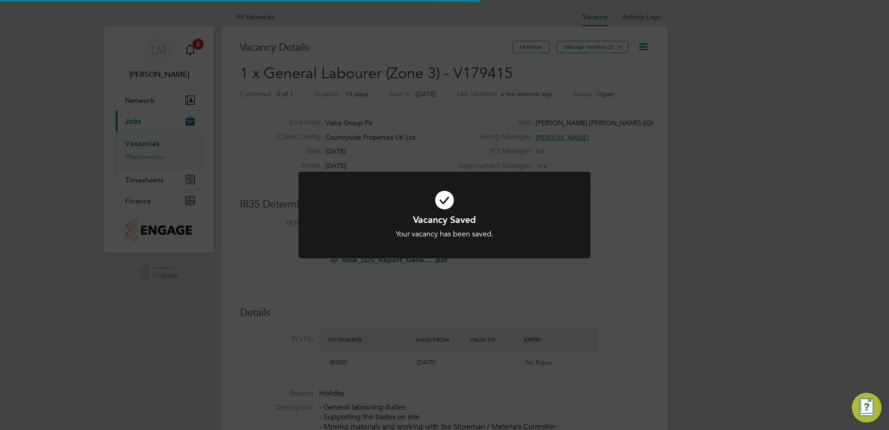
click at [500, 232] on div "Your vacancy has been saved." at bounding box center [445, 234] width 242 height 10
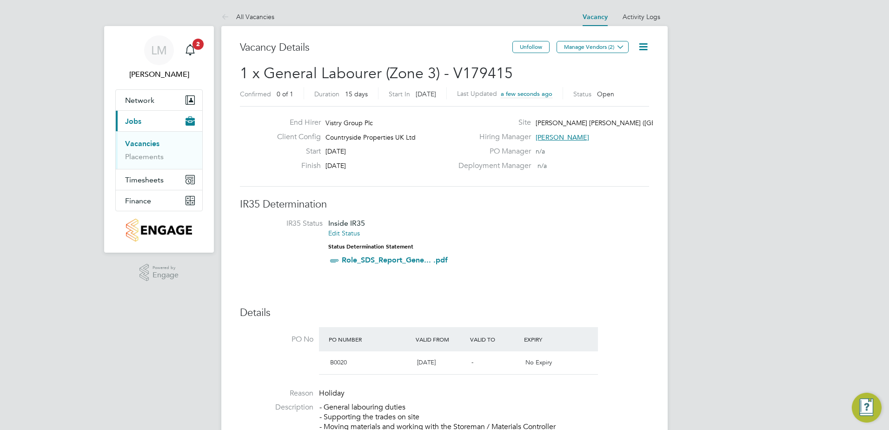
click at [522, 259] on li "IR35 Status Inside IR35 Edit Status Status Determination Statement Role_SDS_Rep…" at bounding box center [444, 244] width 391 height 50
click at [573, 229] on li "IR35 Status Inside IR35 Edit Status Status Determination Statement Role_SDS_Rep…" at bounding box center [444, 244] width 391 height 50
drag, startPoint x: 548, startPoint y: 250, endPoint x: 528, endPoint y: 266, distance: 25.8
click at [548, 250] on li "IR35 Status Inside IR35 Edit Status Status Determination Statement Role_SDS_Rep…" at bounding box center [444, 244] width 391 height 50
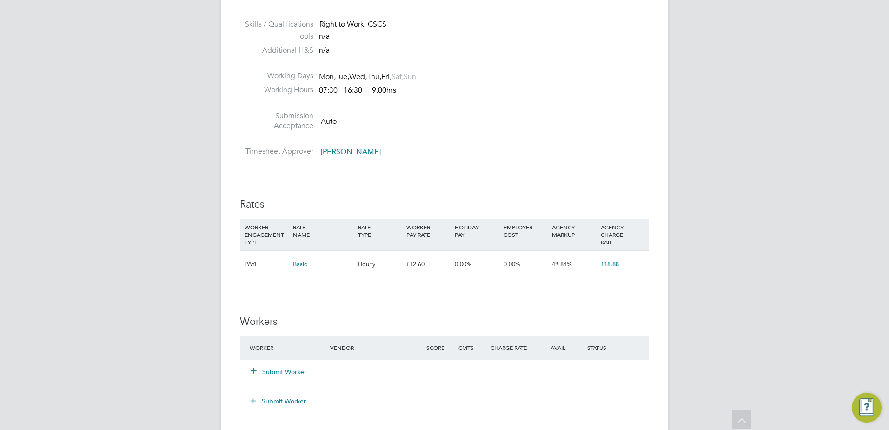
scroll to position [511, 0]
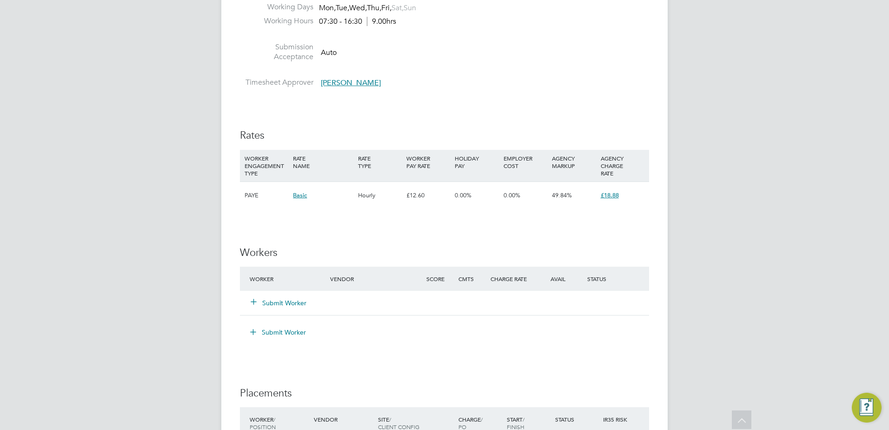
drag, startPoint x: 630, startPoint y: 256, endPoint x: 629, endPoint y: 235, distance: 20.9
click at [630, 256] on h3 "Workers" at bounding box center [444, 252] width 409 height 13
